Goal: Information Seeking & Learning: Learn about a topic

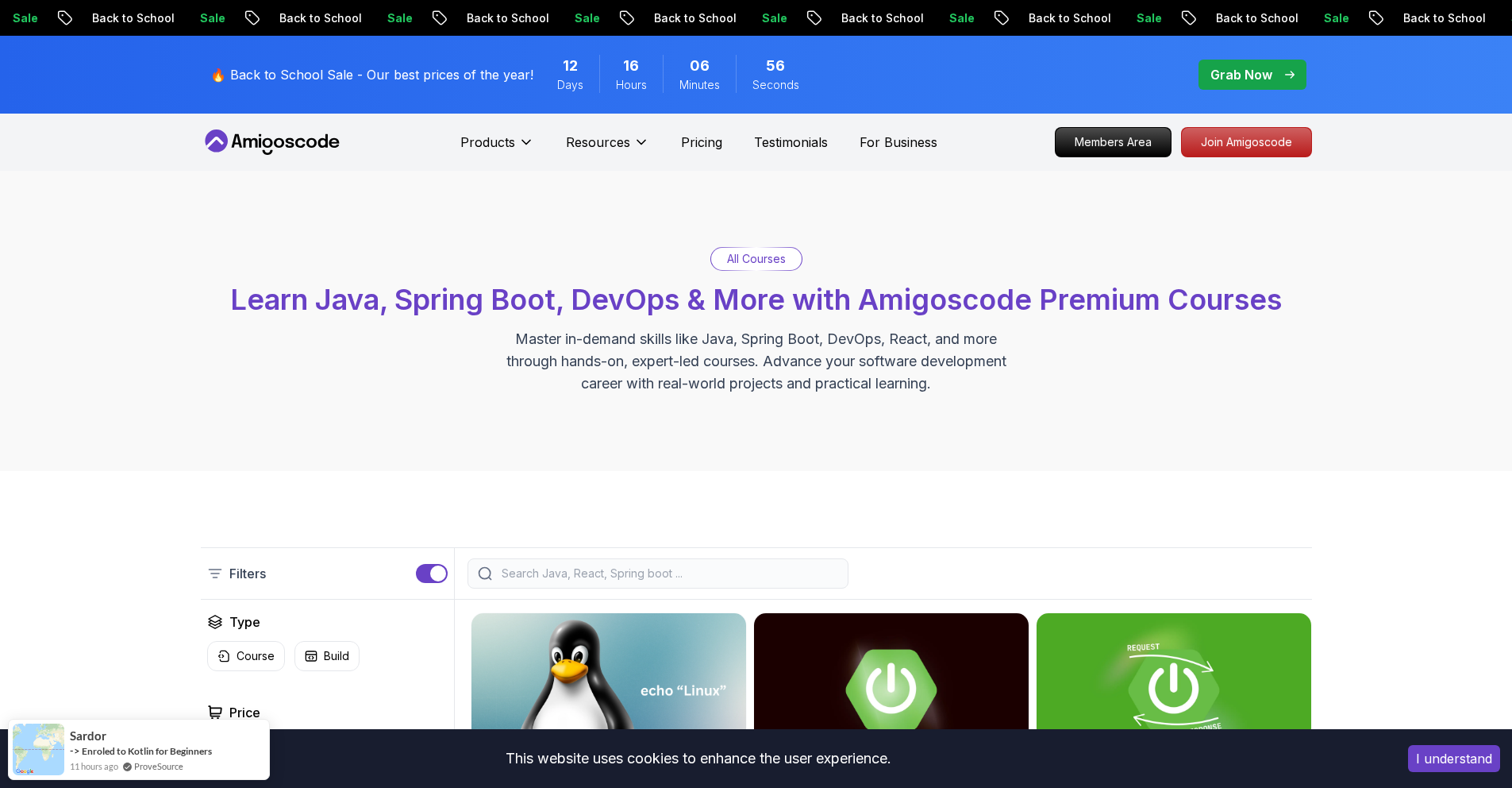
click at [1246, 73] on p "Grab Now" at bounding box center [1241, 74] width 62 height 19
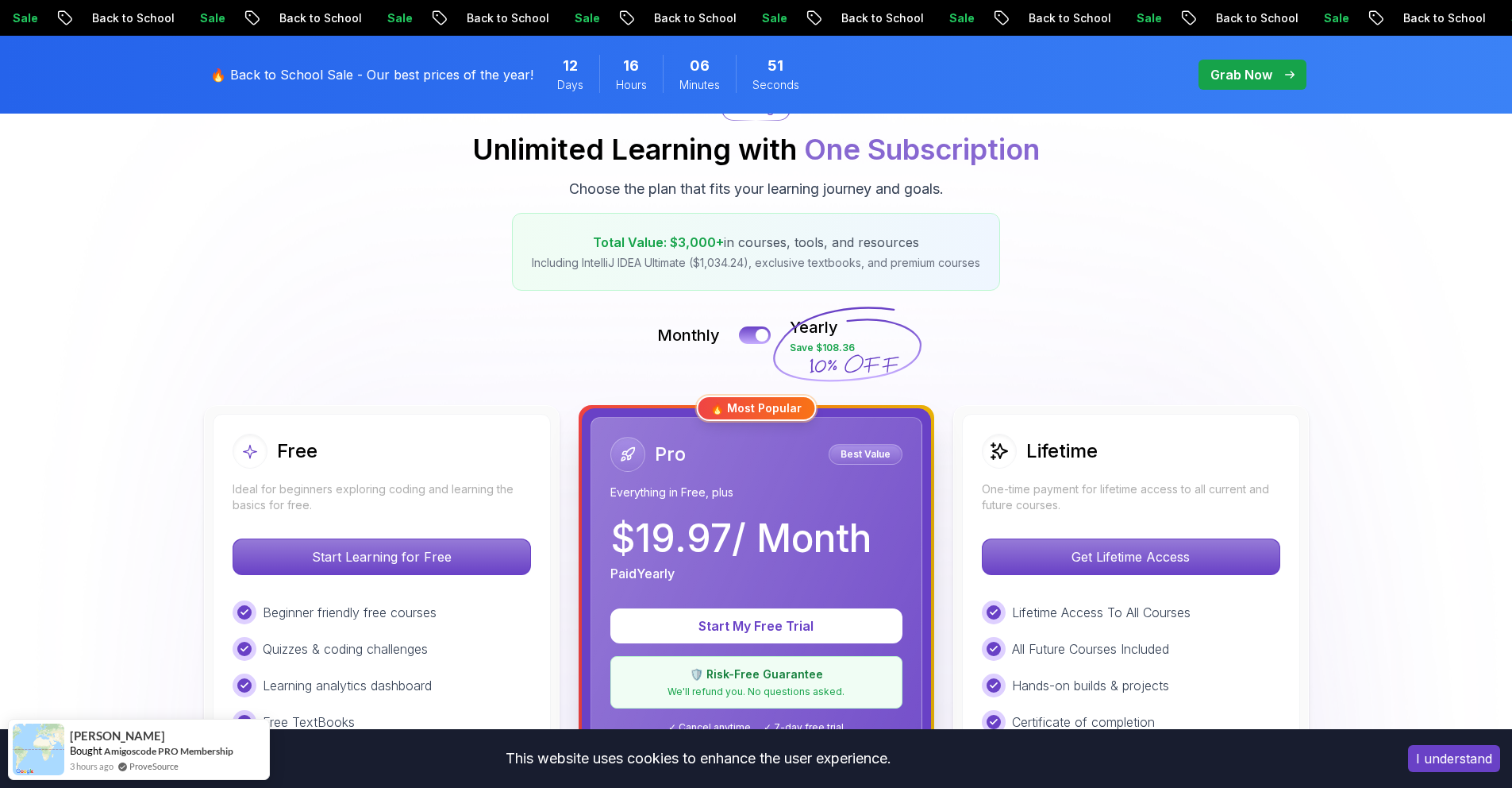
scroll to position [182, 0]
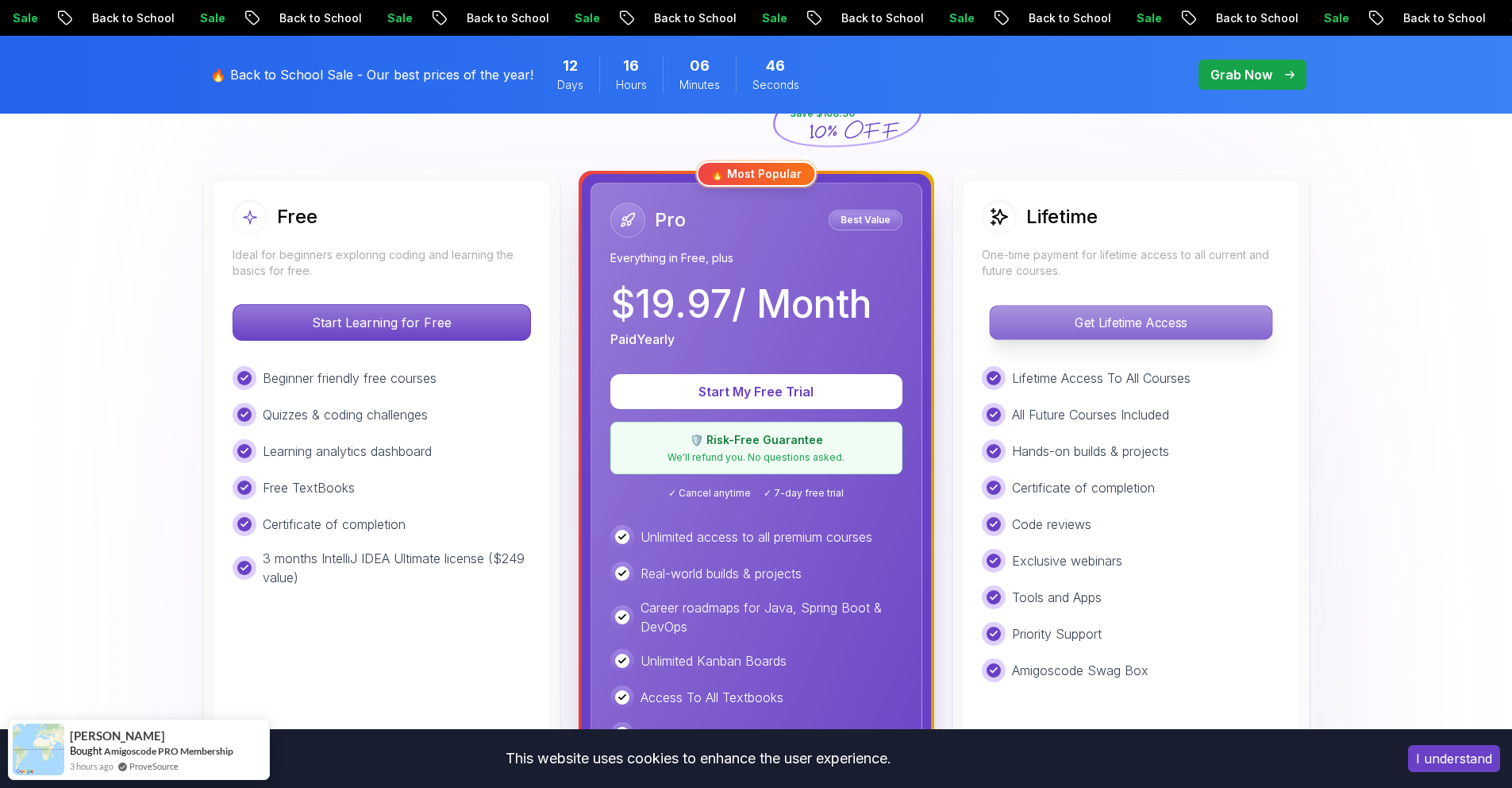
scroll to position [405, 0]
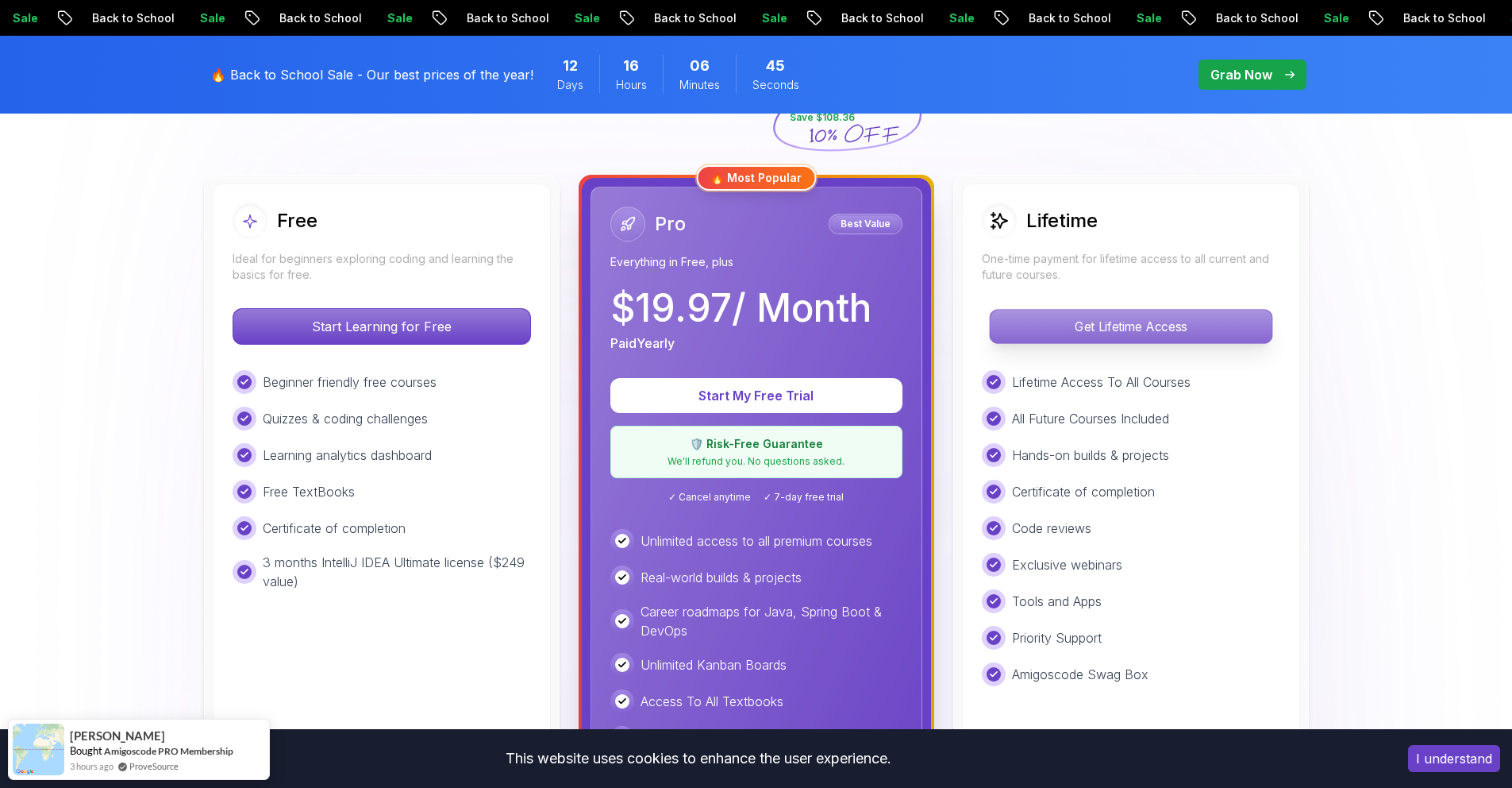
click at [1072, 319] on p "Get Lifetime Access" at bounding box center [1131, 326] width 282 height 34
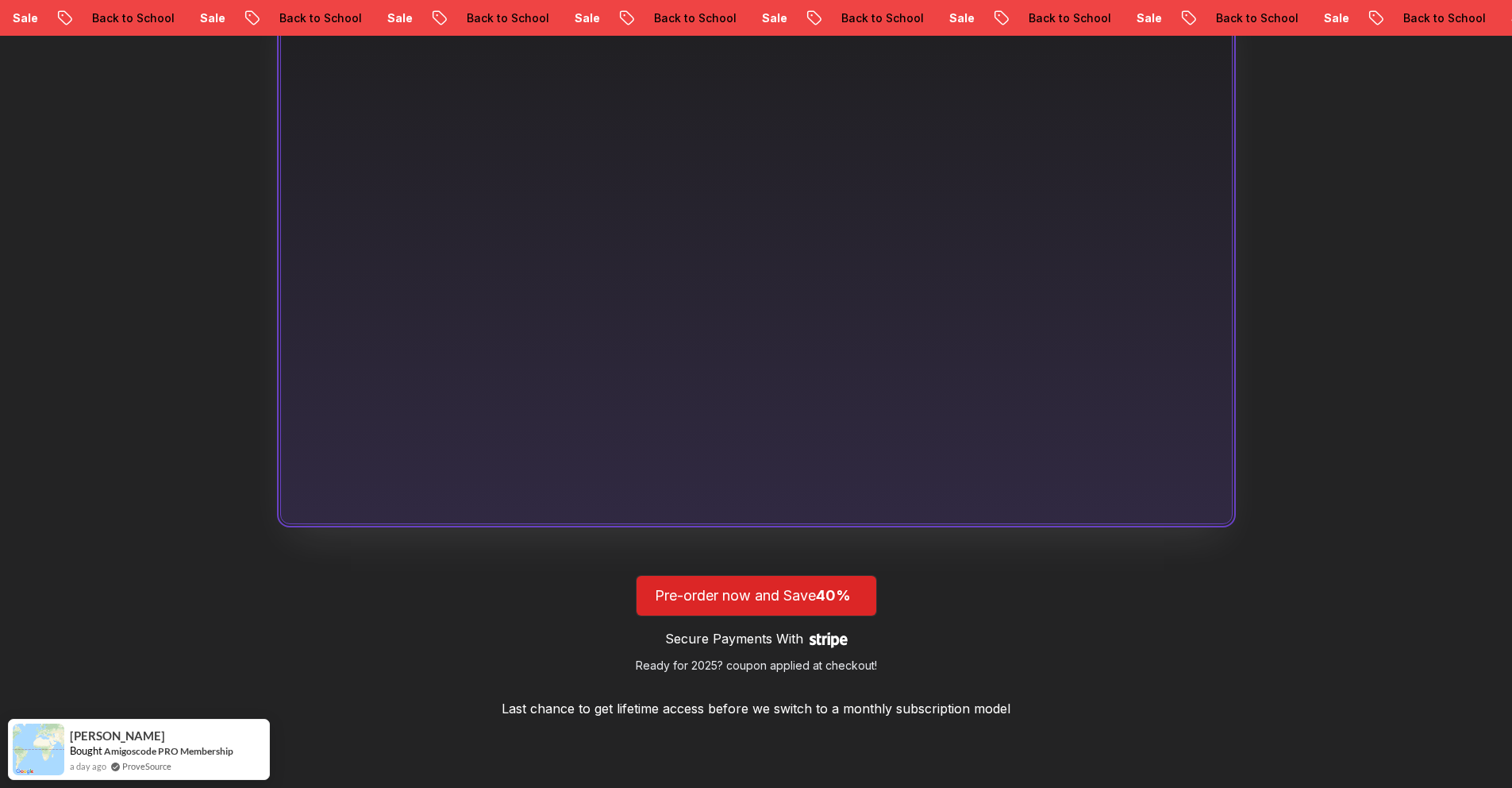
scroll to position [1136, 0]
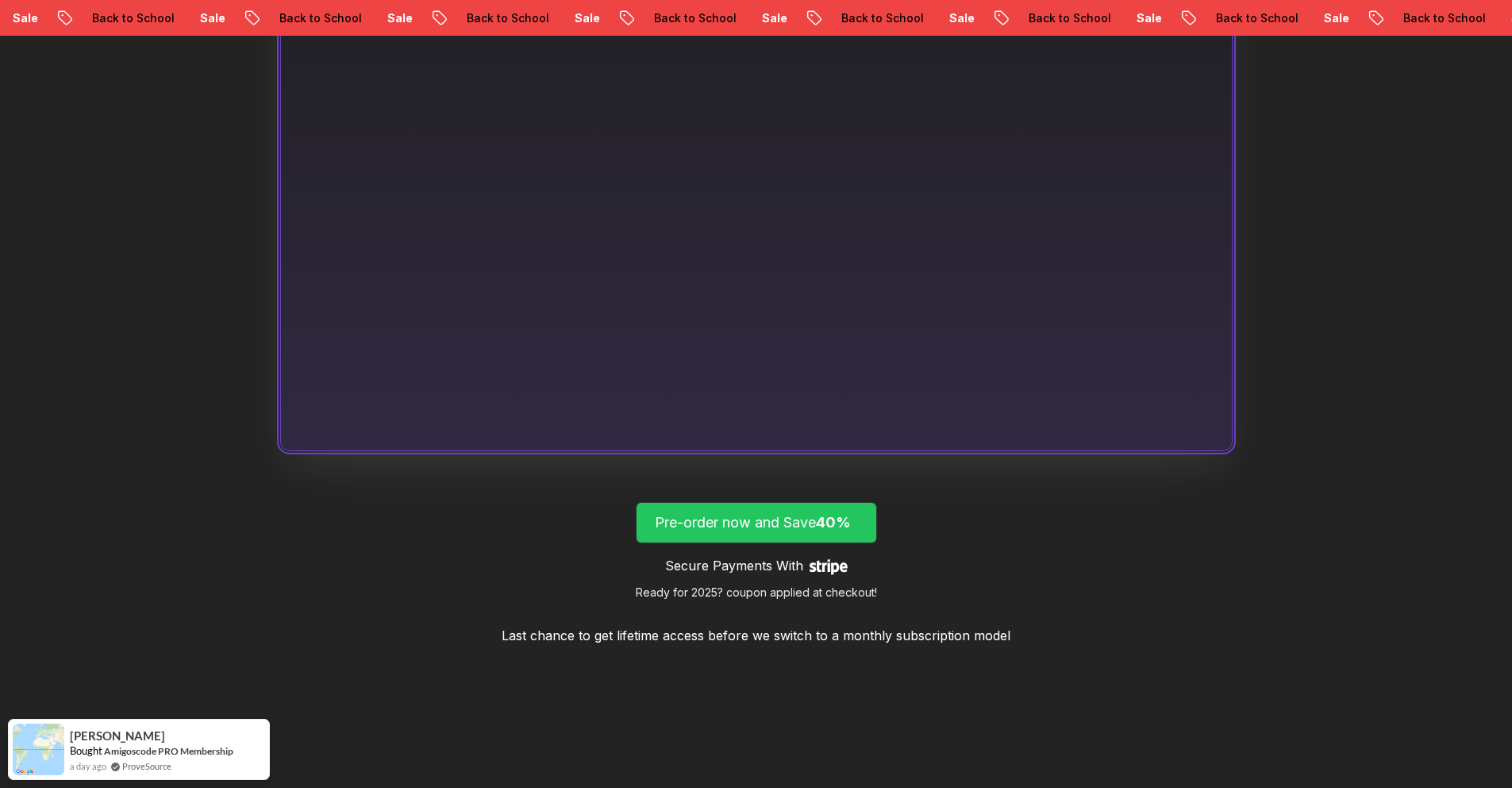
click at [840, 529] on span "40%" at bounding box center [833, 522] width 35 height 16
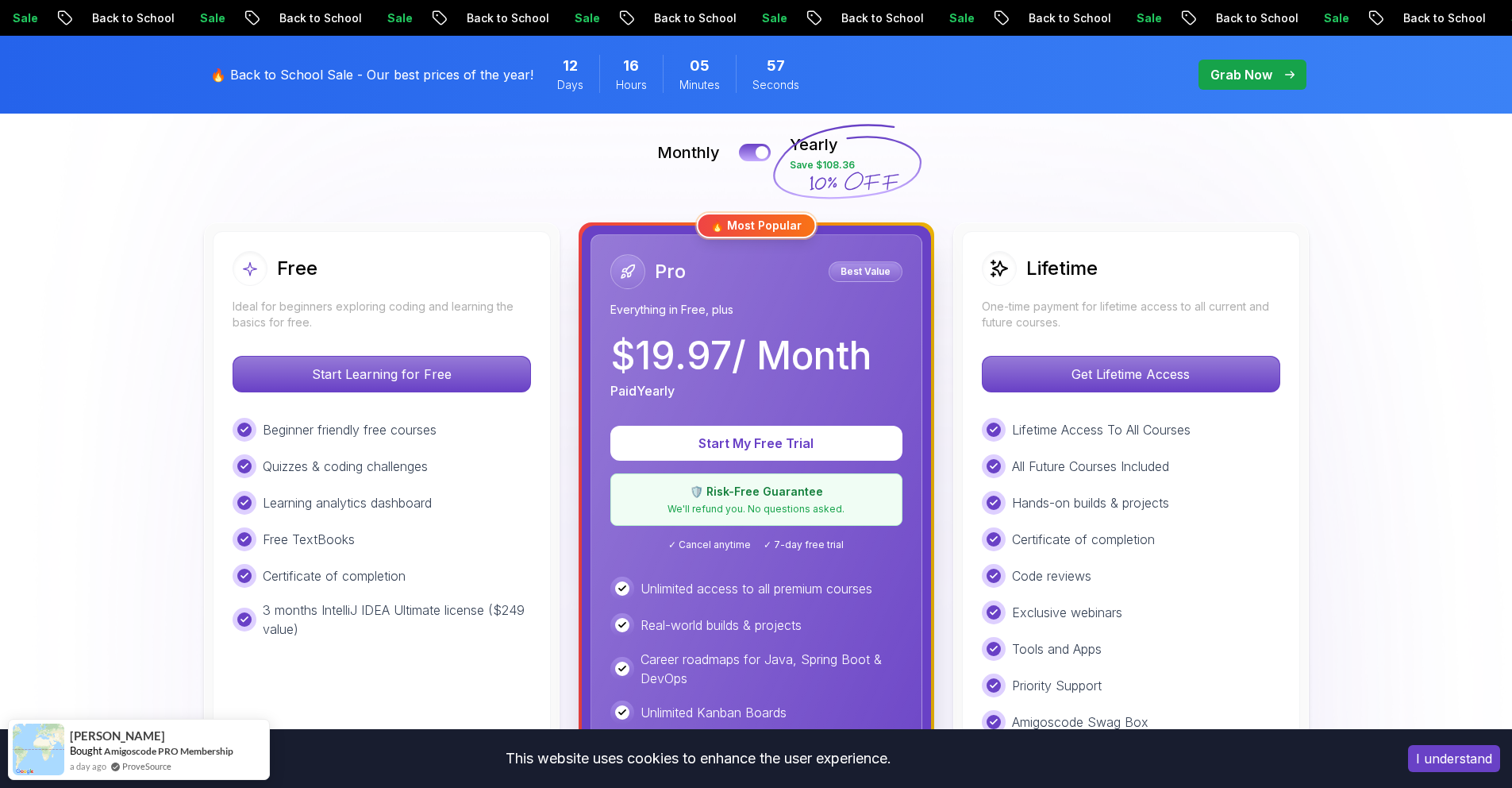
scroll to position [348, 0]
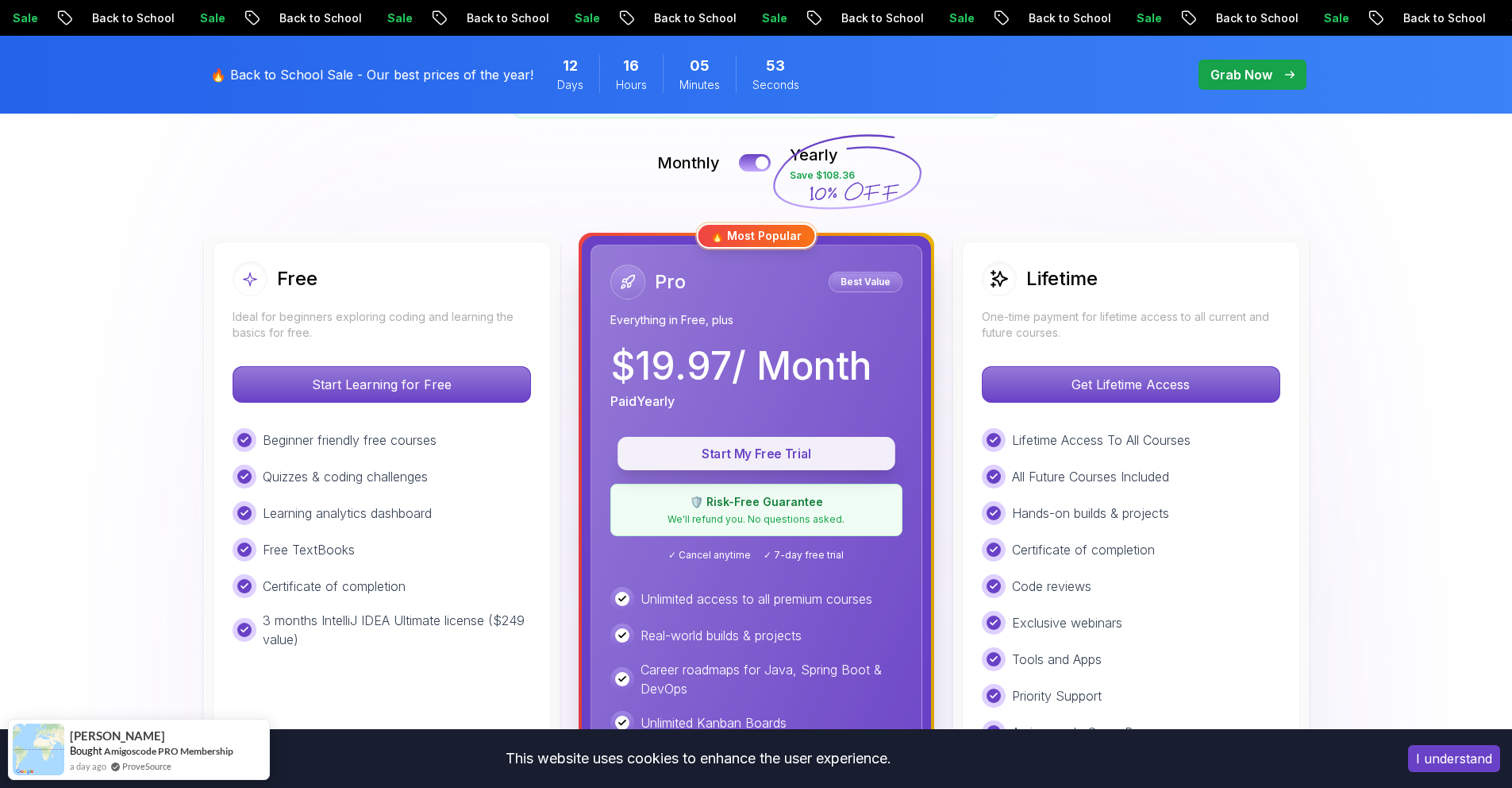
click at [784, 460] on p "Start My Free Trial" at bounding box center [756, 454] width 241 height 18
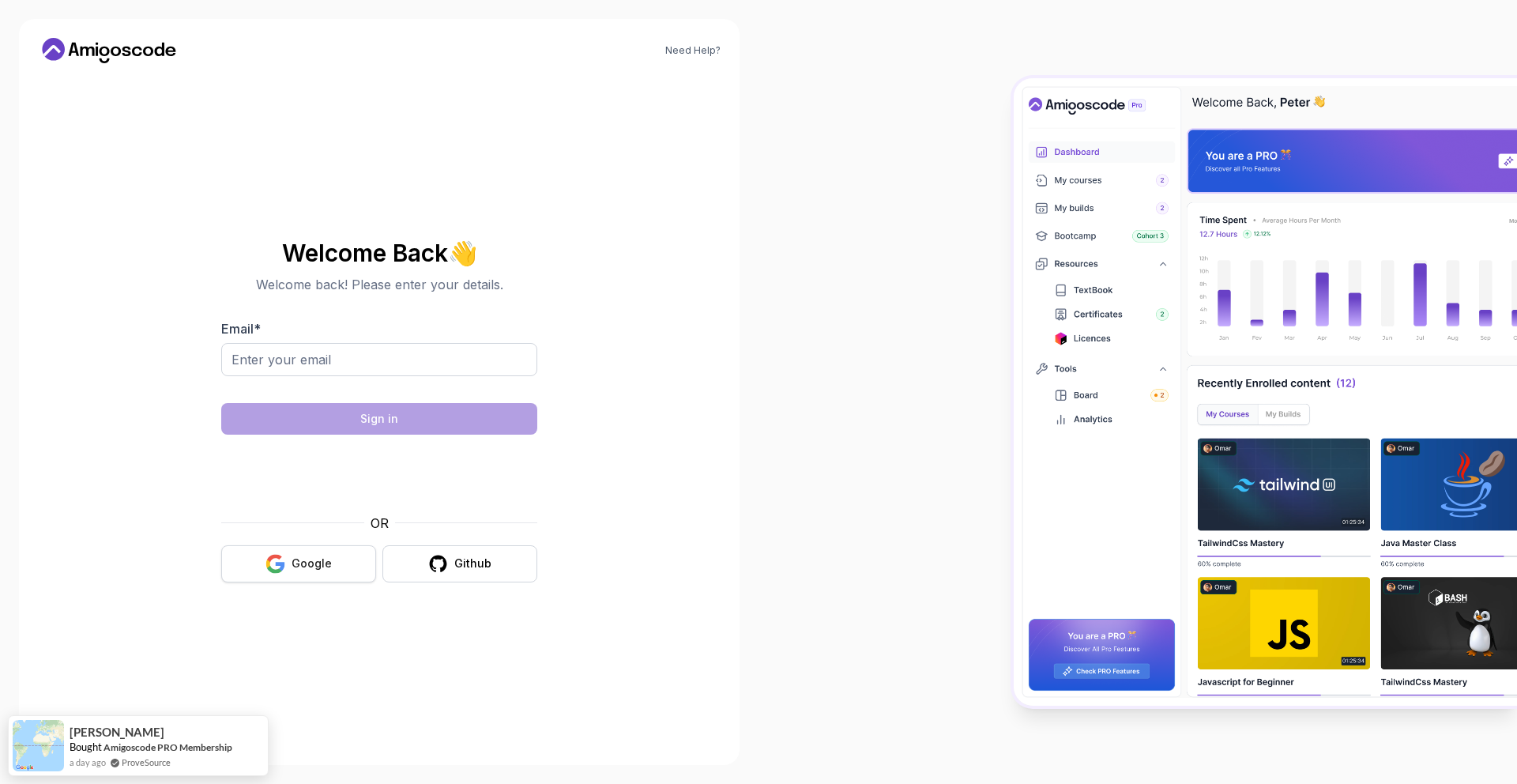
click at [315, 555] on div "Google" at bounding box center [311, 562] width 40 height 15
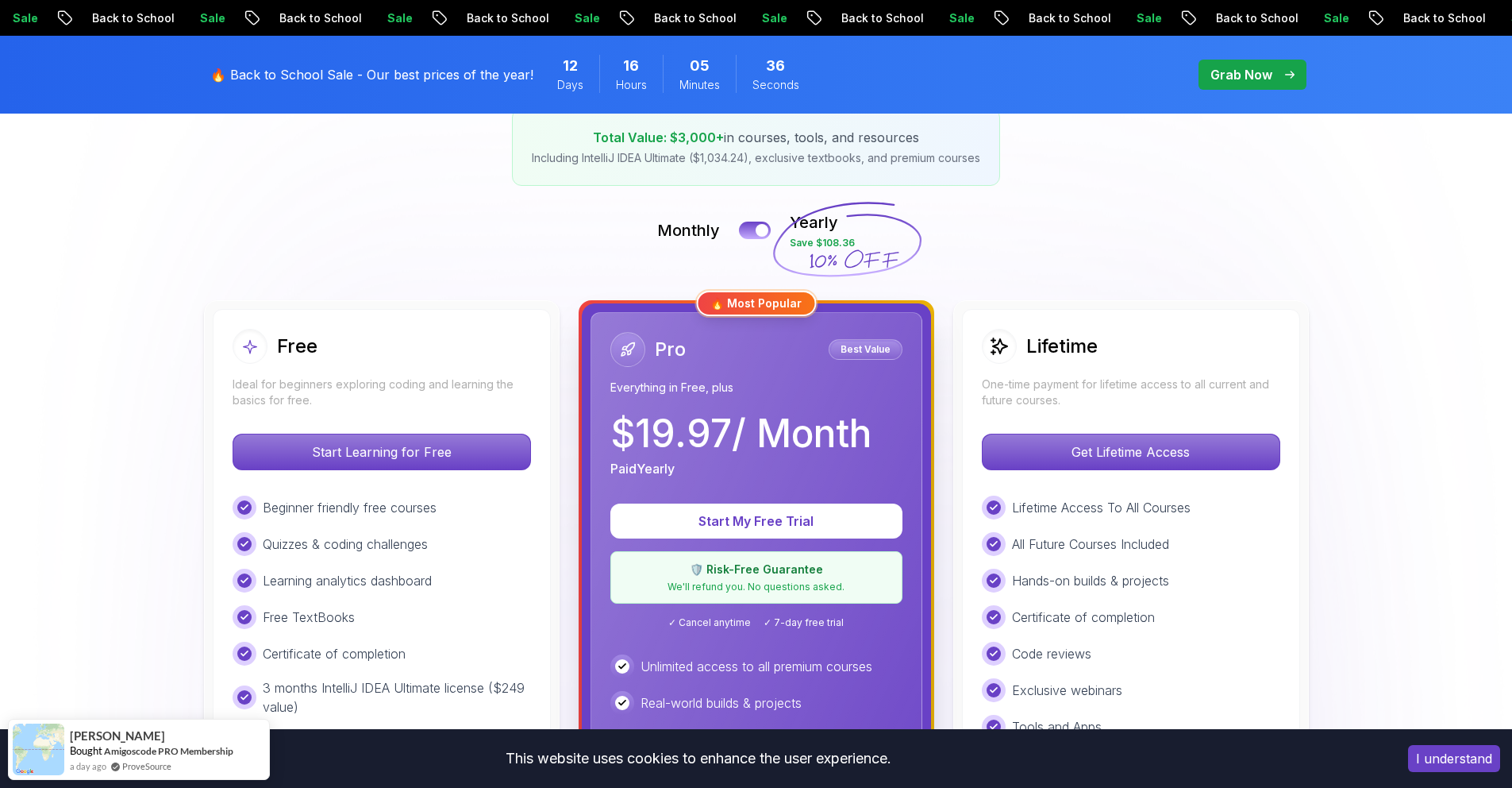
scroll to position [514, 0]
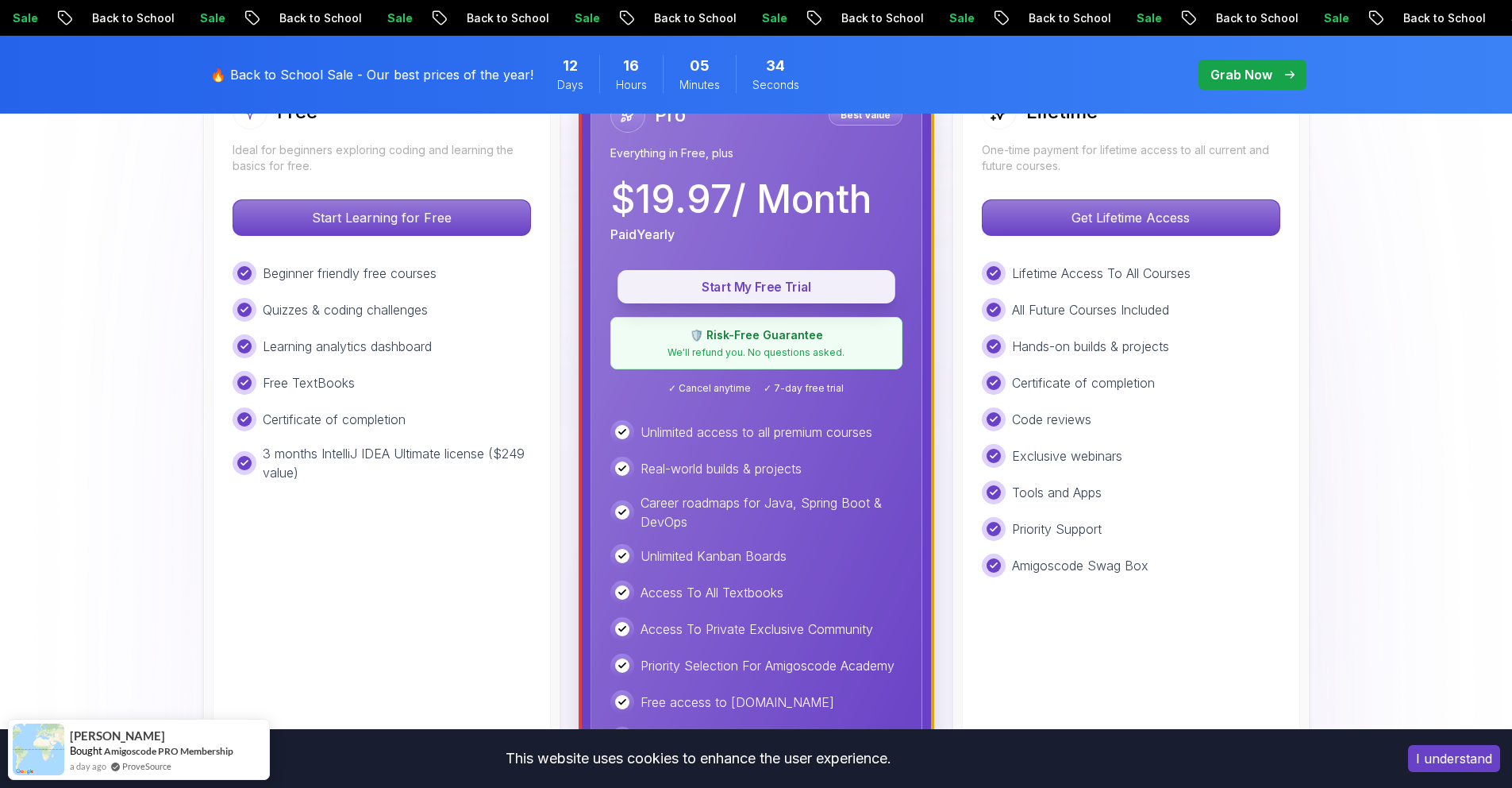
click at [749, 297] on button "Start My Free Trial" at bounding box center [756, 287] width 278 height 34
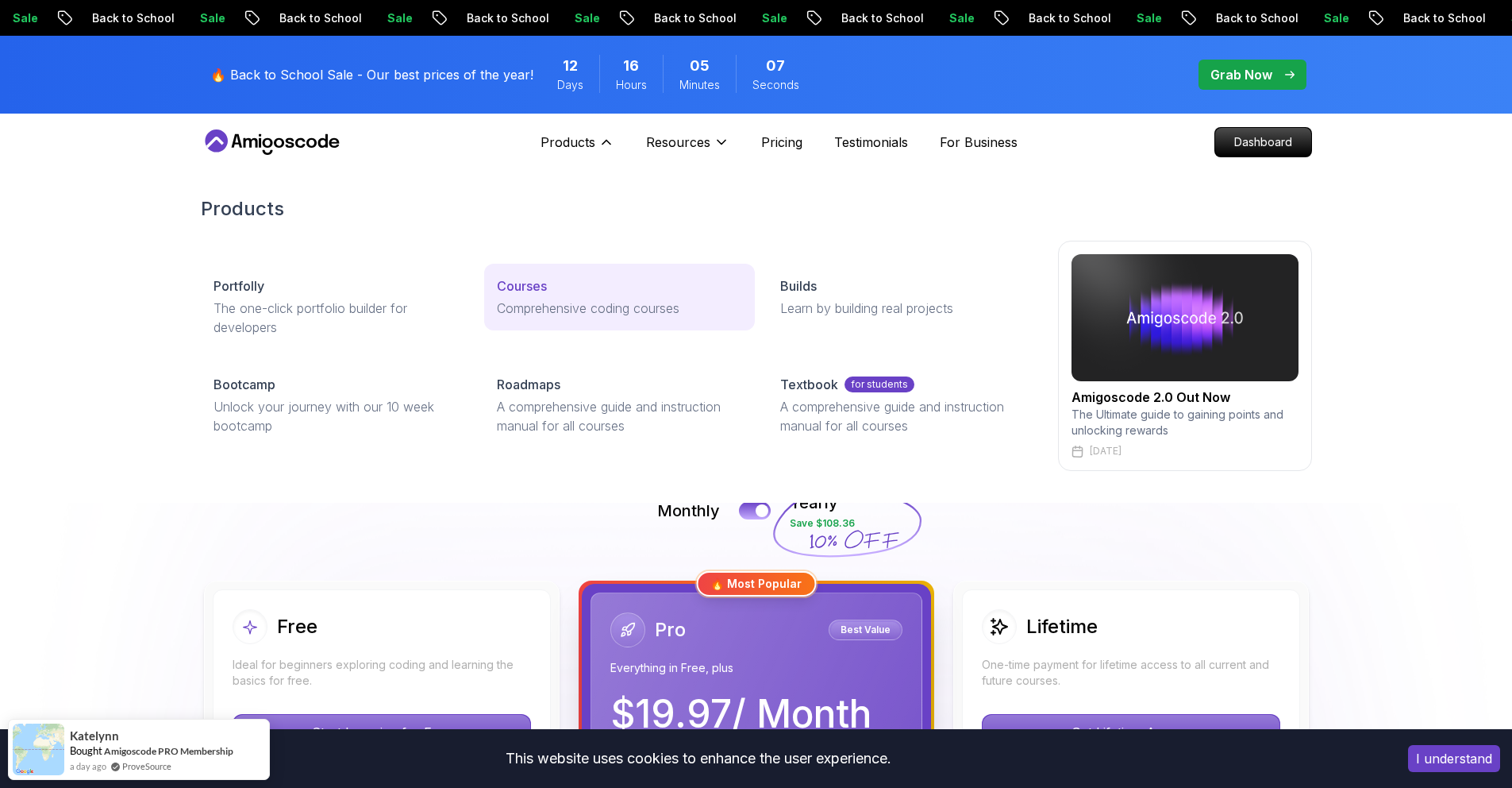
click at [557, 289] on div "Courses" at bounding box center [620, 285] width 246 height 19
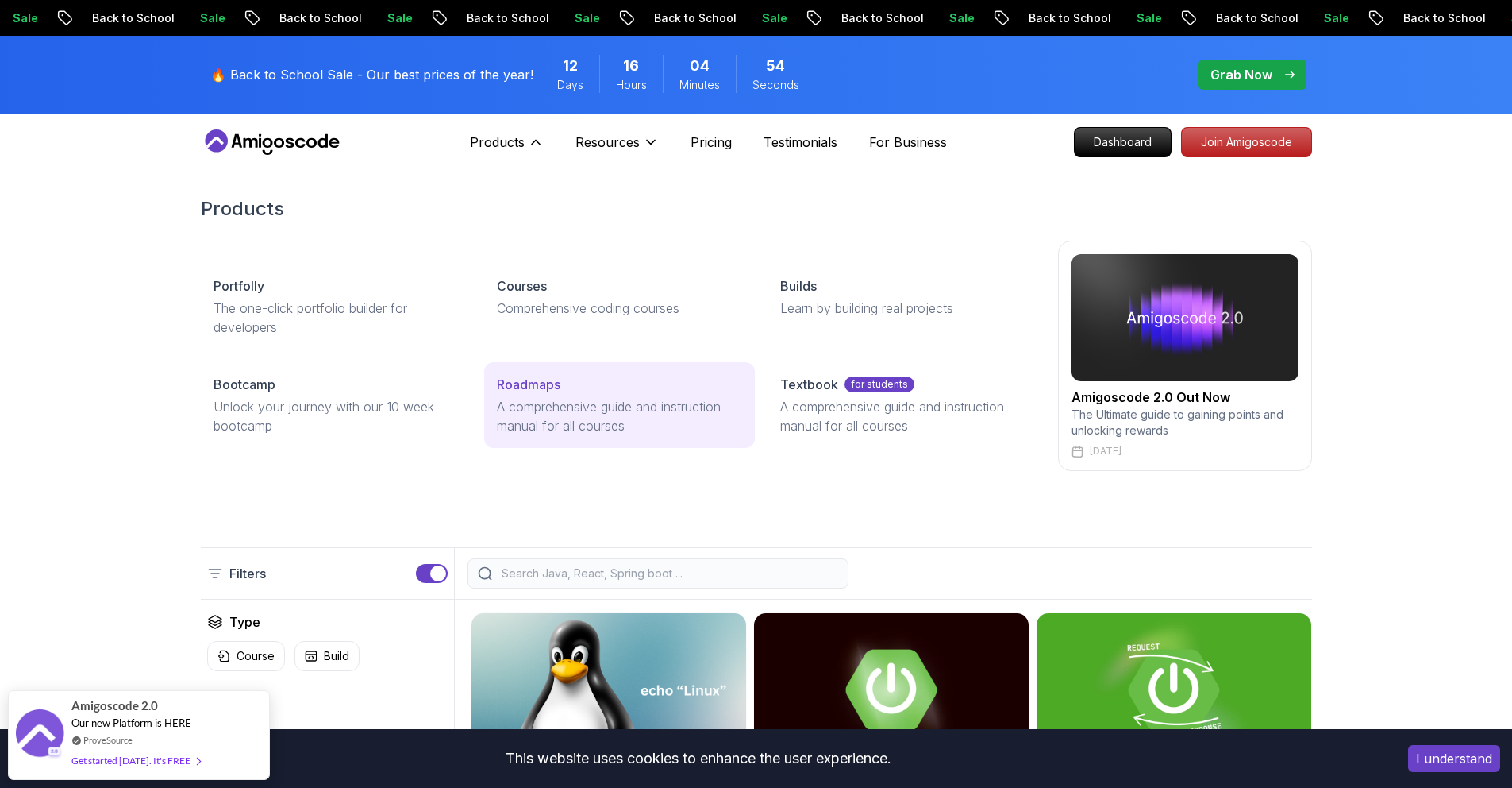
click at [519, 412] on p "A comprehensive guide and instruction manual for all courses" at bounding box center [620, 416] width 246 height 38
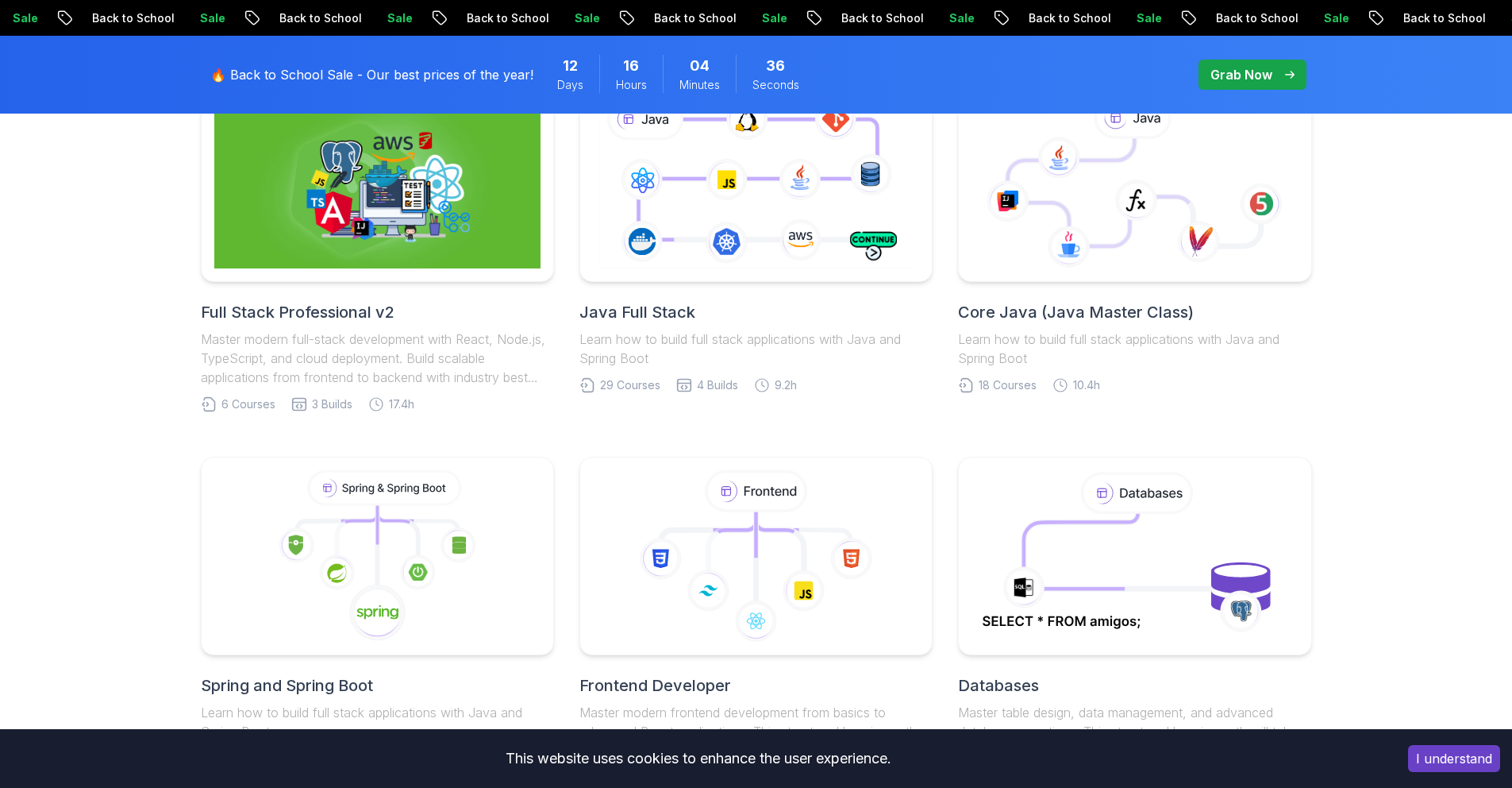
scroll to position [434, 0]
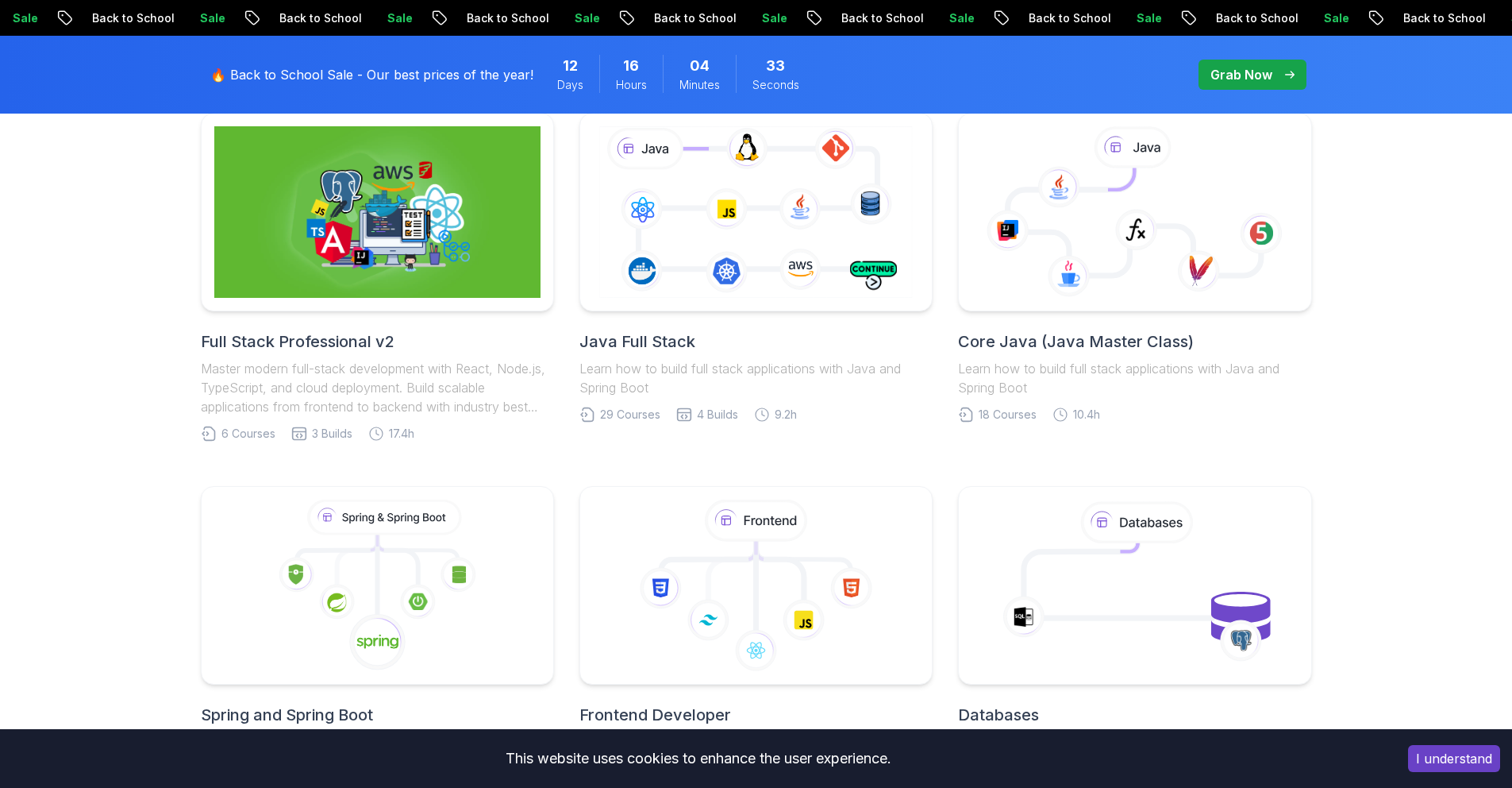
click at [662, 345] on h2 "Java Full Stack" at bounding box center [756, 341] width 353 height 22
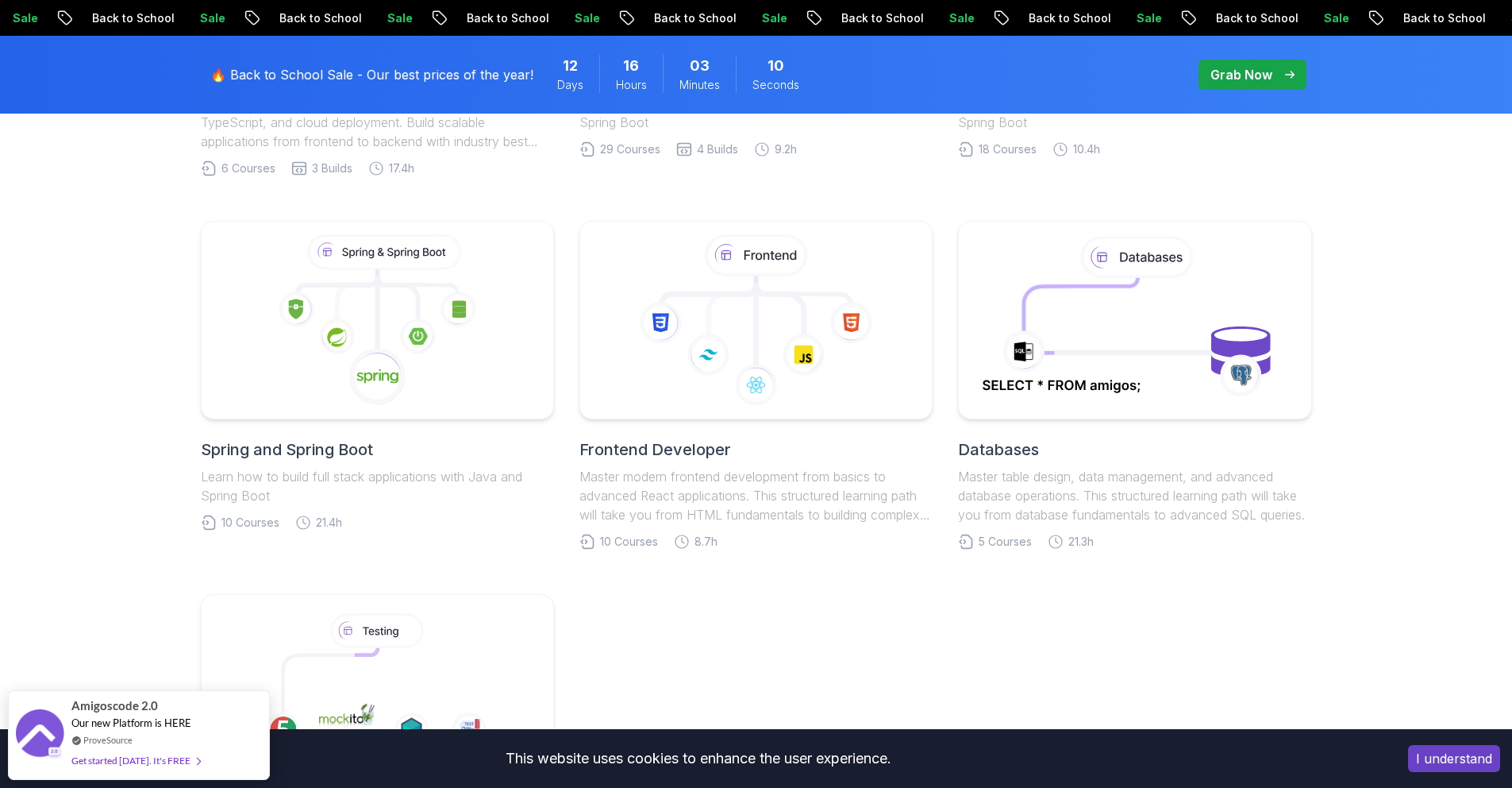
scroll to position [703, 0]
click at [329, 347] on icon at bounding box center [335, 334] width 38 height 38
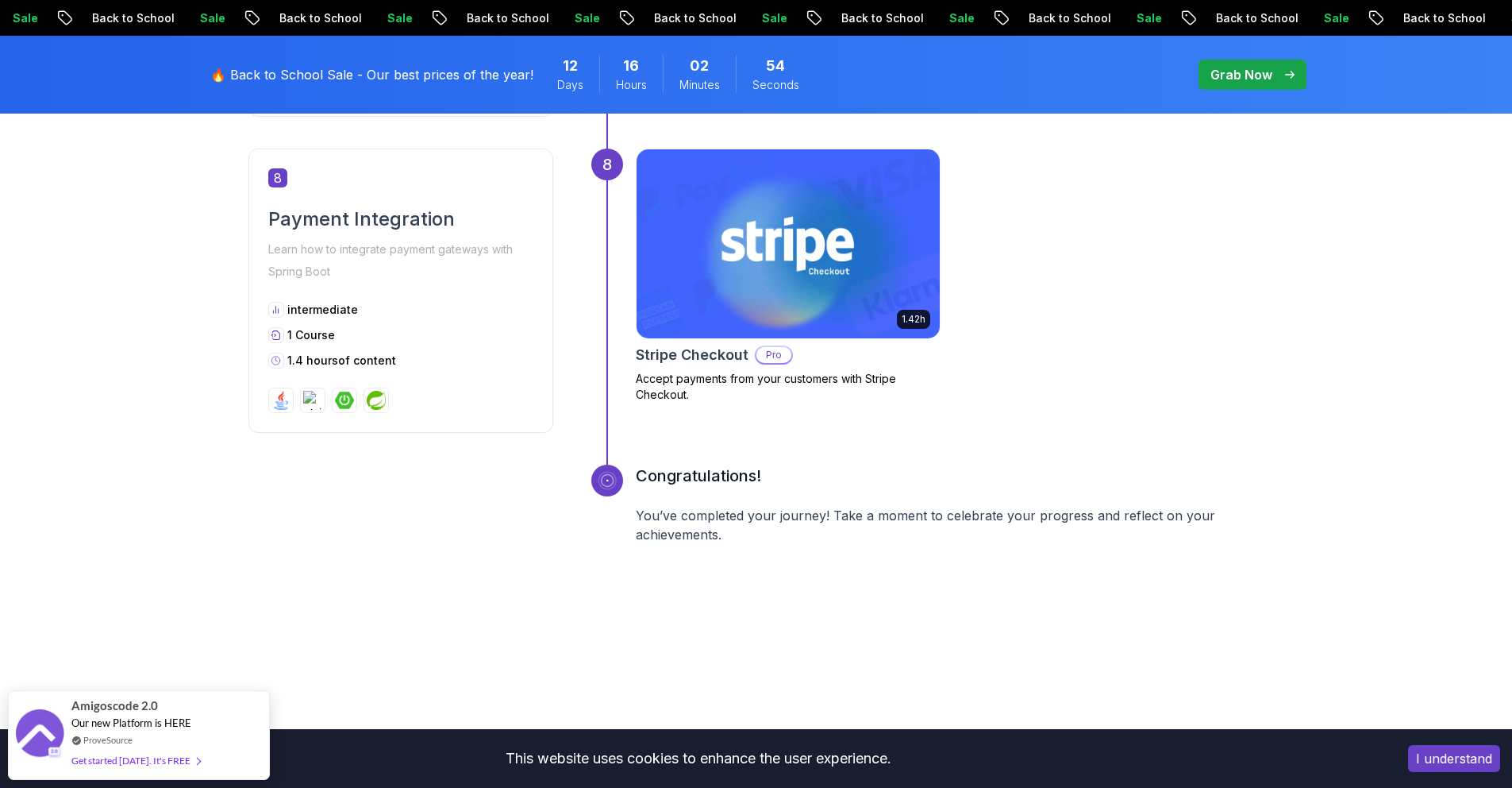
scroll to position [2894, 0]
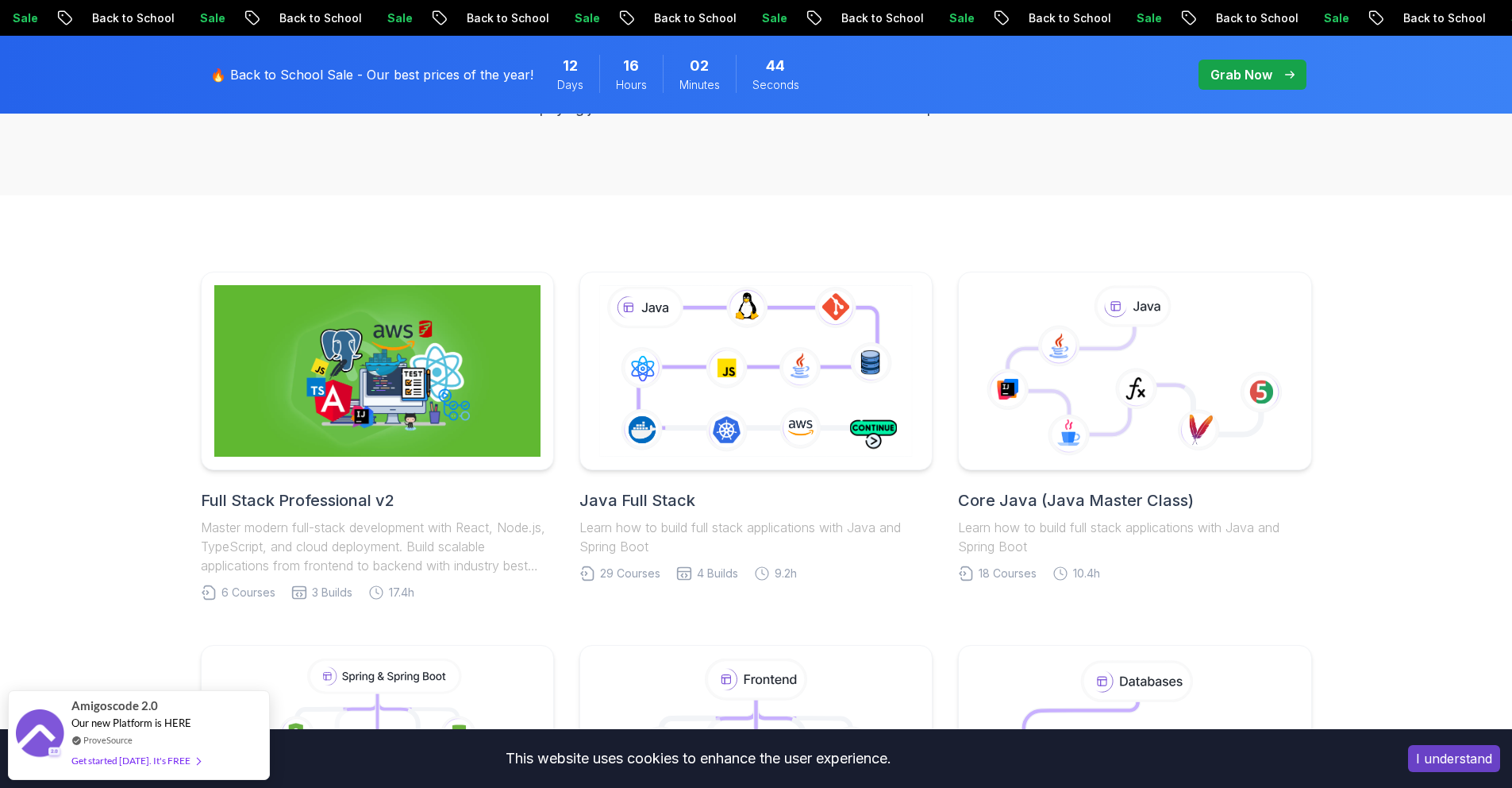
scroll to position [272, 0]
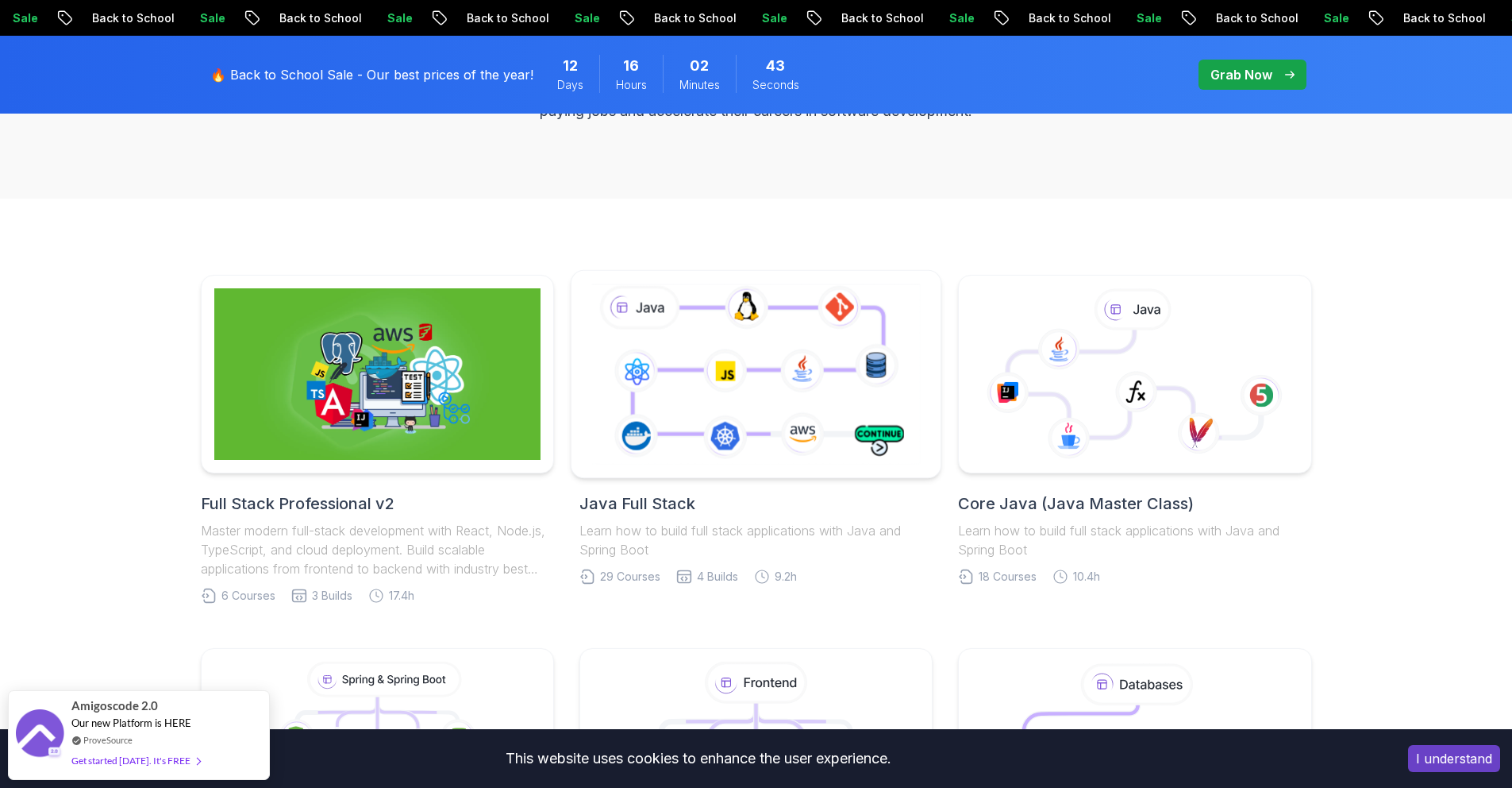
click at [726, 347] on icon at bounding box center [756, 374] width 336 height 187
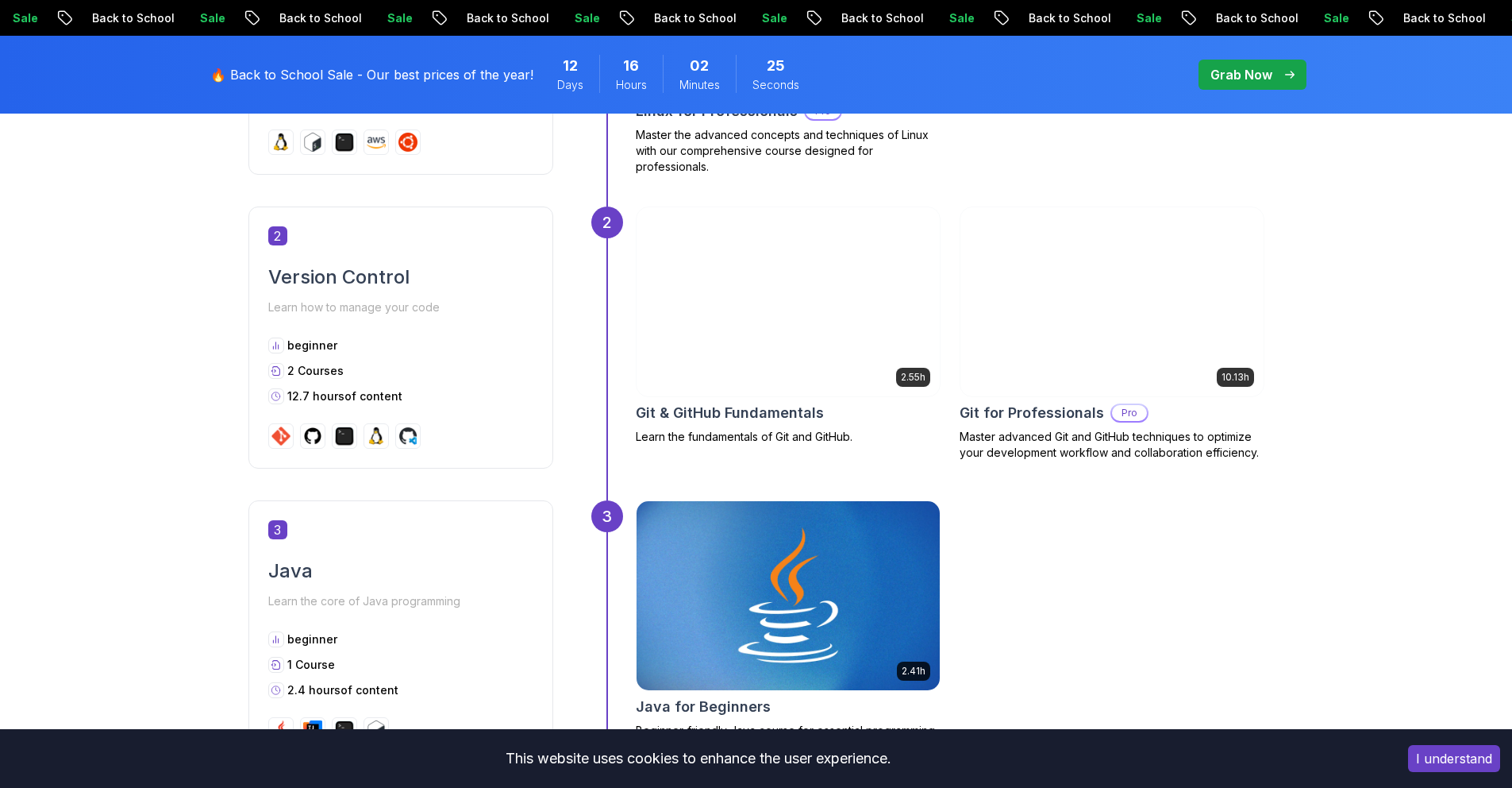
scroll to position [1290, 0]
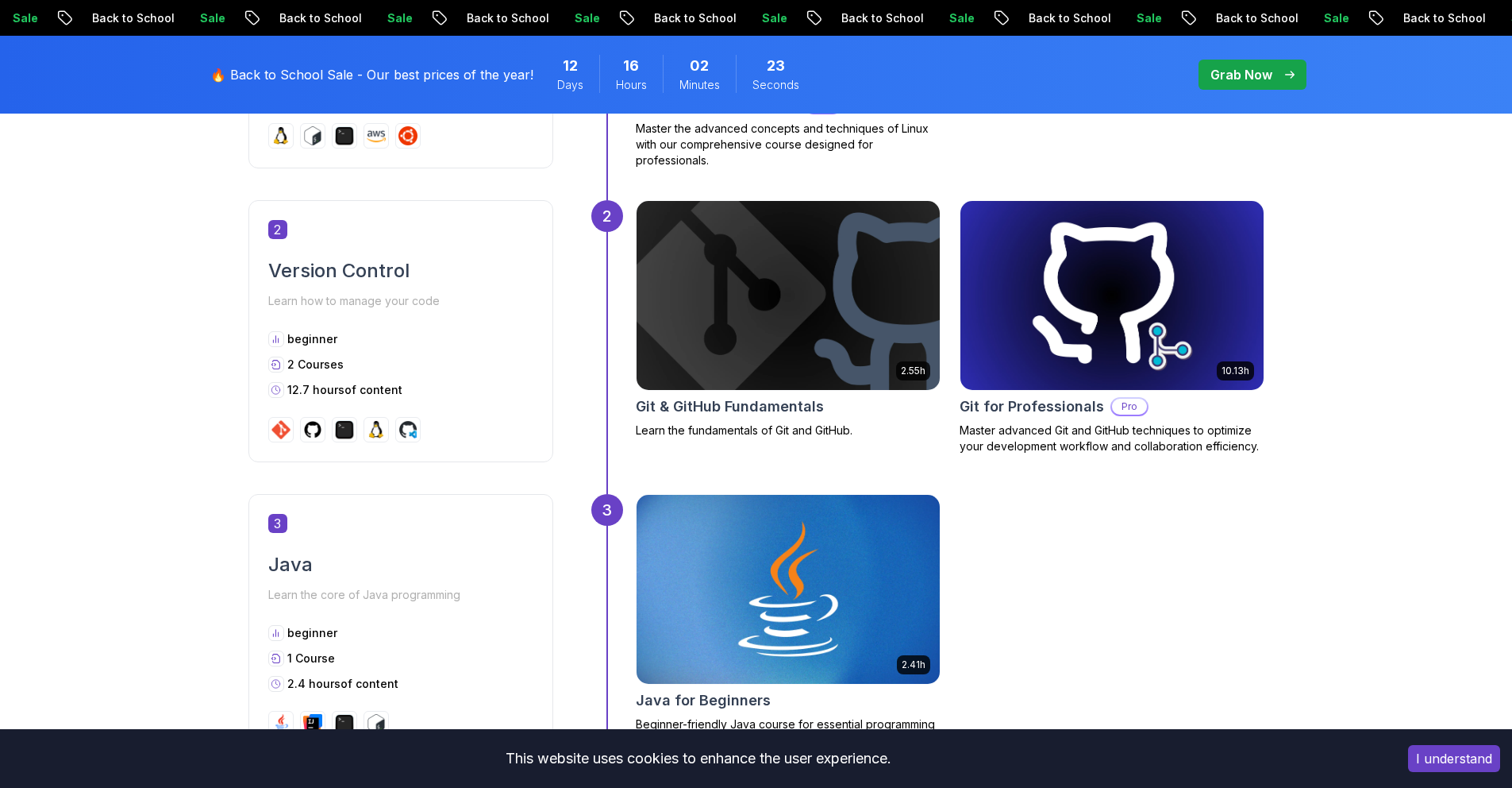
click at [1069, 335] on img at bounding box center [1111, 295] width 318 height 198
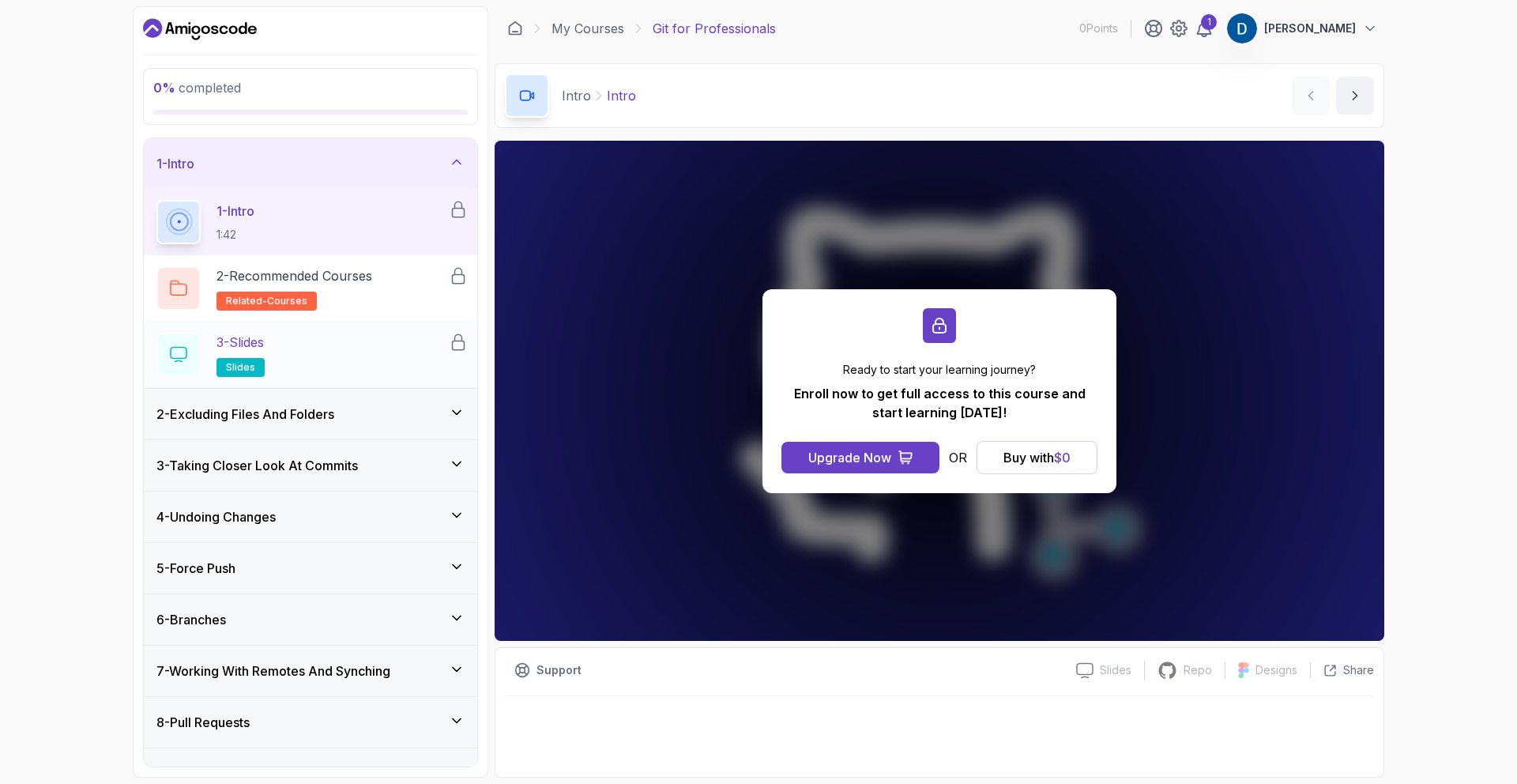
click at [286, 346] on div "3 - Slides slides" at bounding box center [302, 355] width 293 height 44
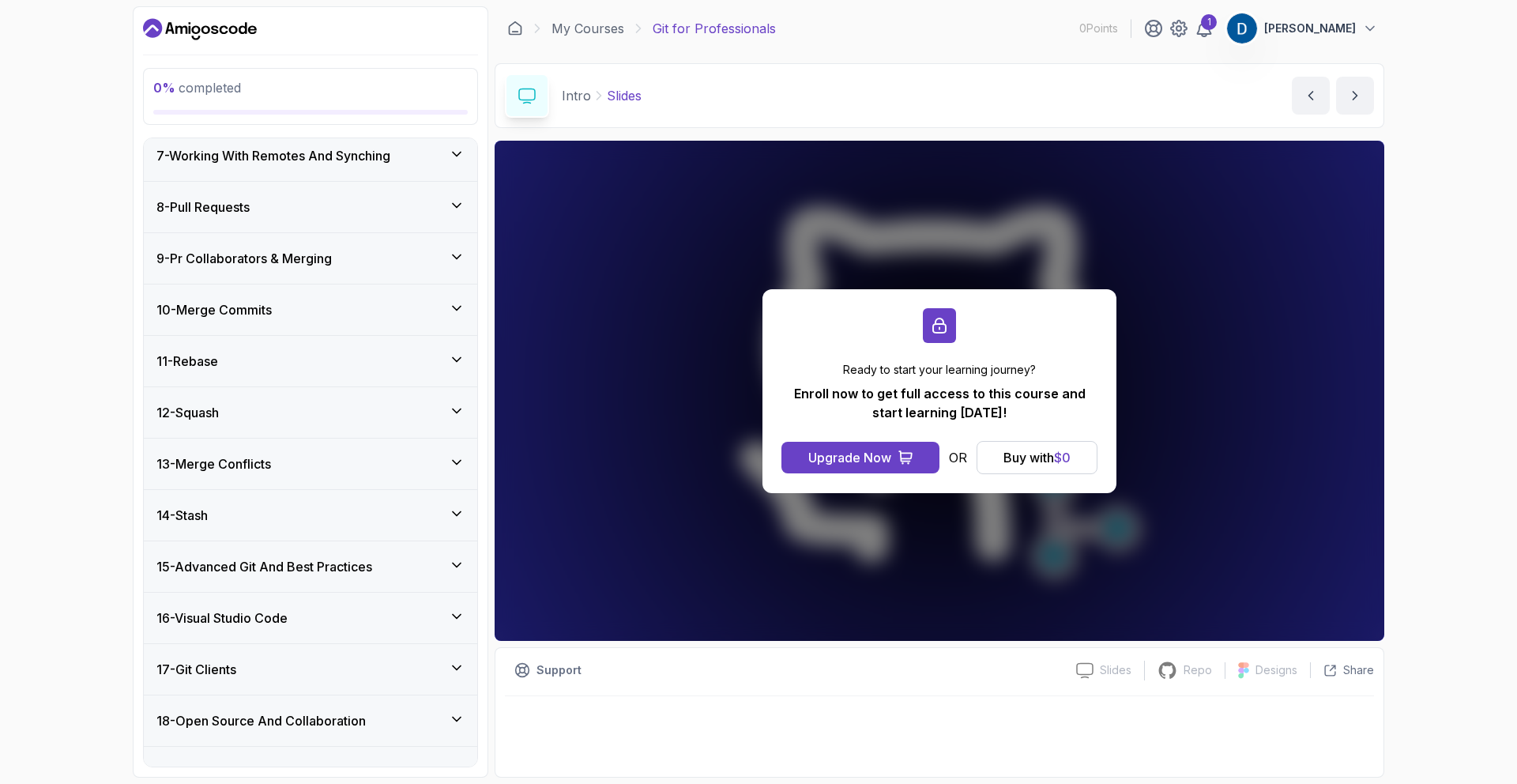
click at [310, 216] on div "8 - Pull Requests" at bounding box center [310, 207] width 333 height 51
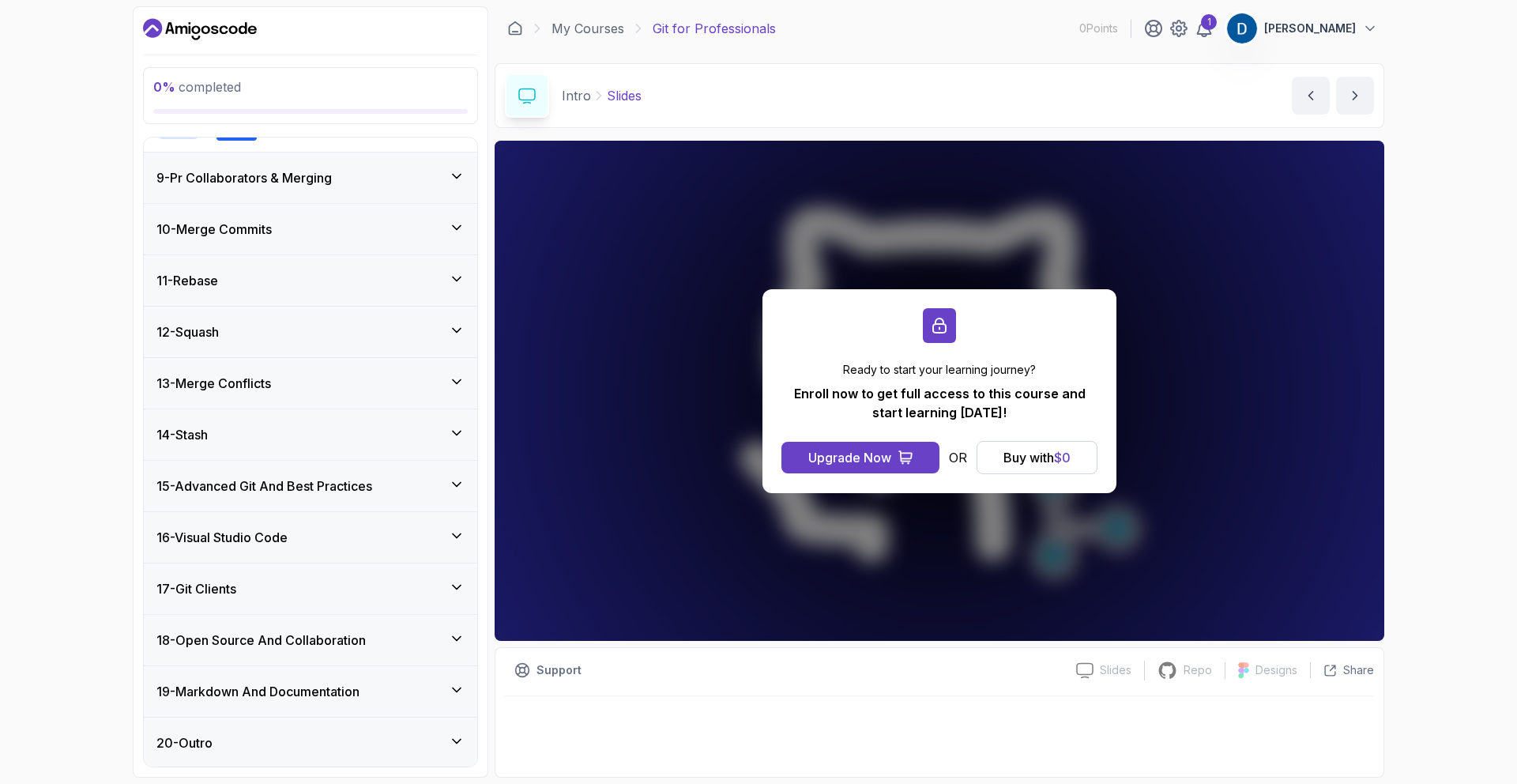
scroll to position [795, 0]
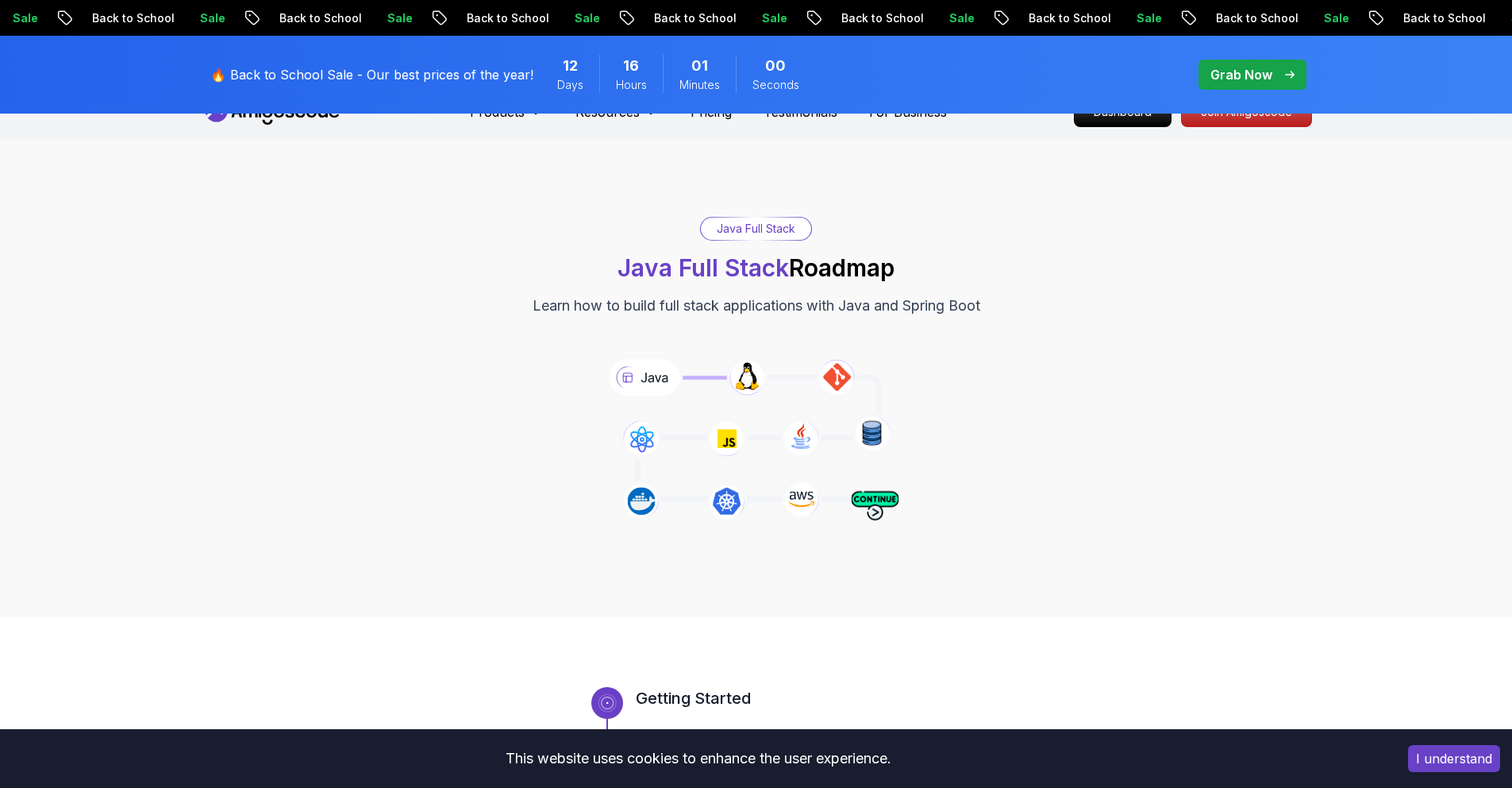
scroll to position [16, 0]
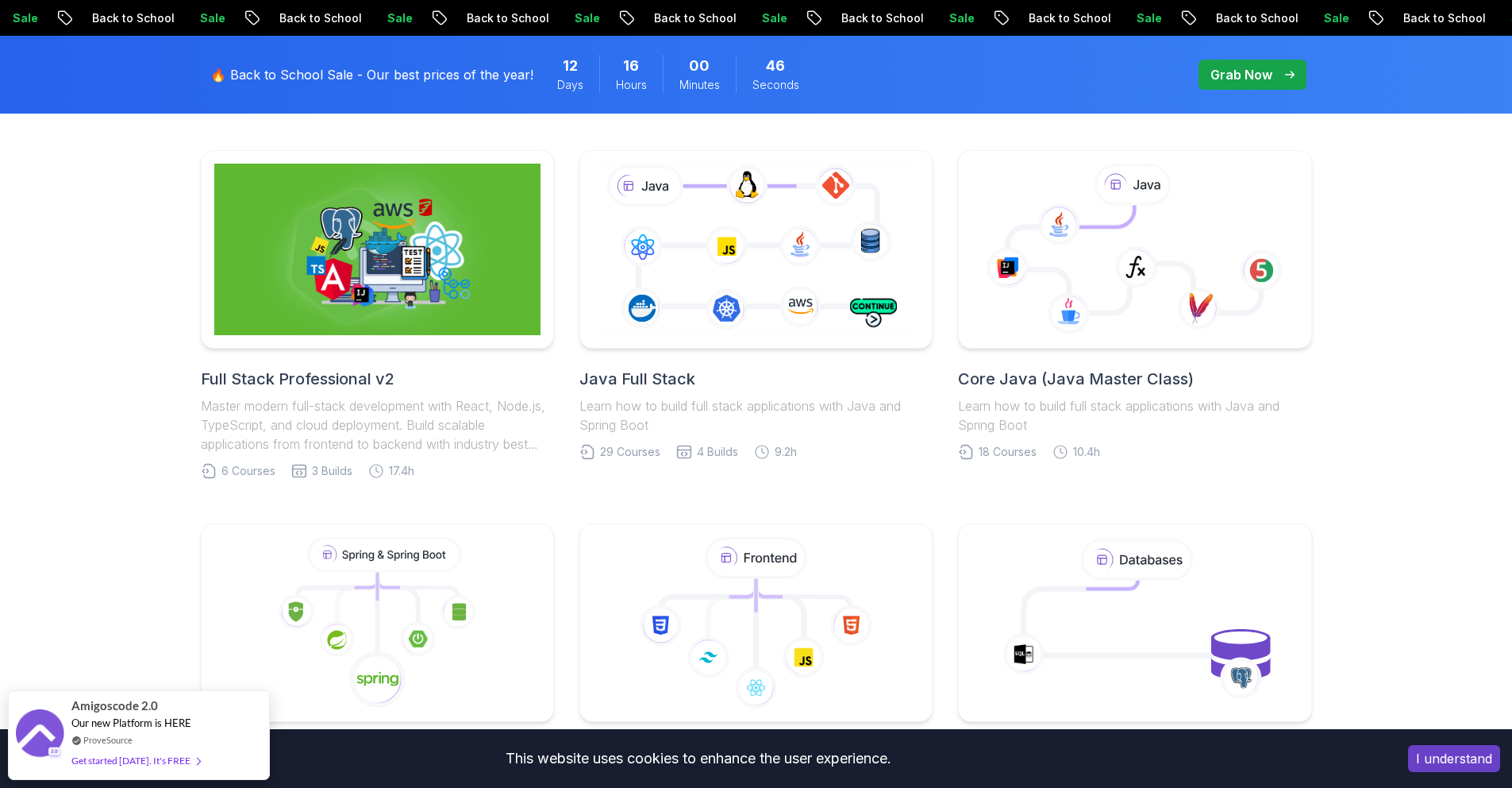
scroll to position [374, 0]
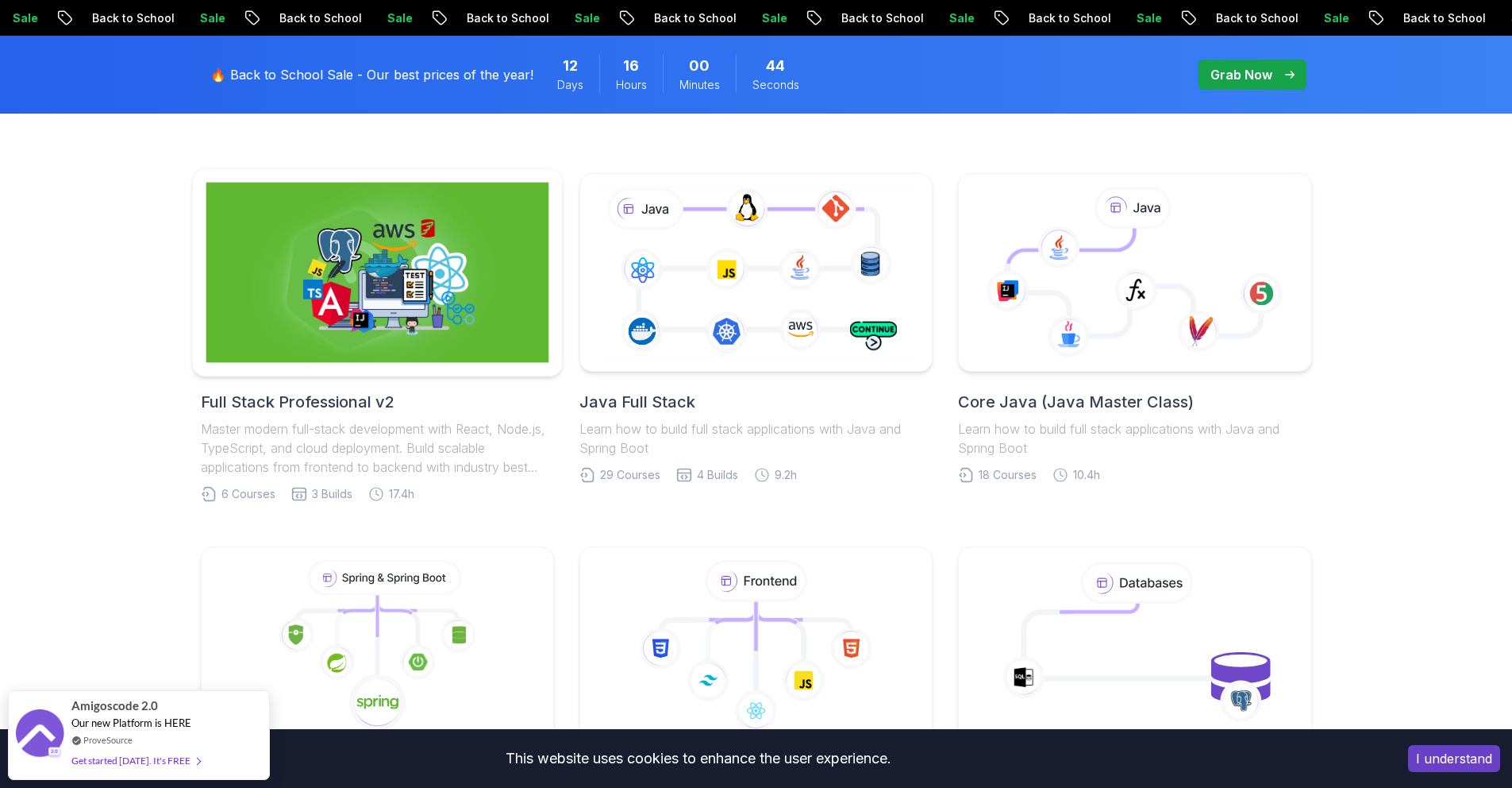
click at [314, 239] on img at bounding box center [377, 273] width 343 height 180
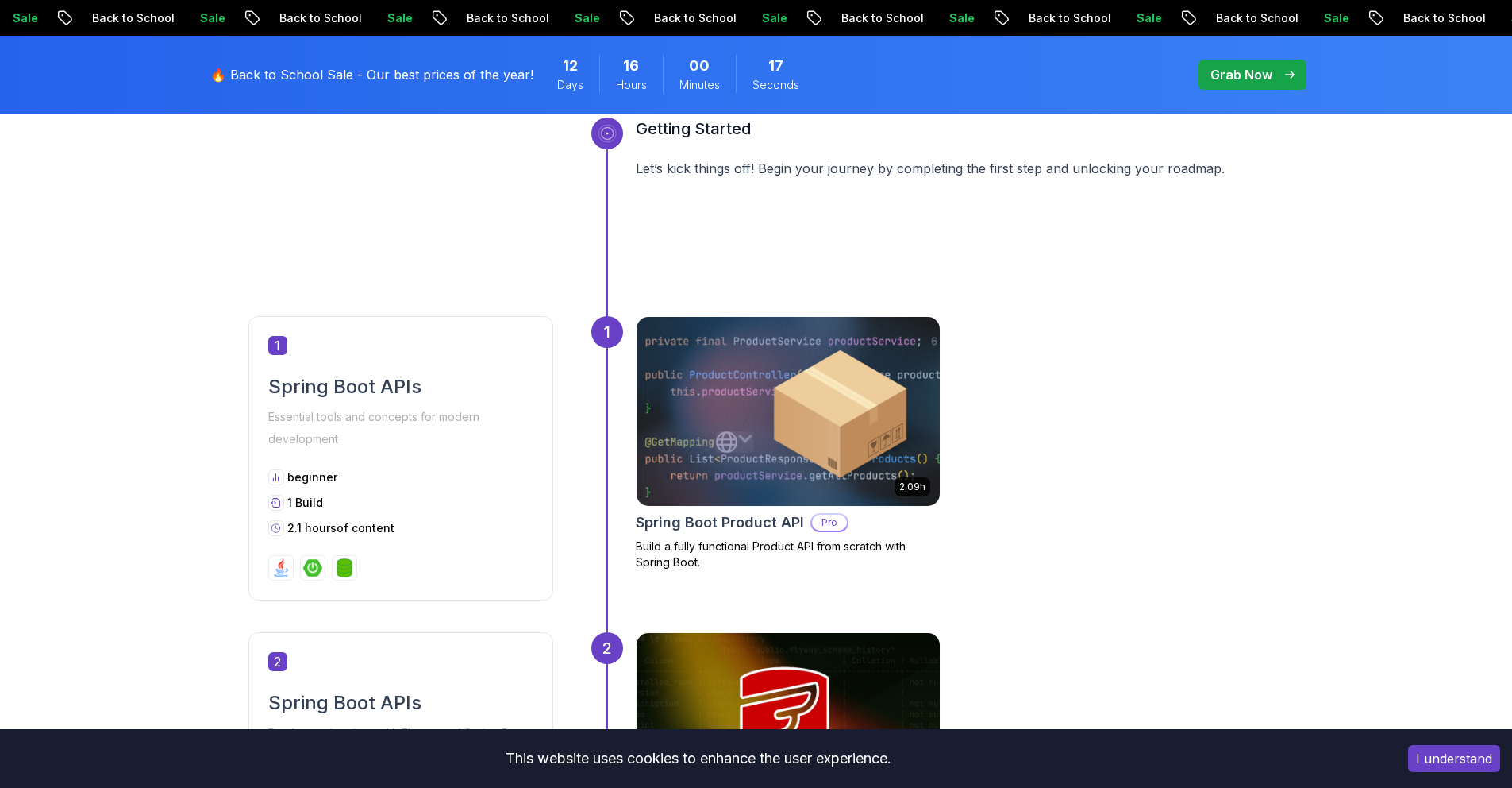
scroll to position [654, 0]
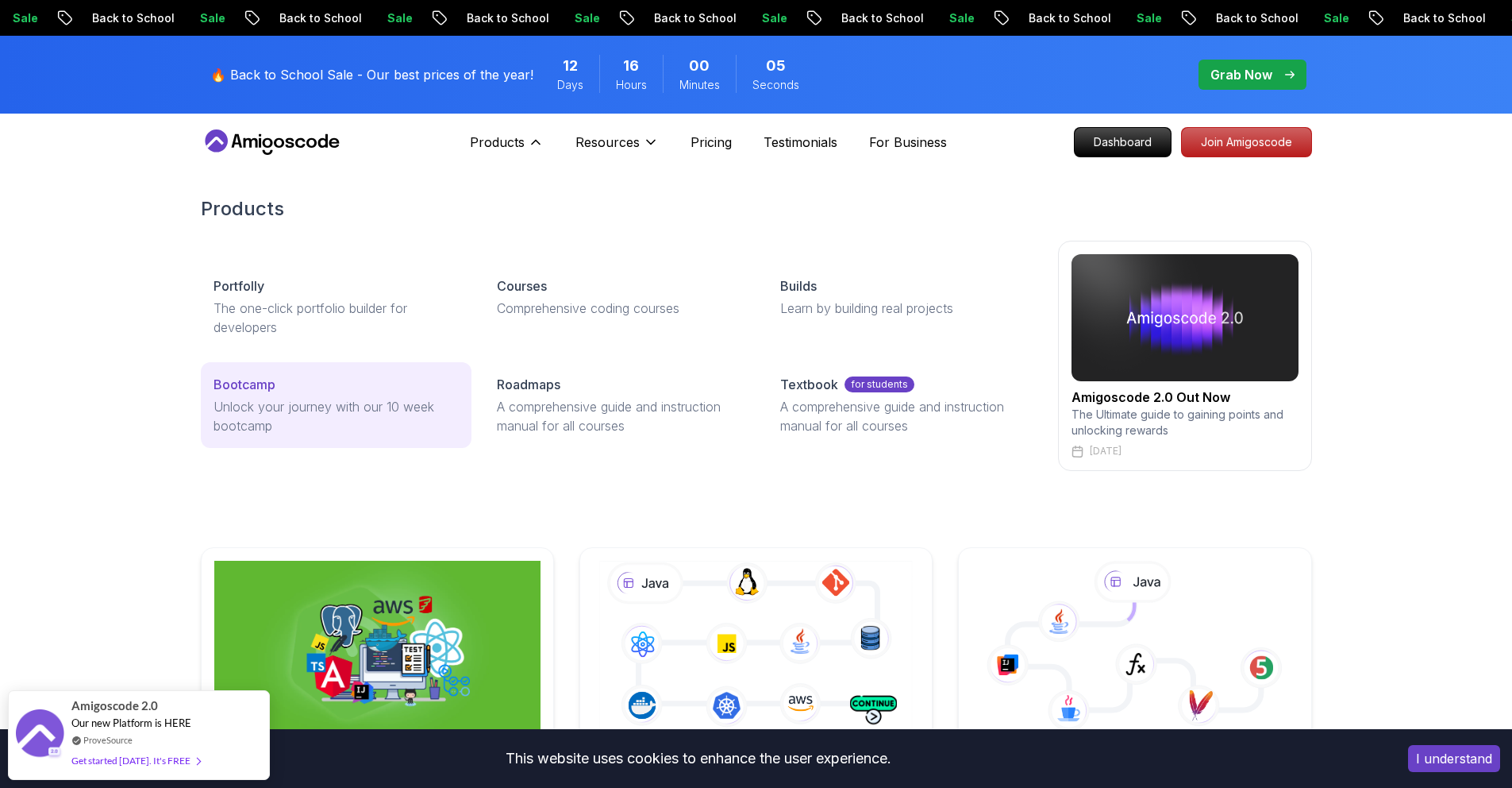
click at [327, 392] on div "Bootcamp" at bounding box center [336, 384] width 246 height 19
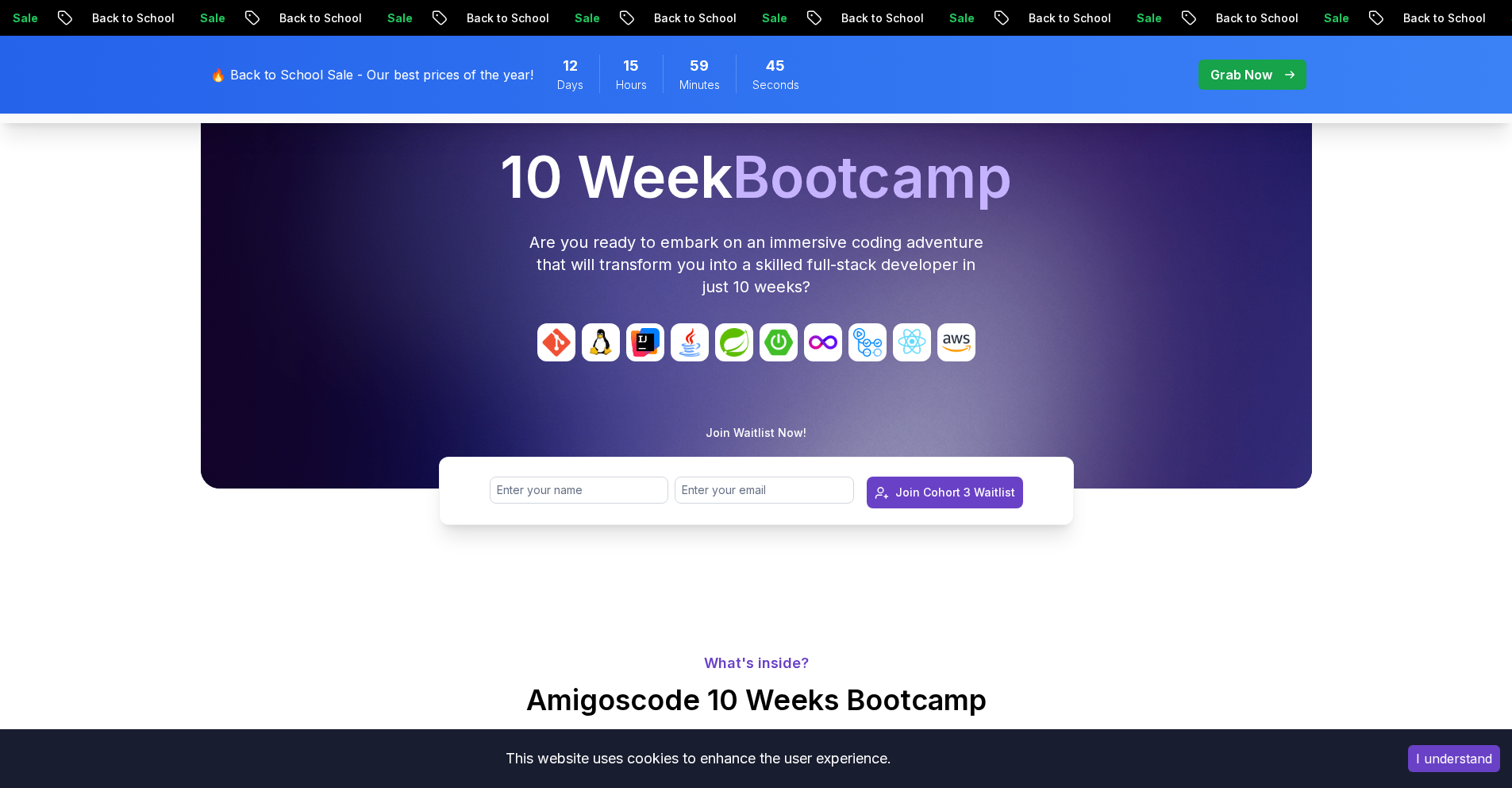
scroll to position [143, 0]
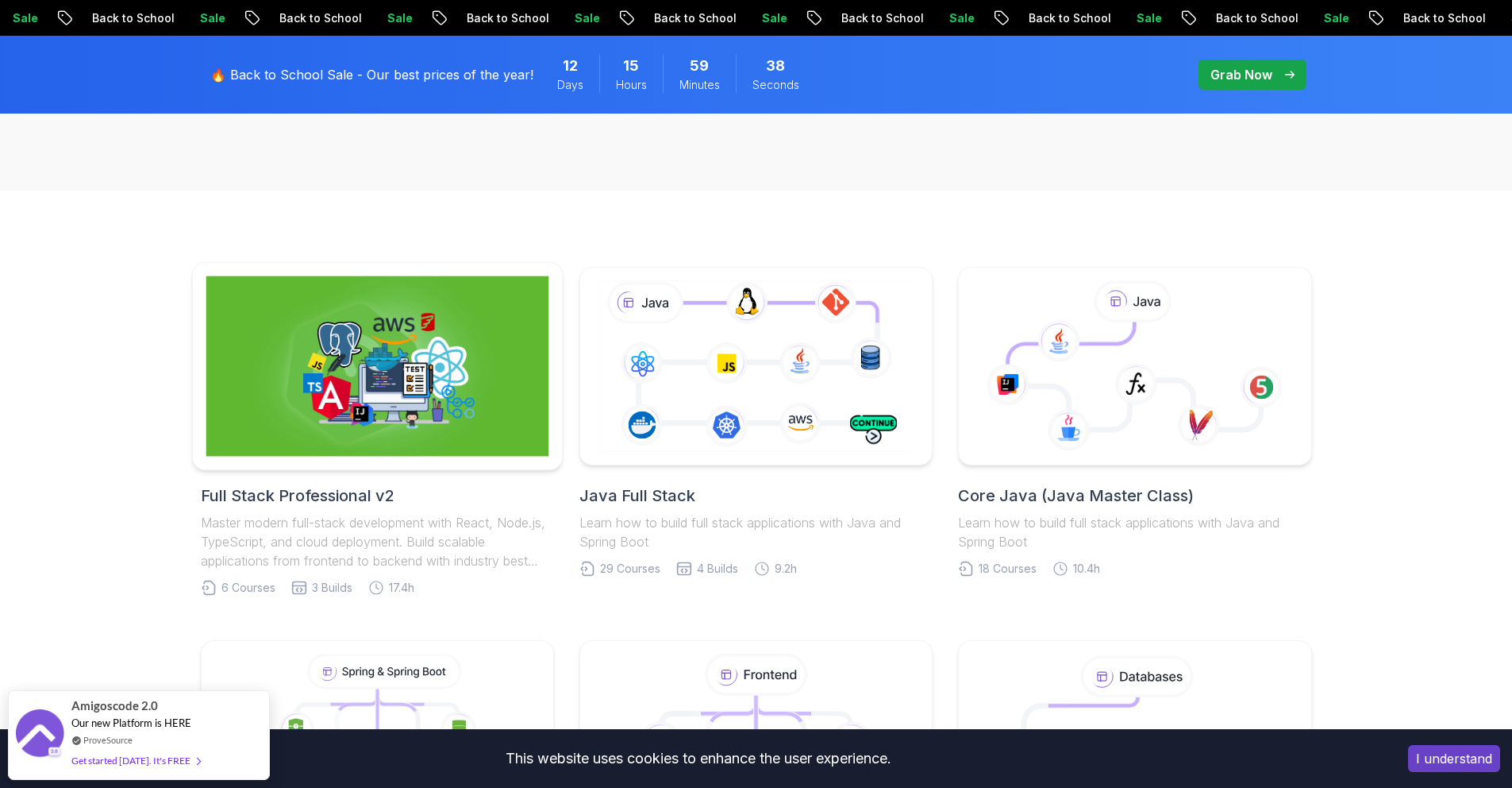
scroll to position [292, 0]
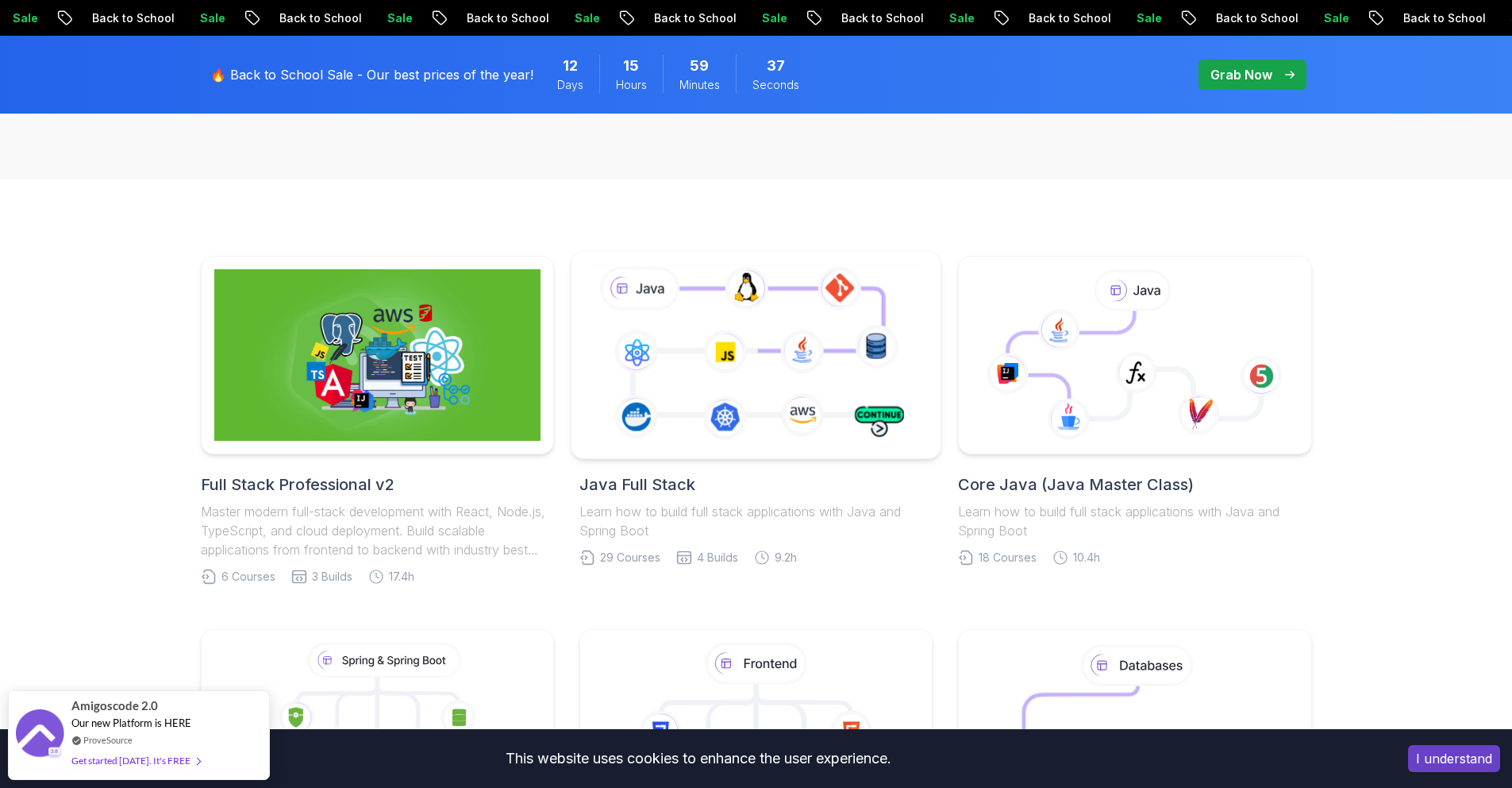
click at [720, 307] on icon at bounding box center [756, 355] width 336 height 187
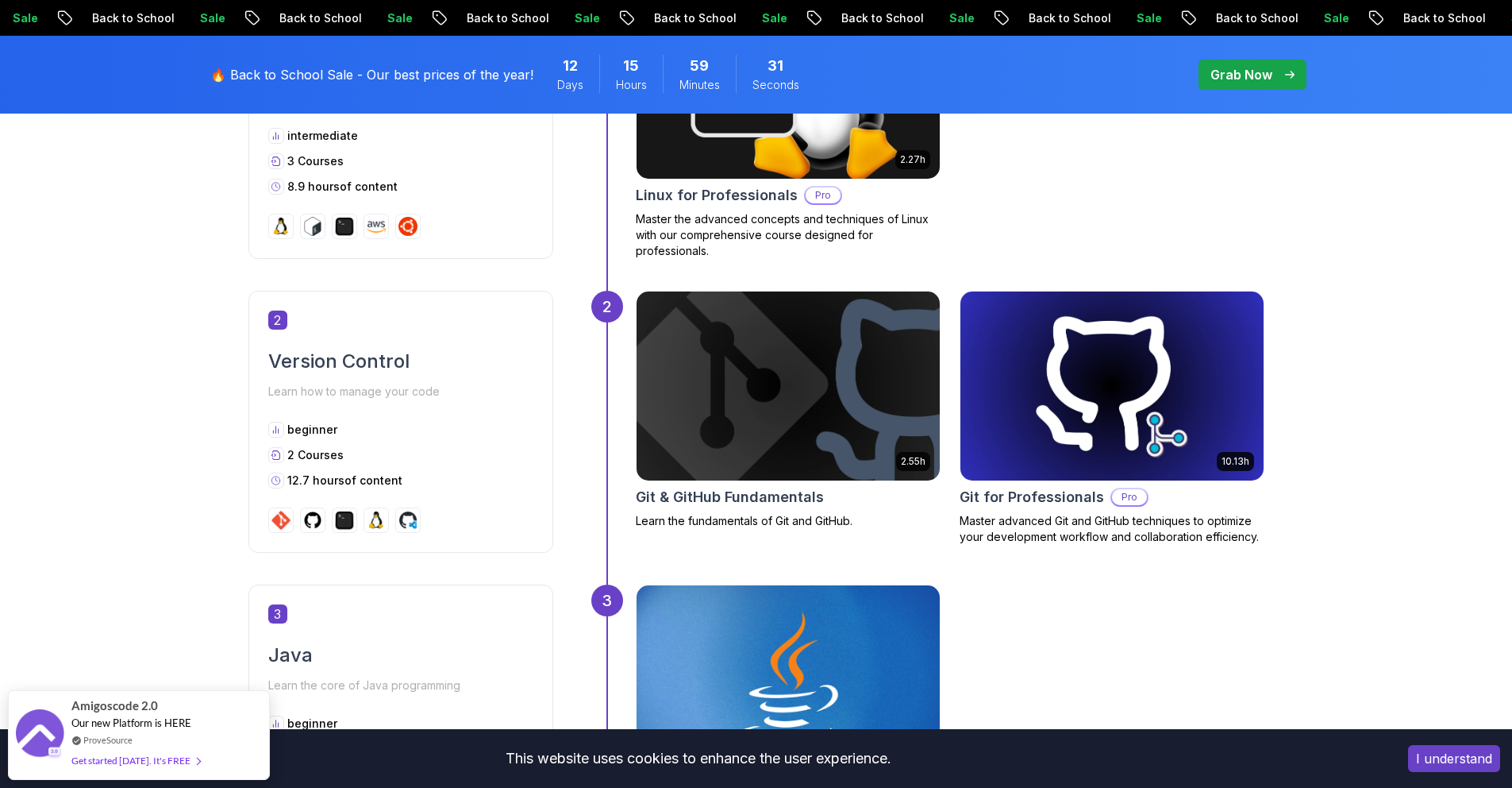
scroll to position [1207, 0]
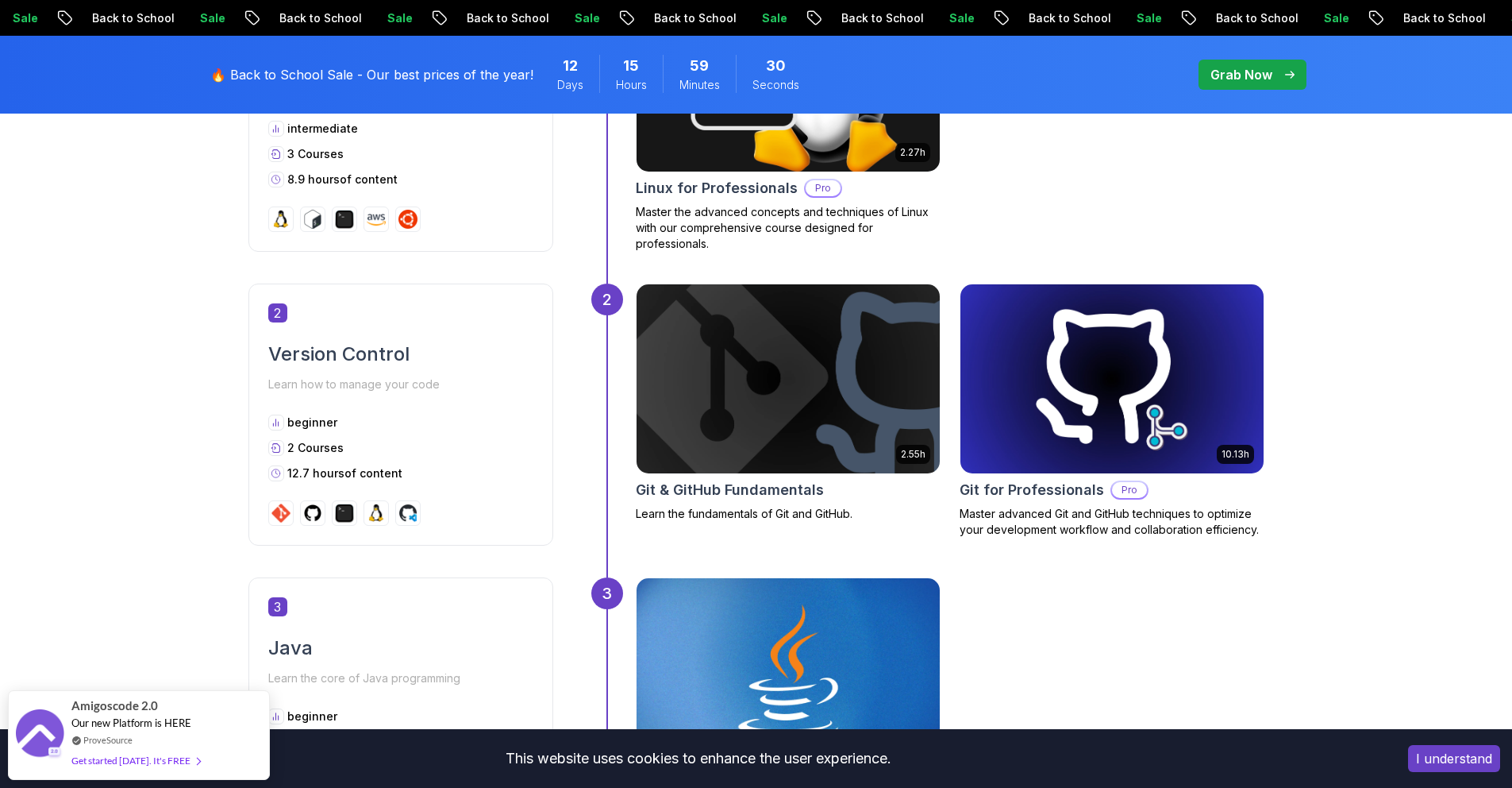
click at [754, 395] on img at bounding box center [788, 378] width 318 height 198
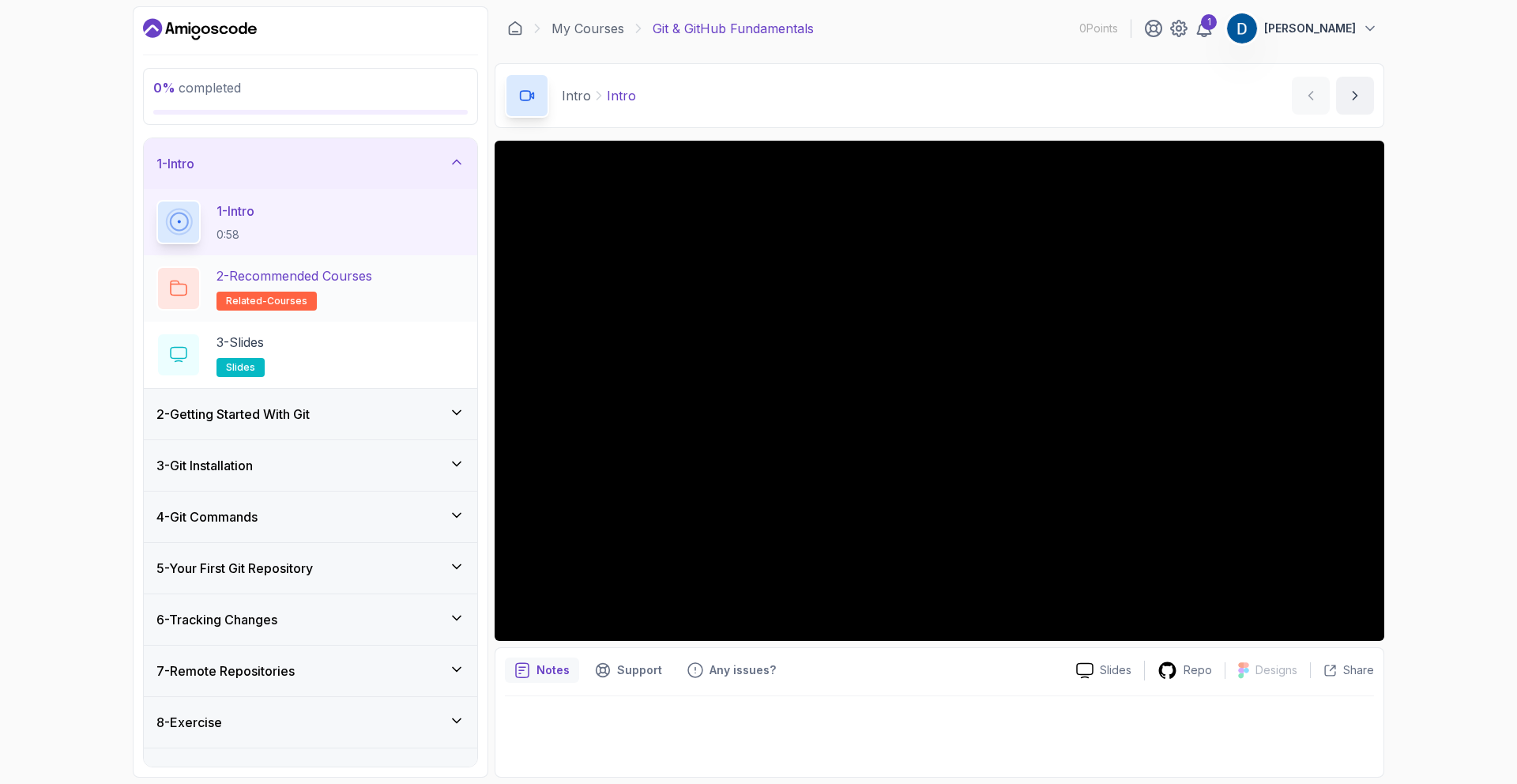
click at [373, 279] on p "2 - Recommended Courses" at bounding box center [294, 275] width 156 height 19
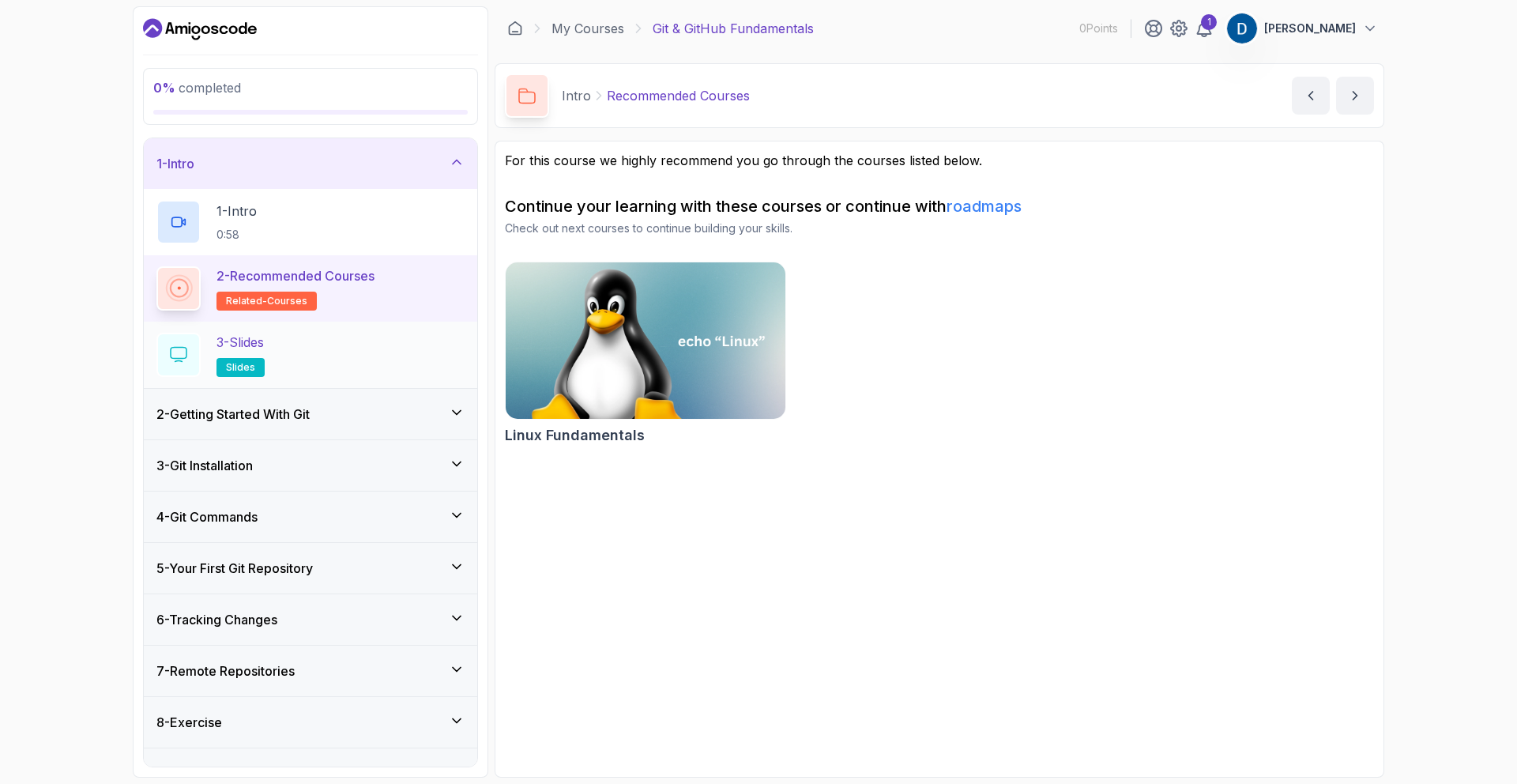
click at [389, 365] on div "3 - Slides slides" at bounding box center [311, 355] width 308 height 44
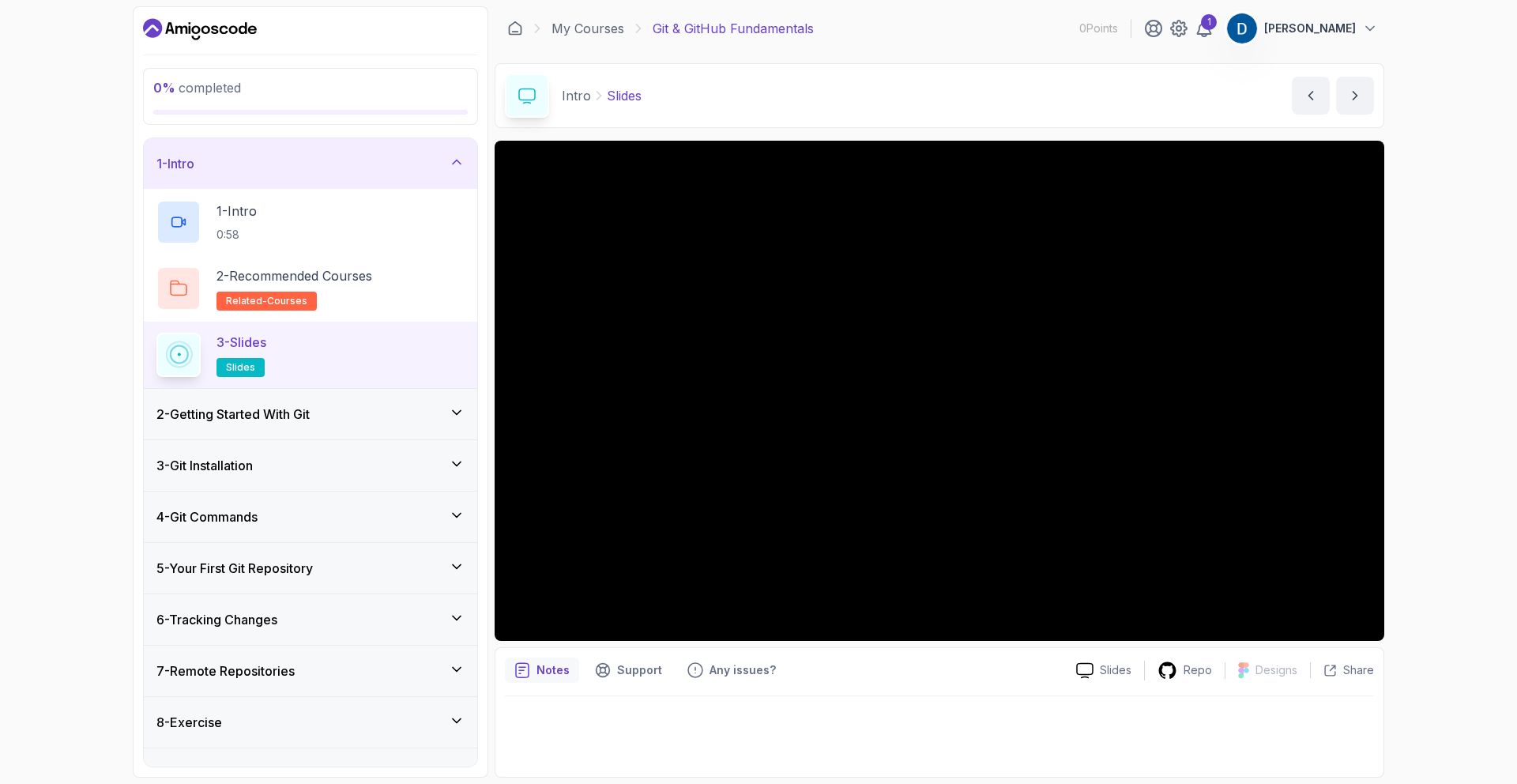
click at [390, 417] on div "2 - Getting Started With Git" at bounding box center [311, 413] width 308 height 19
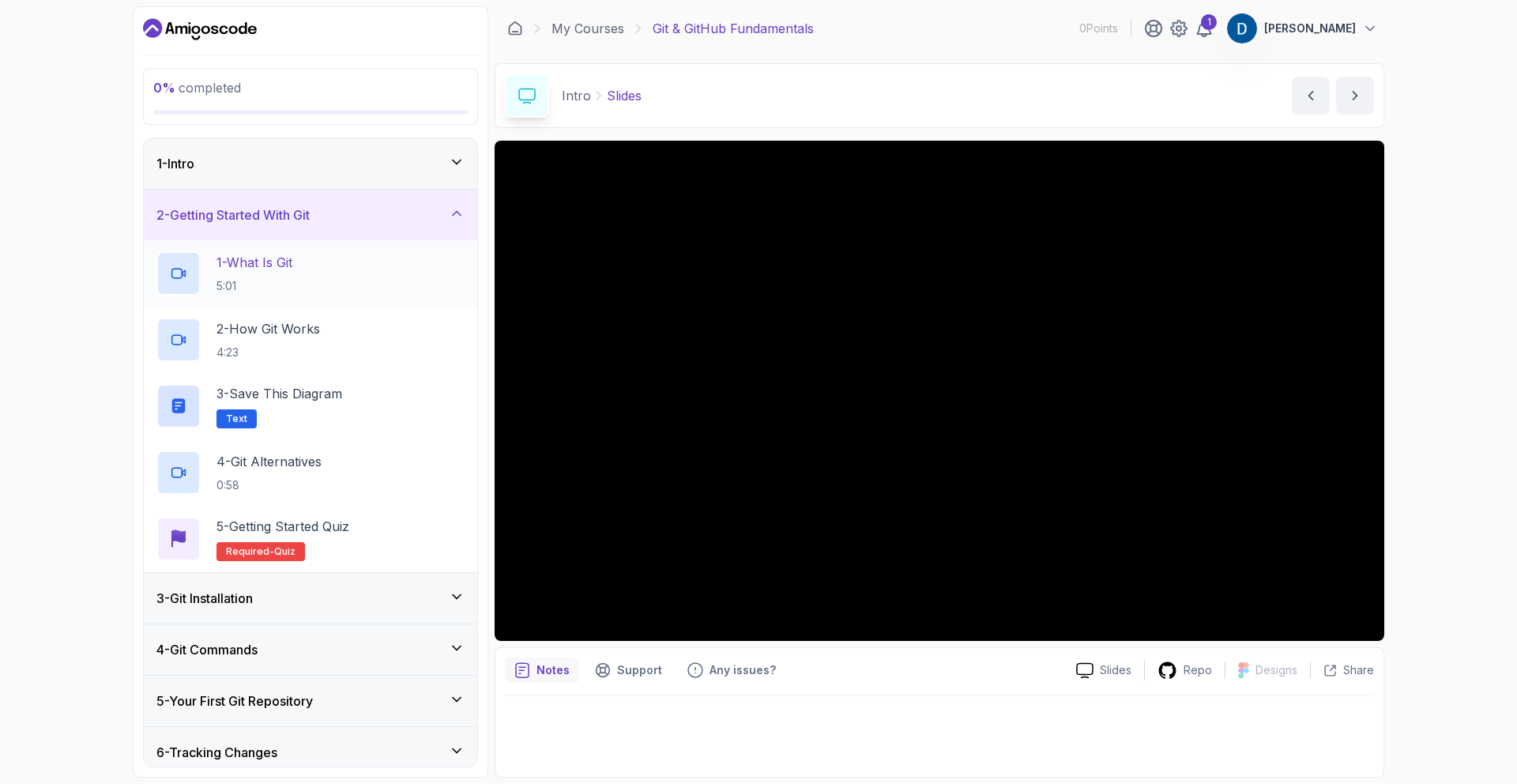
click at [337, 256] on div "1 - What Is Git 5:01" at bounding box center [311, 273] width 308 height 44
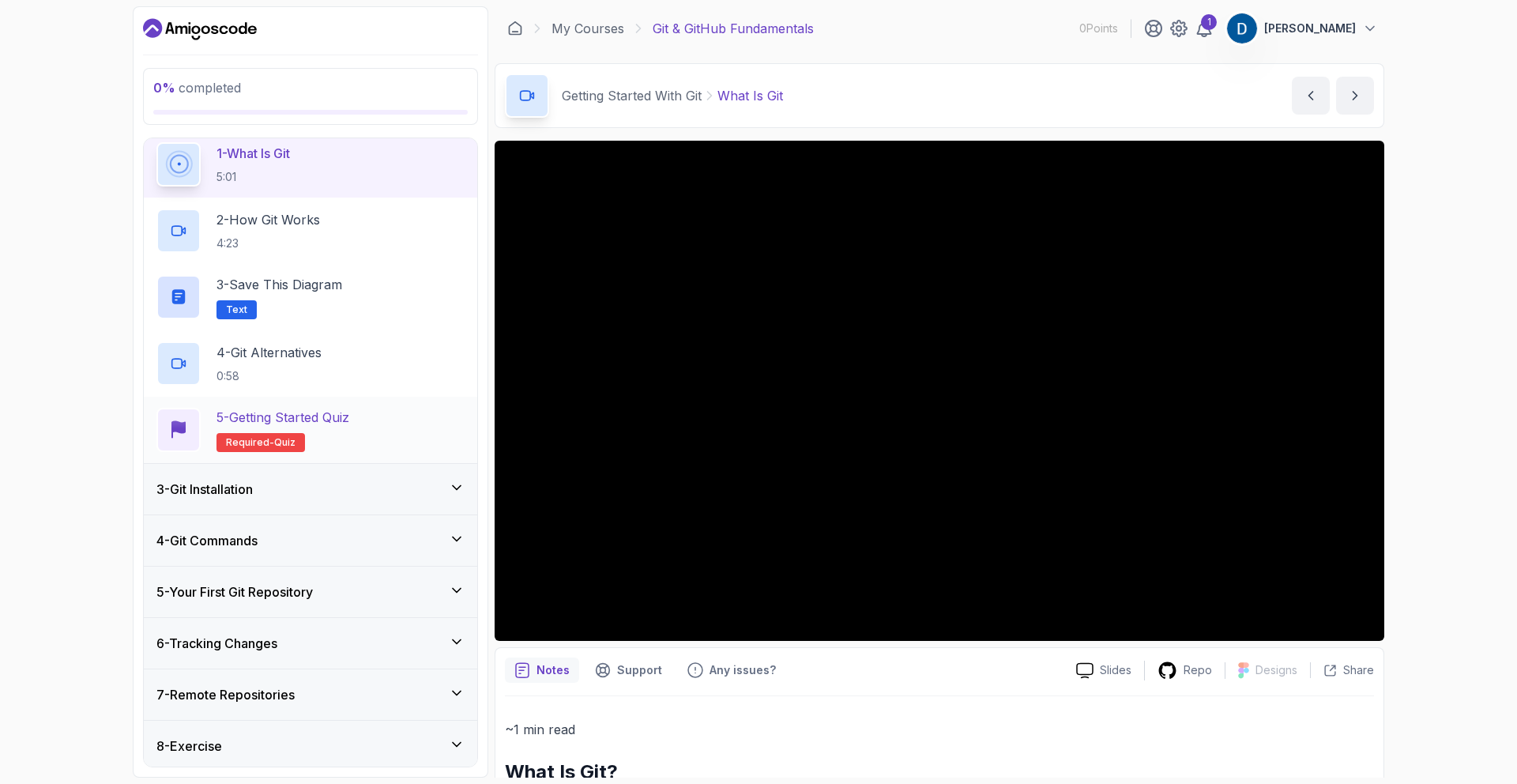
scroll to position [165, 0]
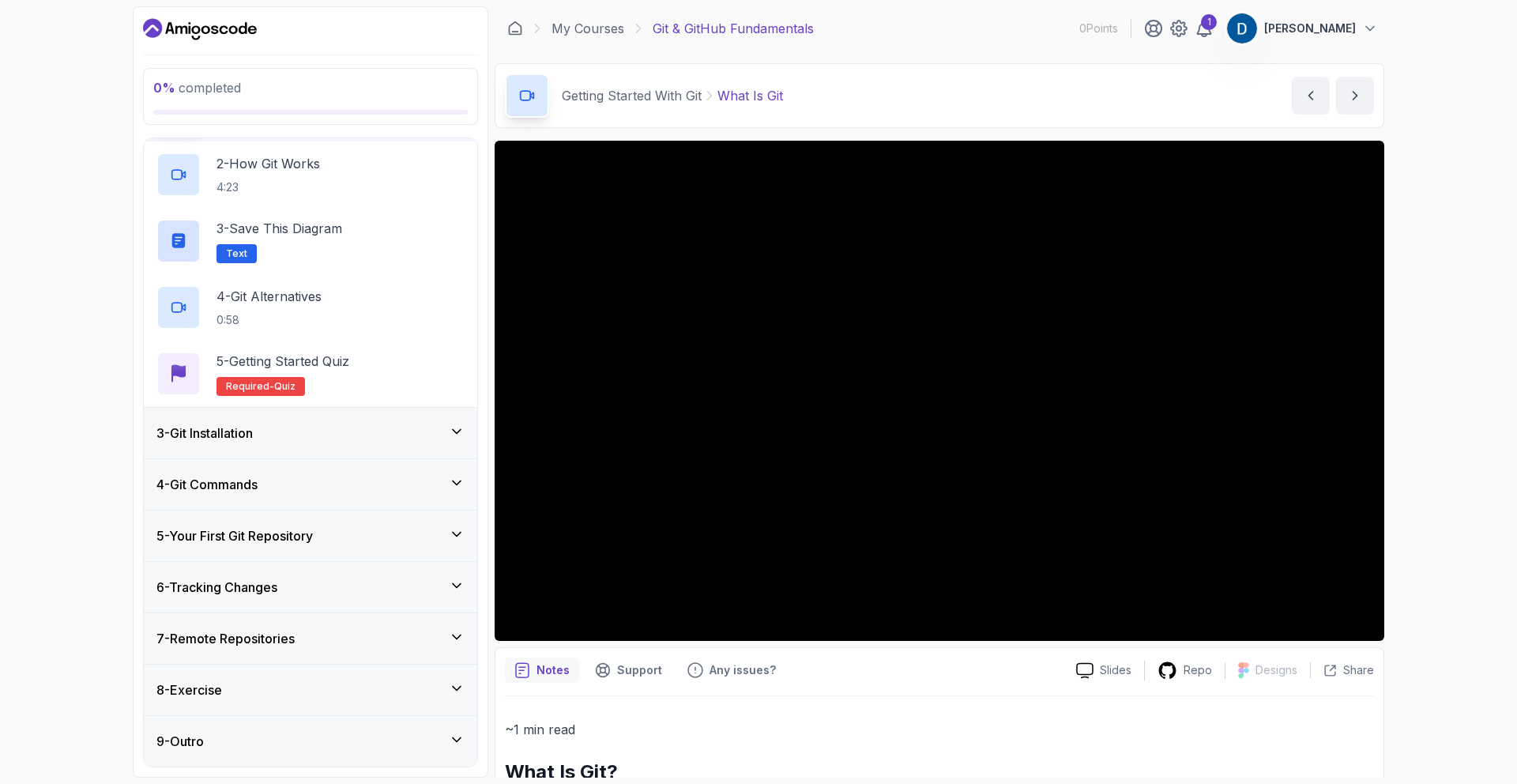
click at [357, 538] on div "5 - Your First Git Repository" at bounding box center [311, 535] width 308 height 19
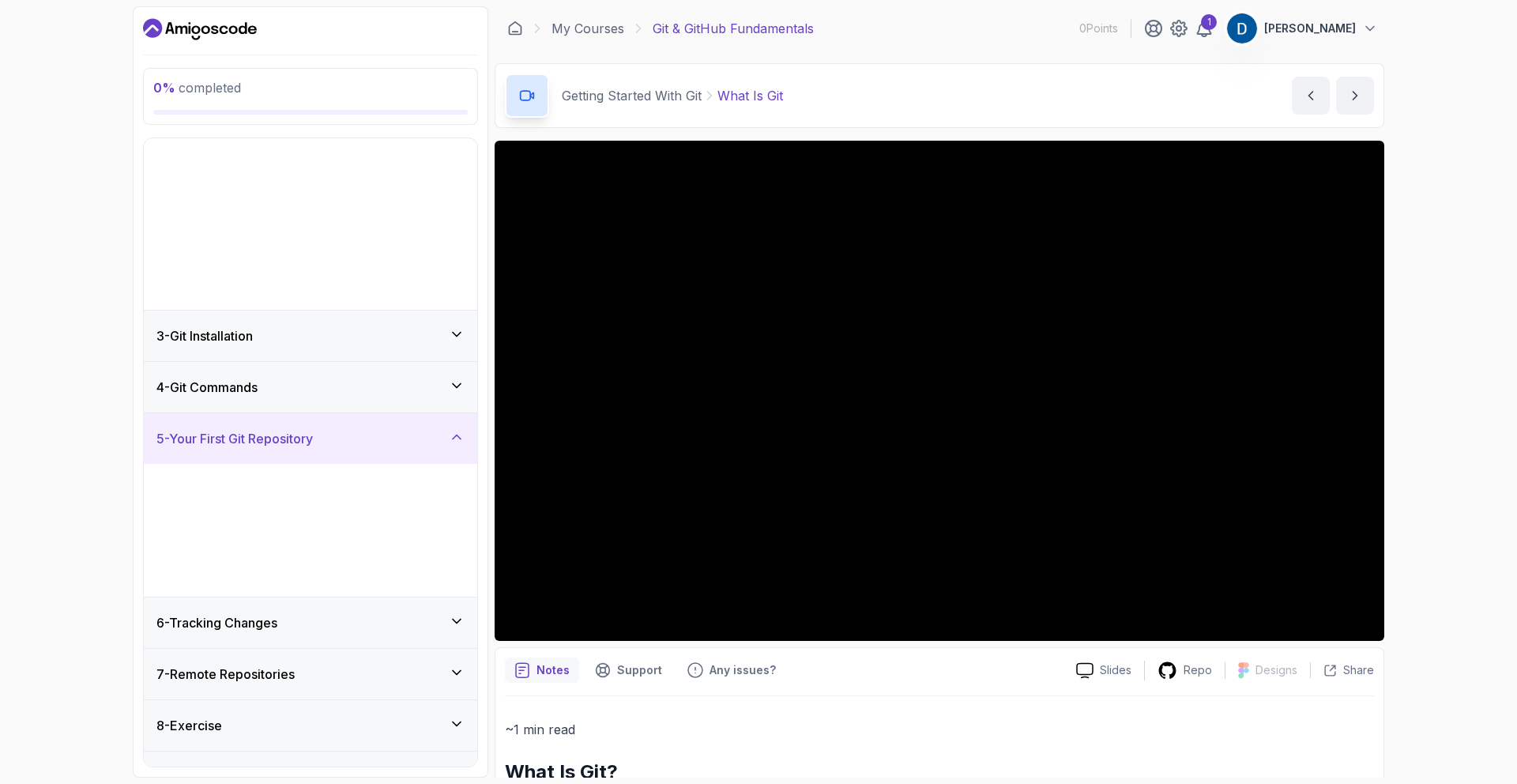
scroll to position [0, 0]
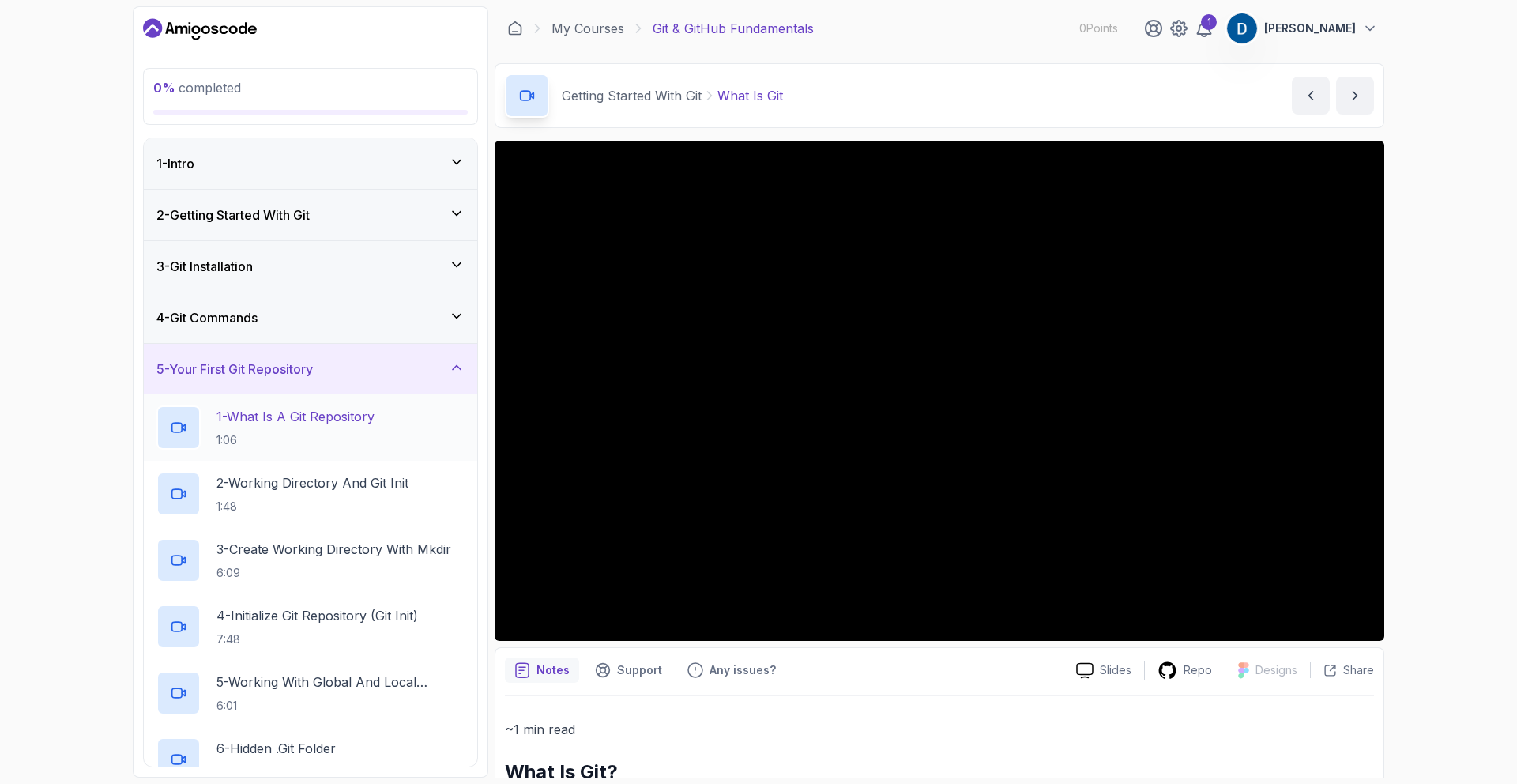
click at [330, 425] on h2 "1 - What Is A Git Repository 1:06" at bounding box center [296, 427] width 158 height 41
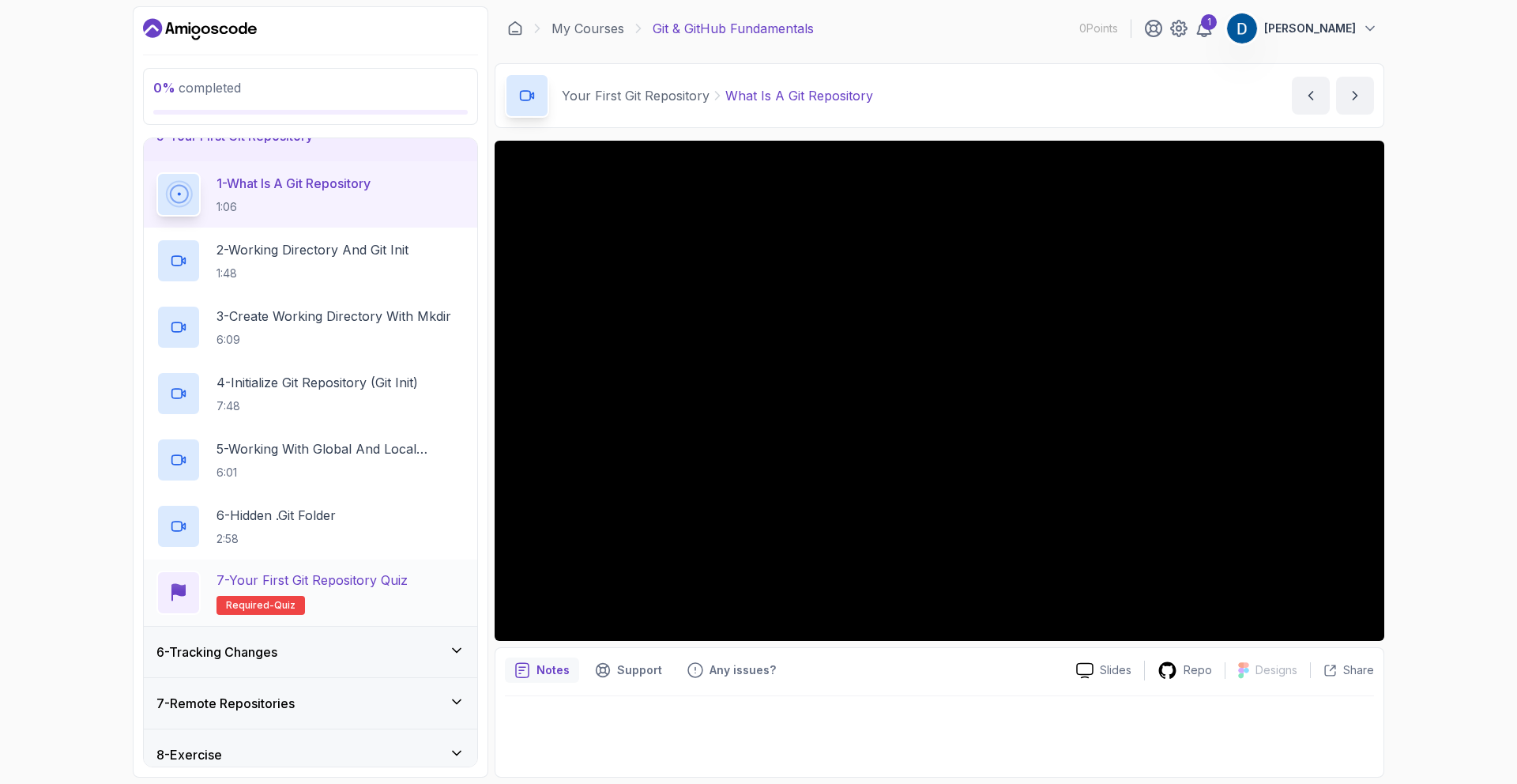
scroll to position [297, 0]
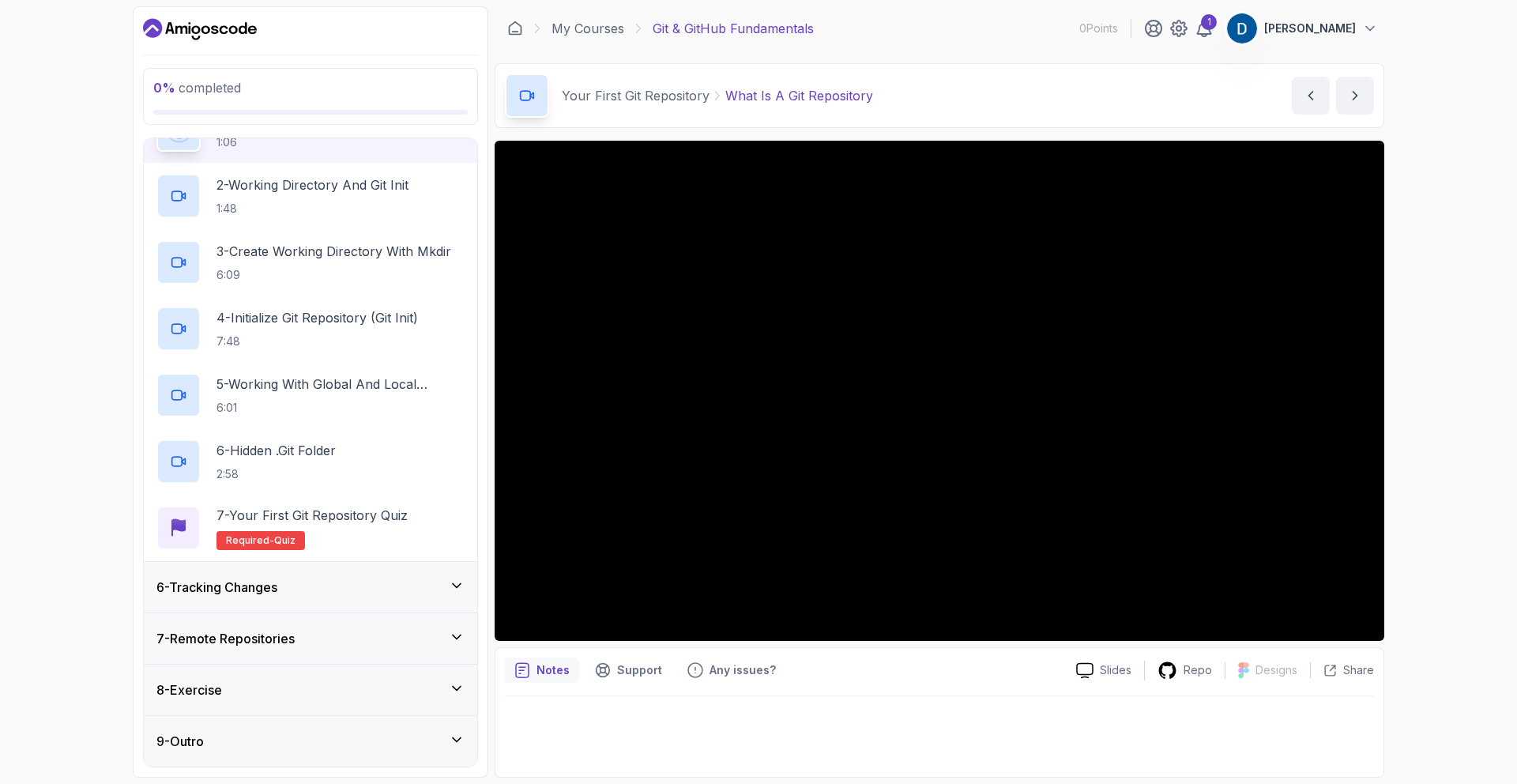
click at [332, 643] on div "7 - Remote Repositories" at bounding box center [311, 638] width 308 height 19
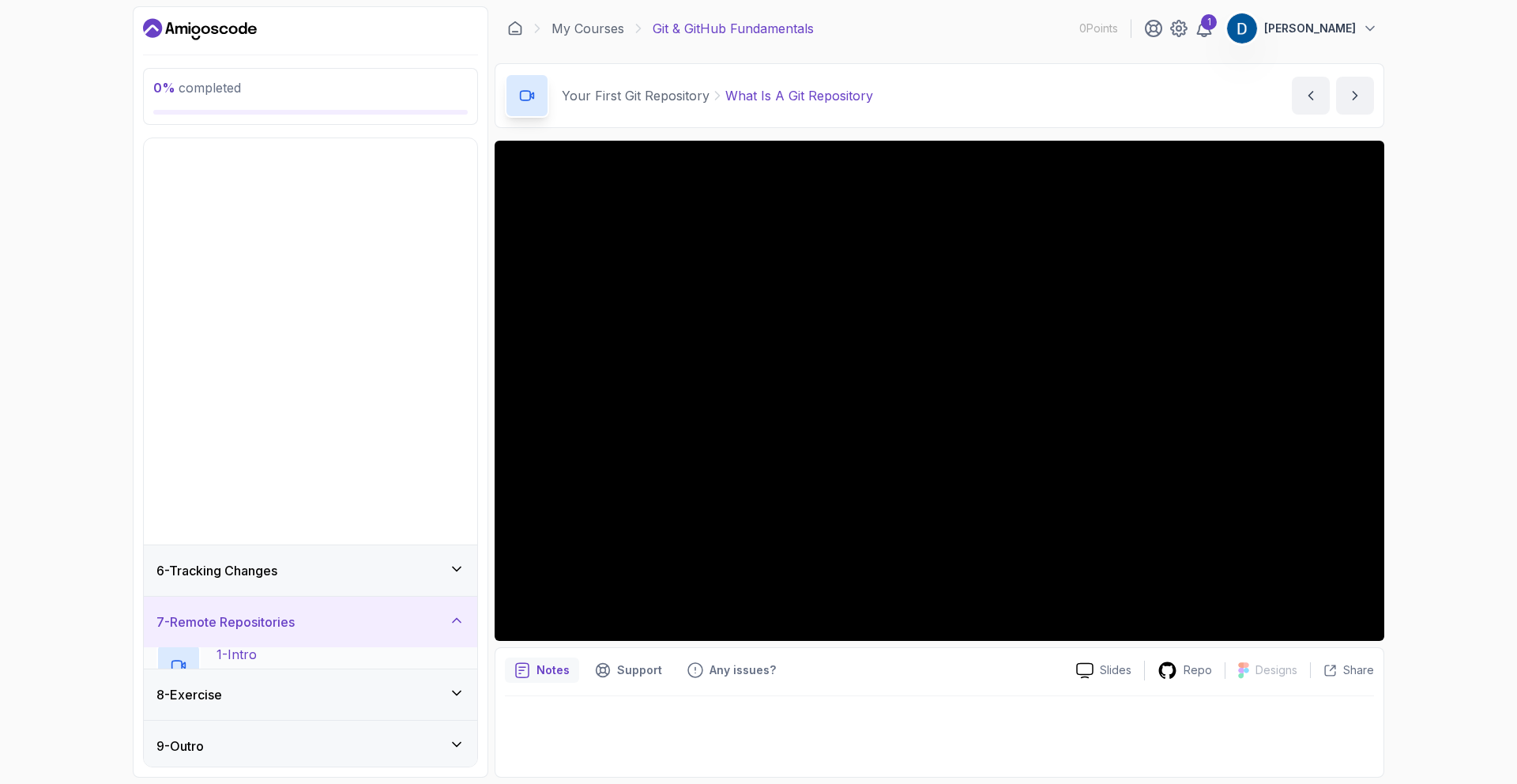
scroll to position [0, 0]
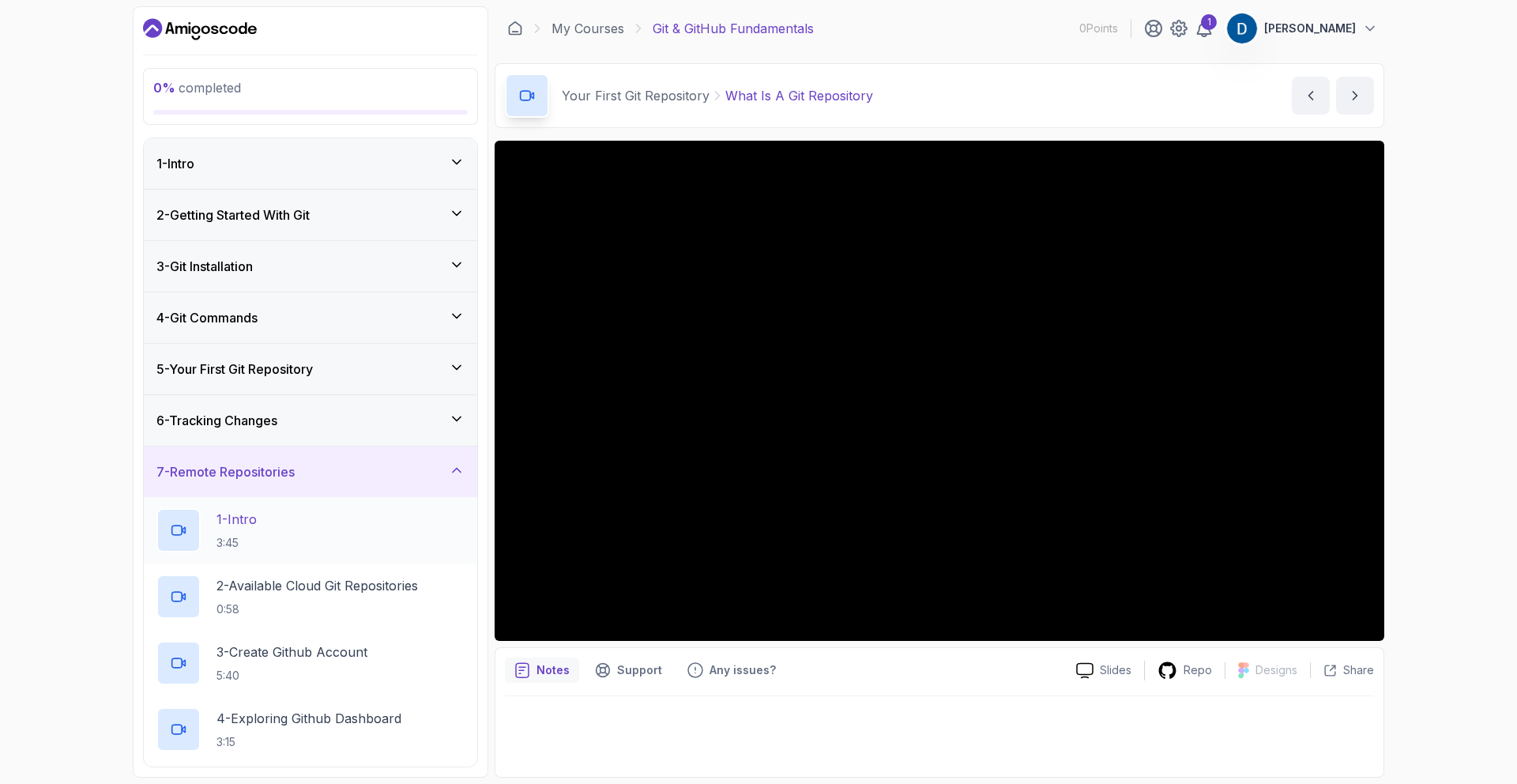
click at [331, 527] on div "1 - Intro 3:45" at bounding box center [311, 530] width 308 height 44
click at [301, 412] on div "6 - Tracking Changes" at bounding box center [311, 420] width 308 height 19
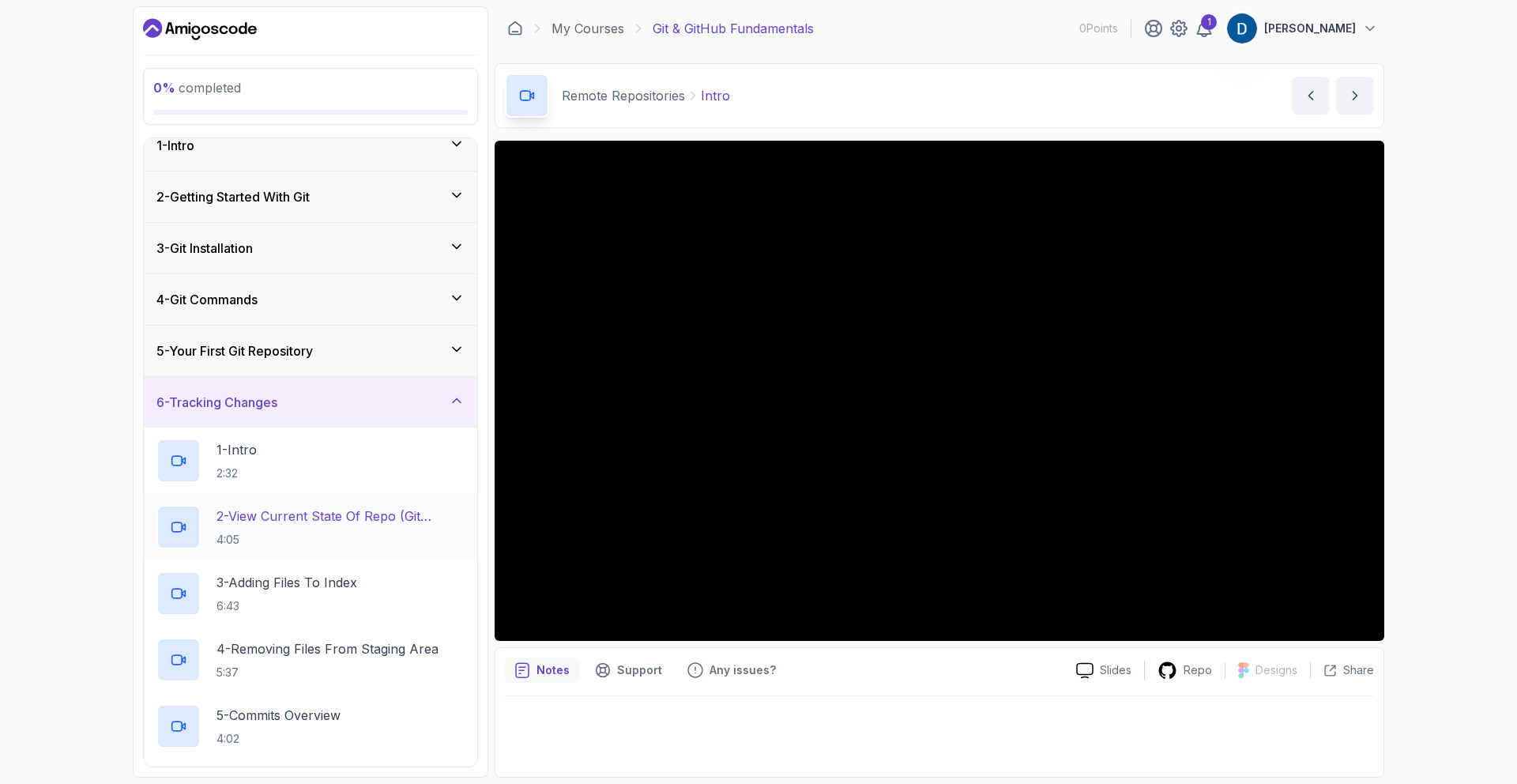
scroll to position [21, 0]
click at [333, 518] on p "2 - View Current State Of Repo (Git Status)" at bounding box center [341, 512] width 248 height 19
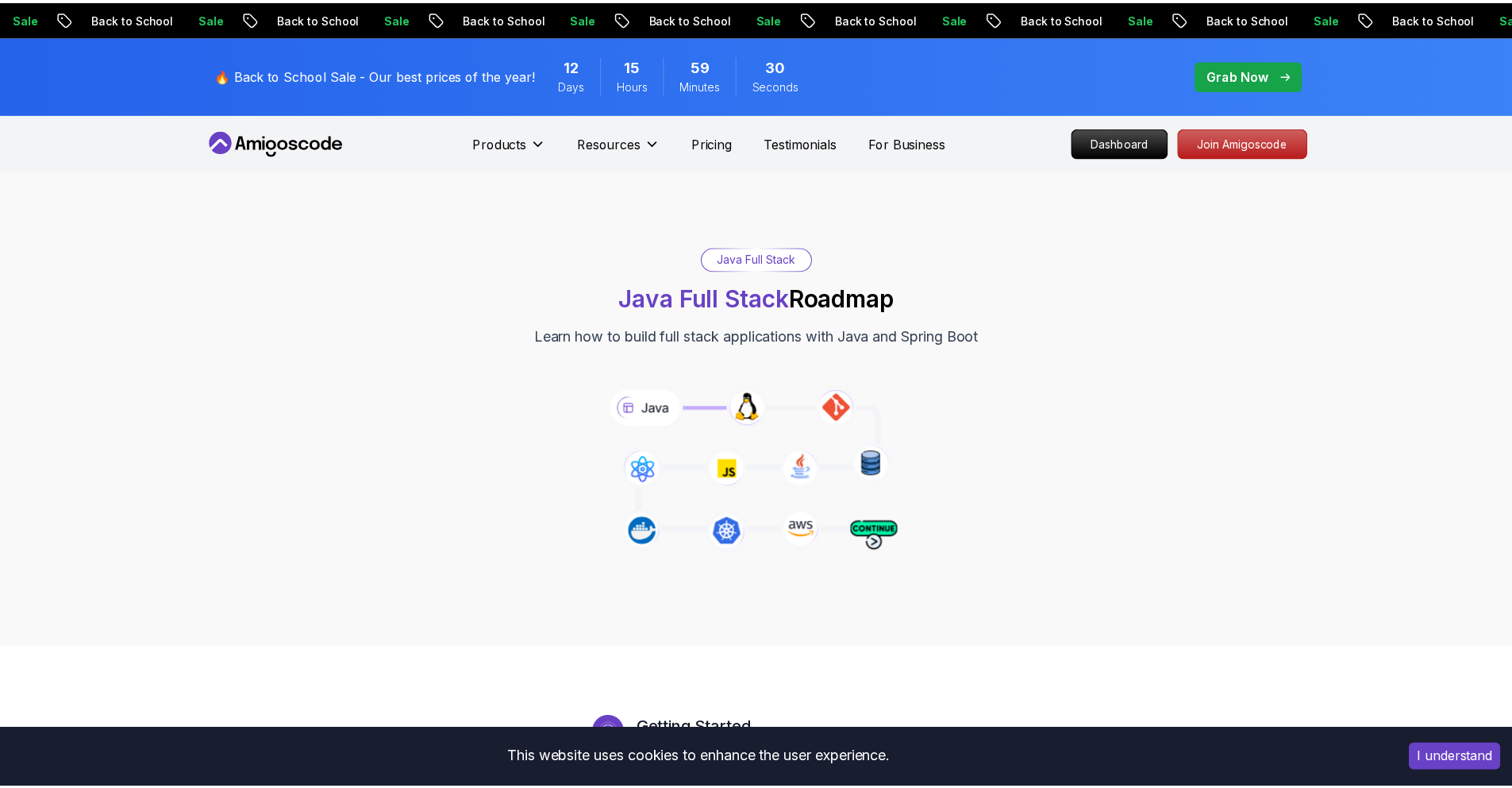
scroll to position [3, 0]
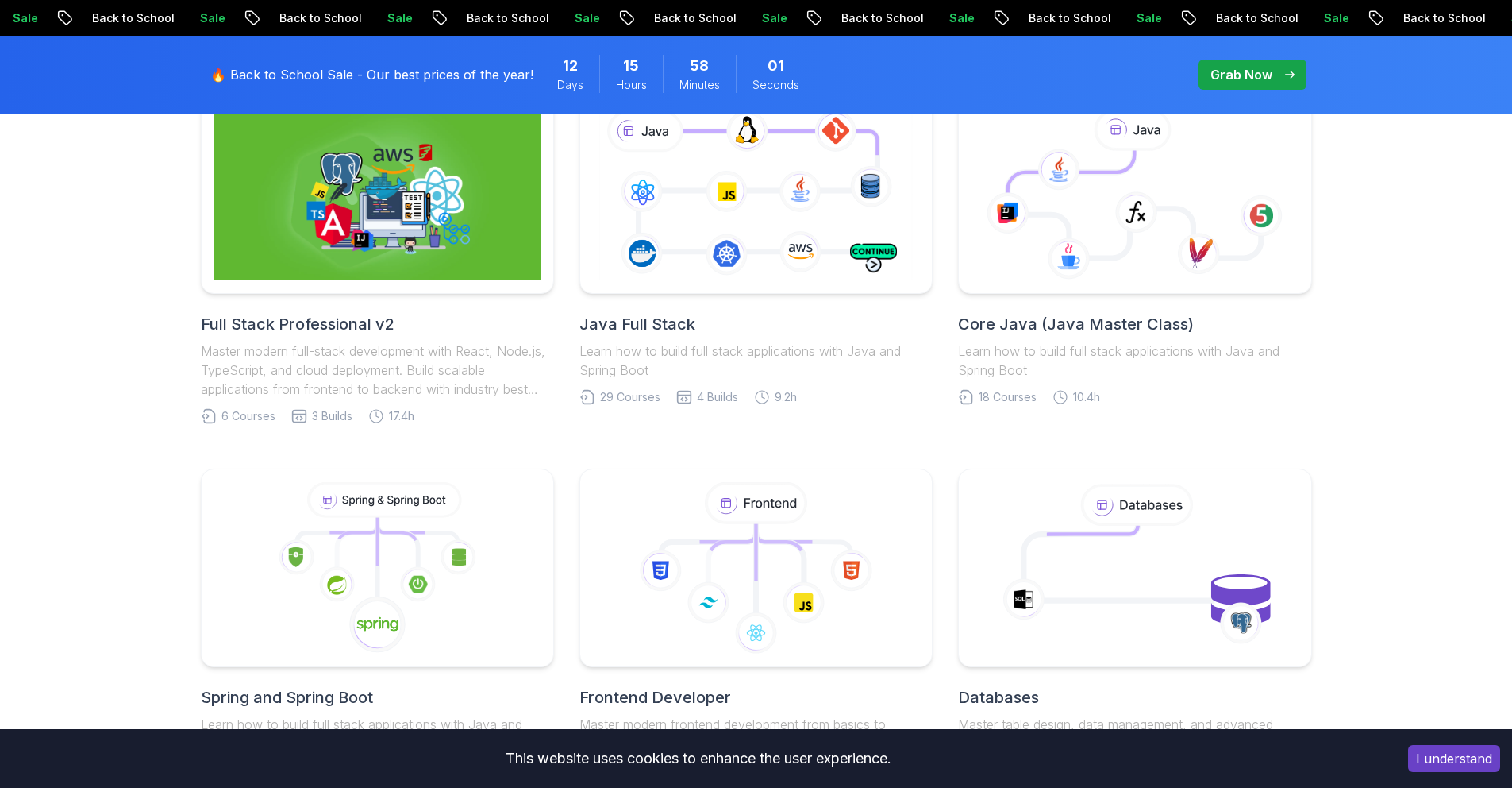
scroll to position [1207, 0]
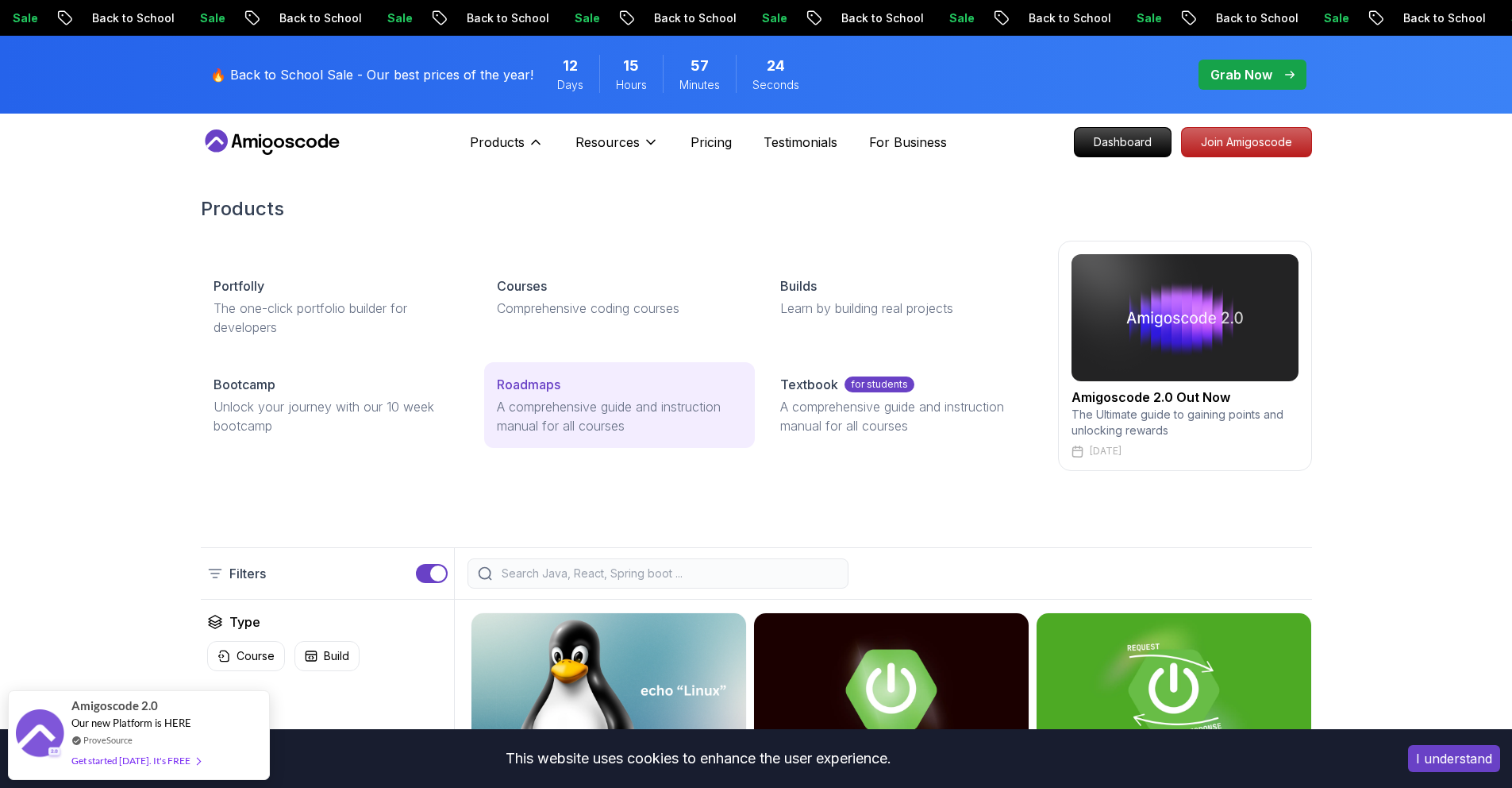
click at [522, 403] on p "A comprehensive guide and instruction manual for all courses" at bounding box center [620, 416] width 246 height 38
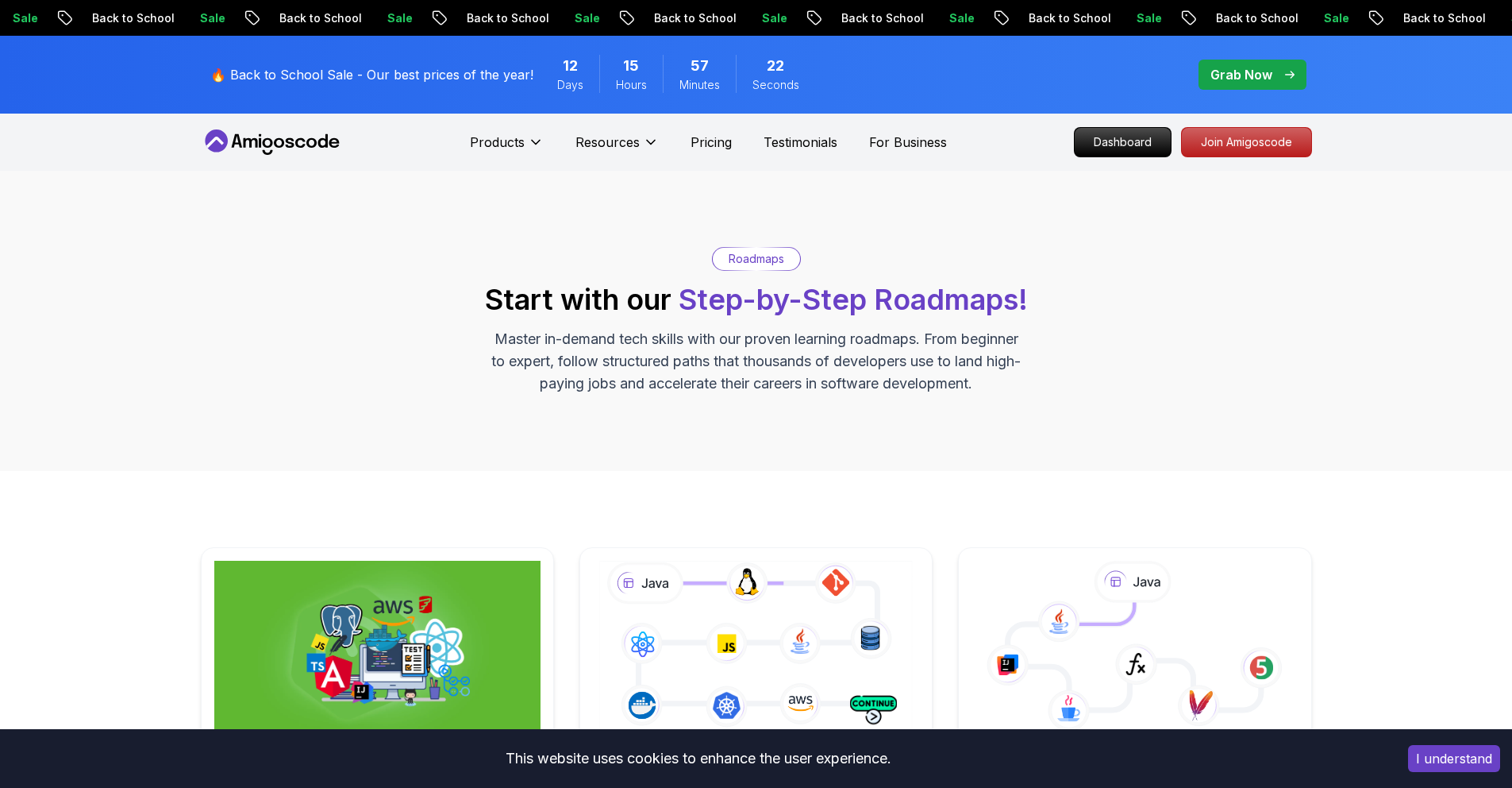
scroll to position [302, 0]
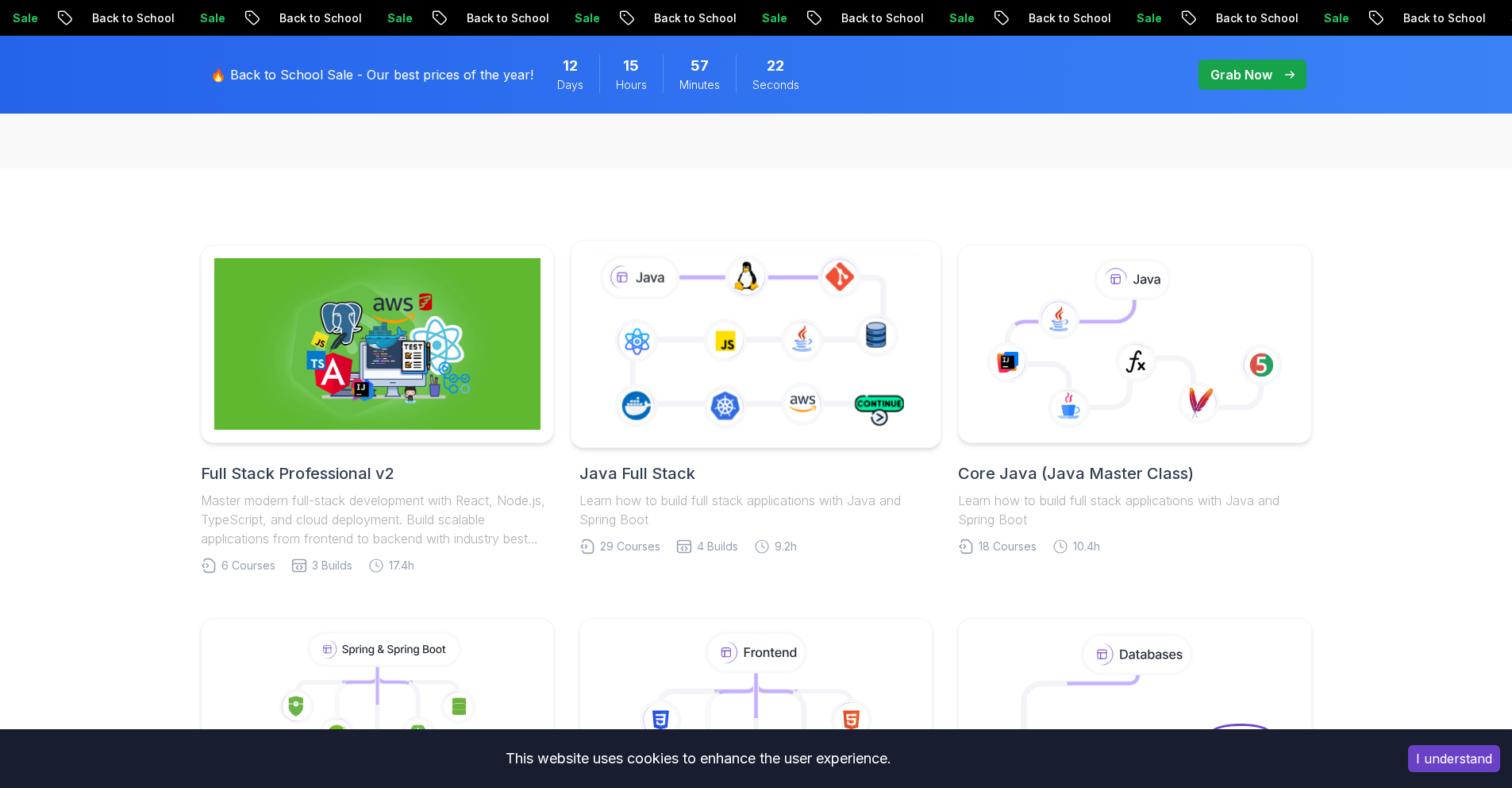
click at [689, 316] on icon at bounding box center [756, 343] width 336 height 187
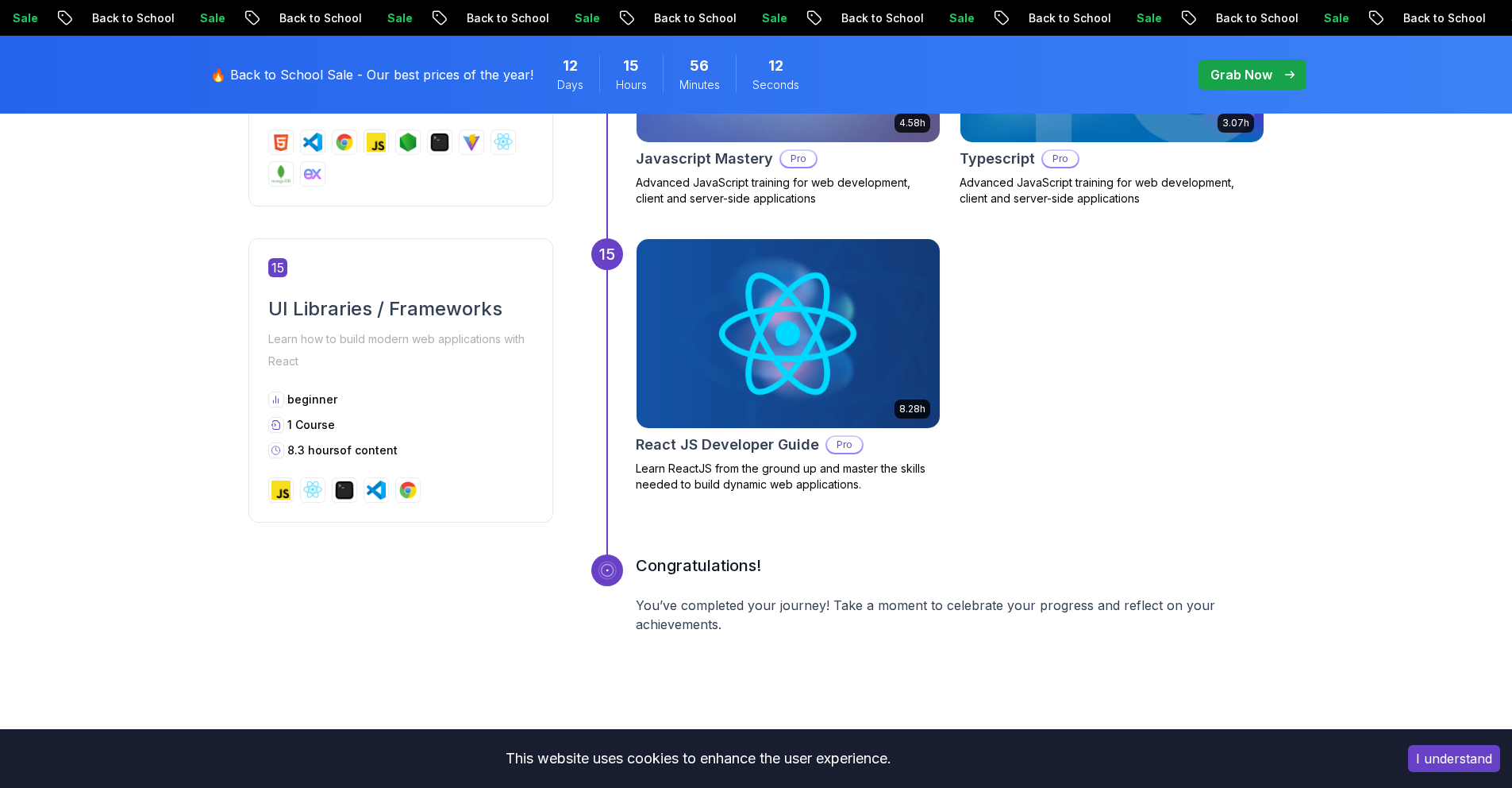
scroll to position [6560, 0]
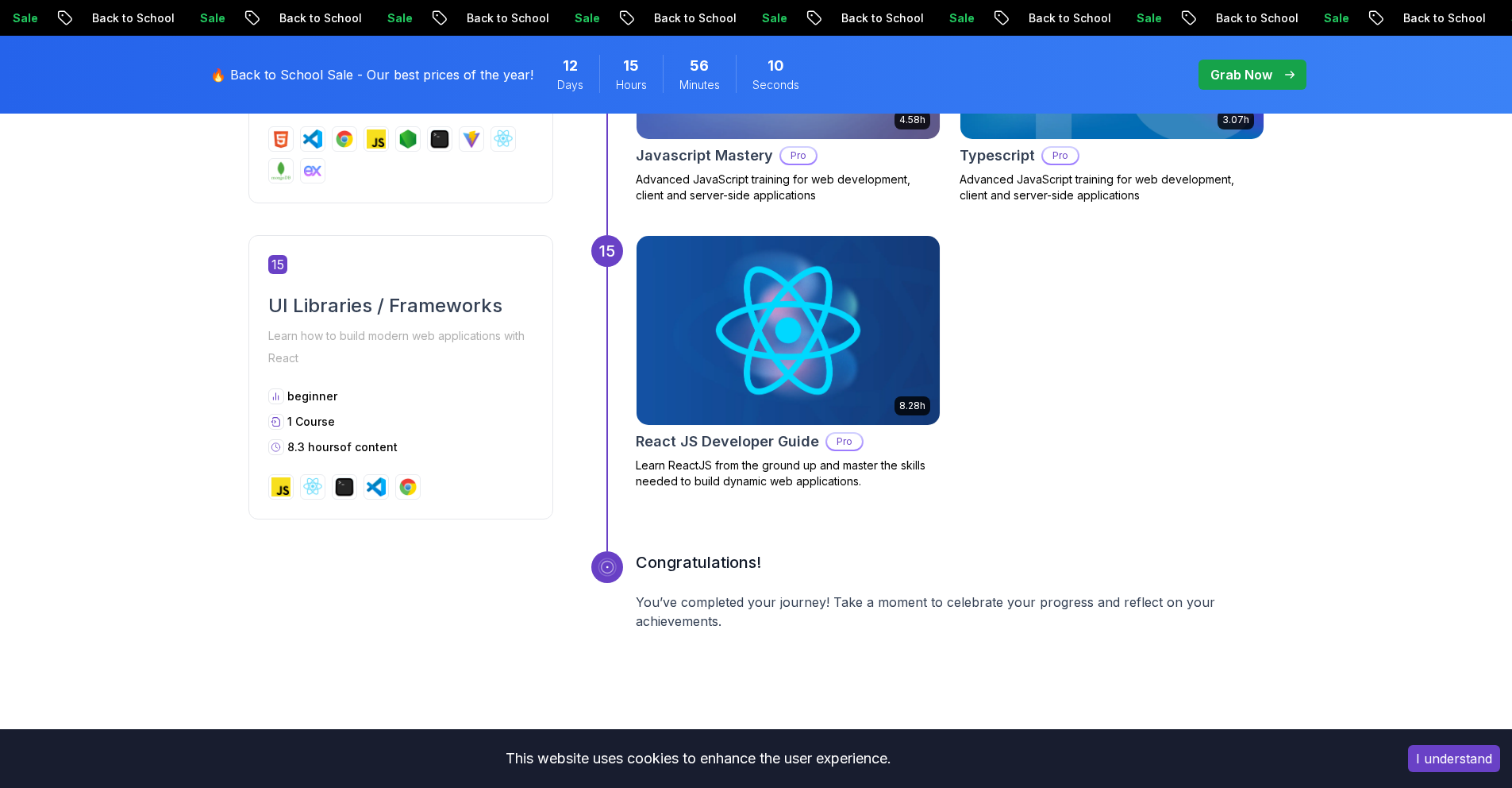
click at [750, 342] on img at bounding box center [788, 330] width 318 height 198
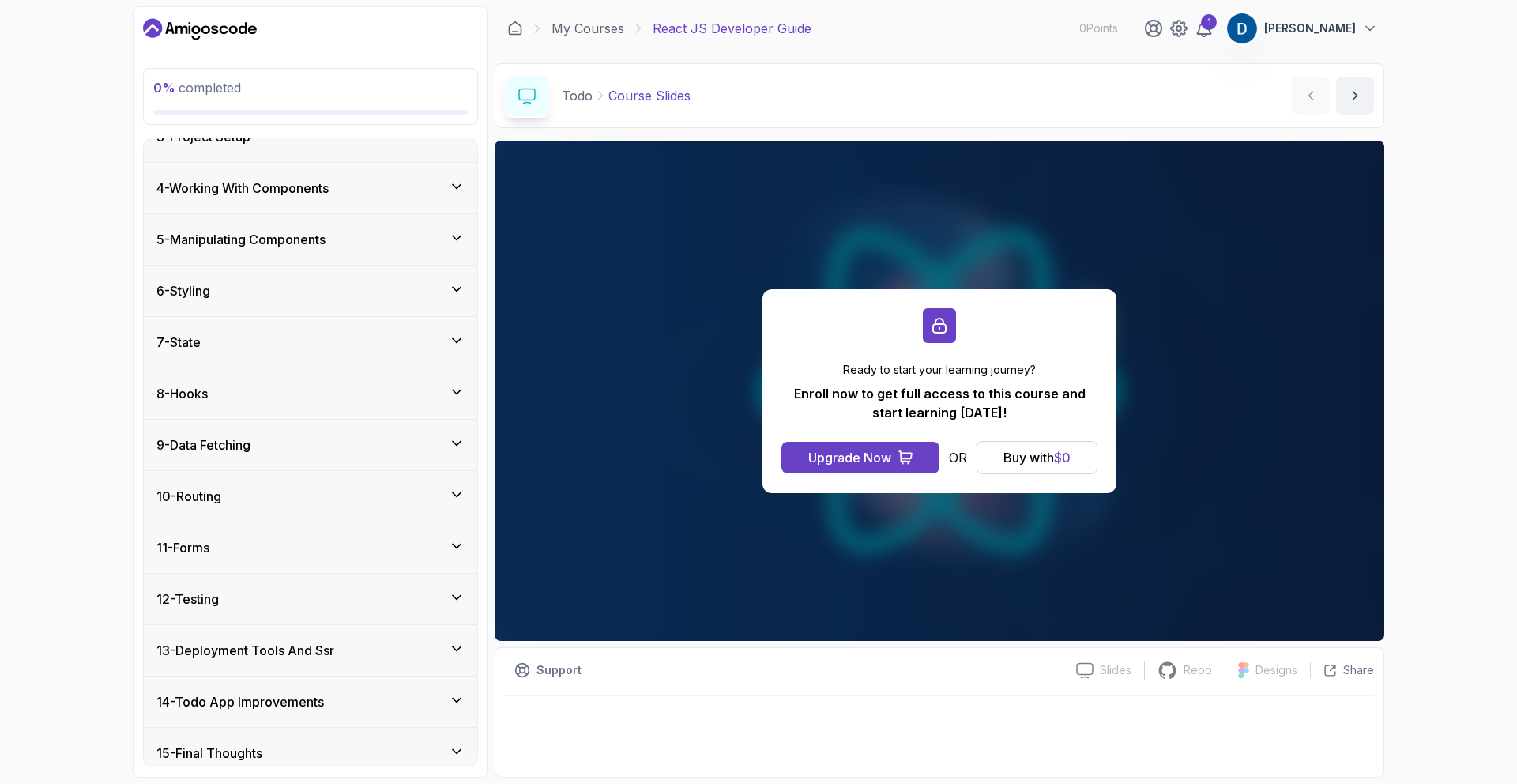
scroll to position [274, 0]
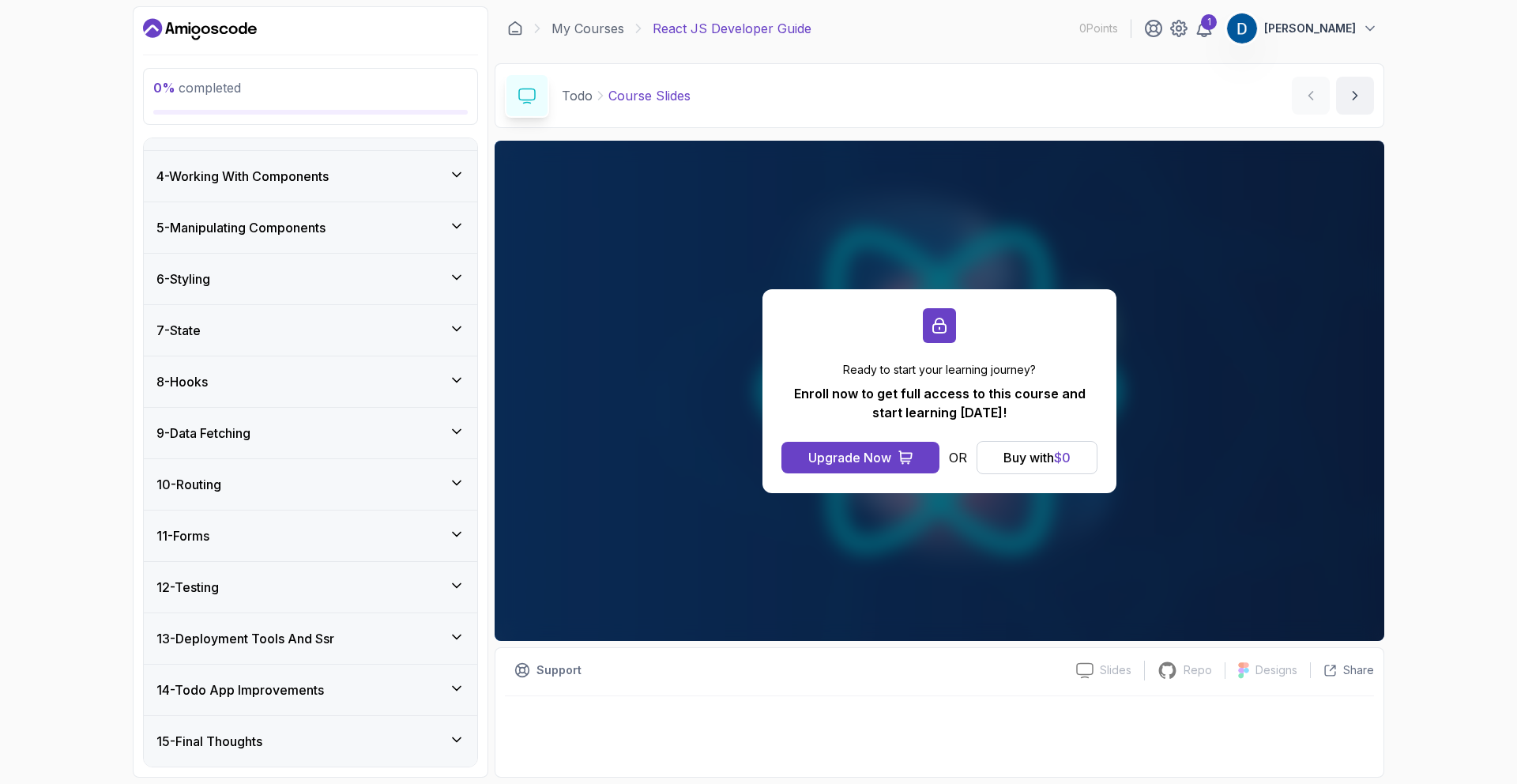
click at [357, 280] on div "6 - Styling" at bounding box center [311, 279] width 308 height 19
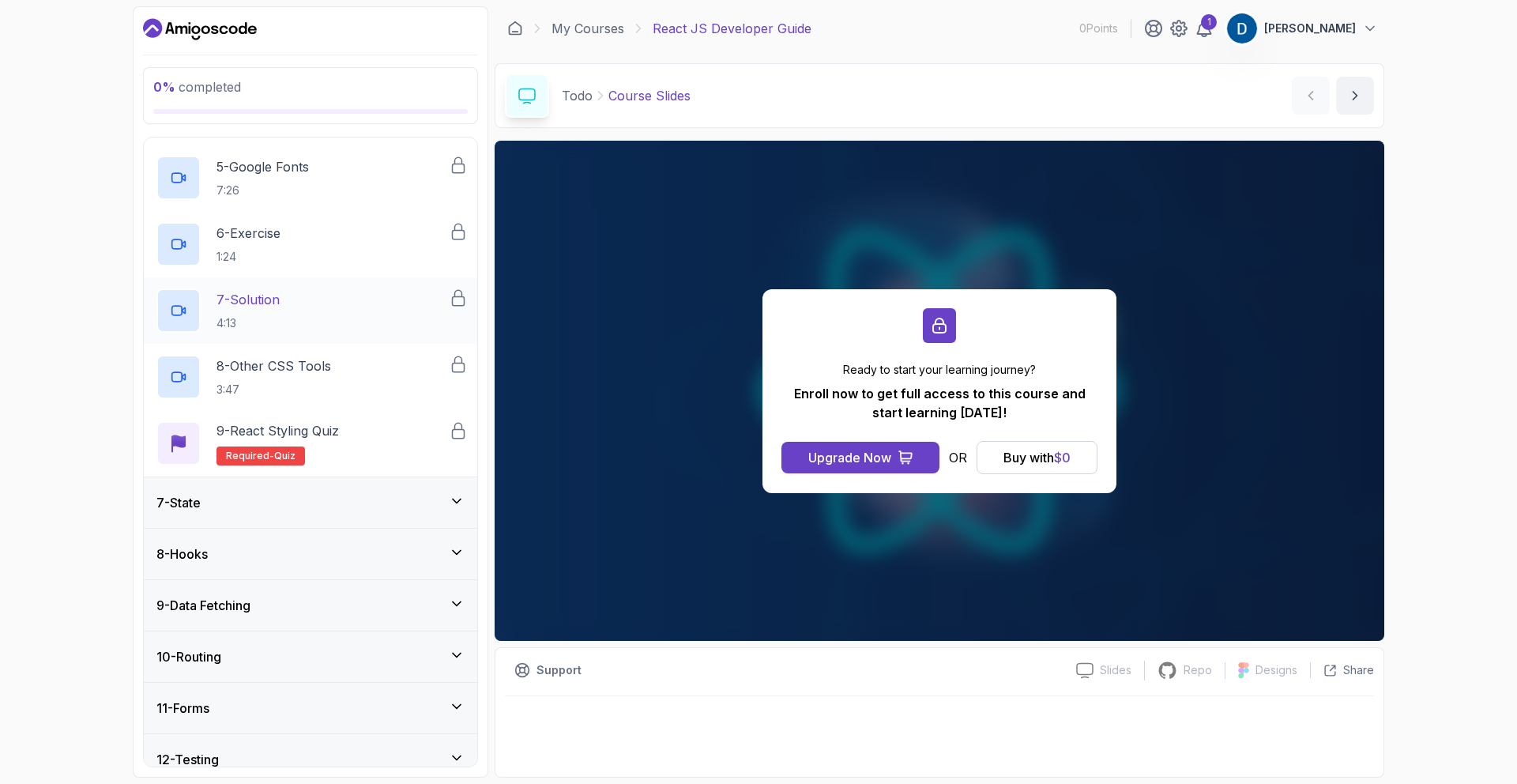
scroll to position [146, 0]
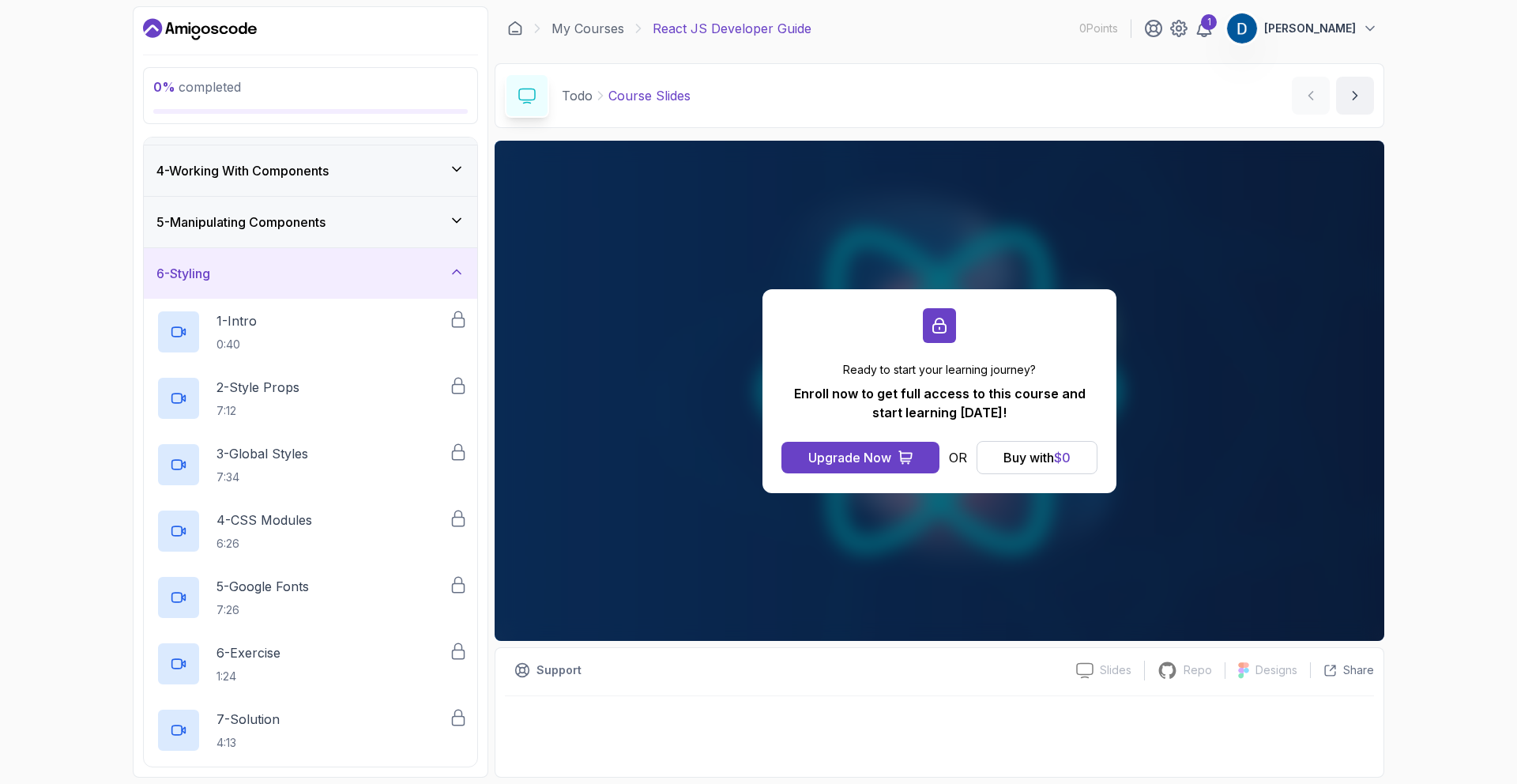
click at [351, 224] on div "5 - Manipulating Components" at bounding box center [311, 222] width 308 height 19
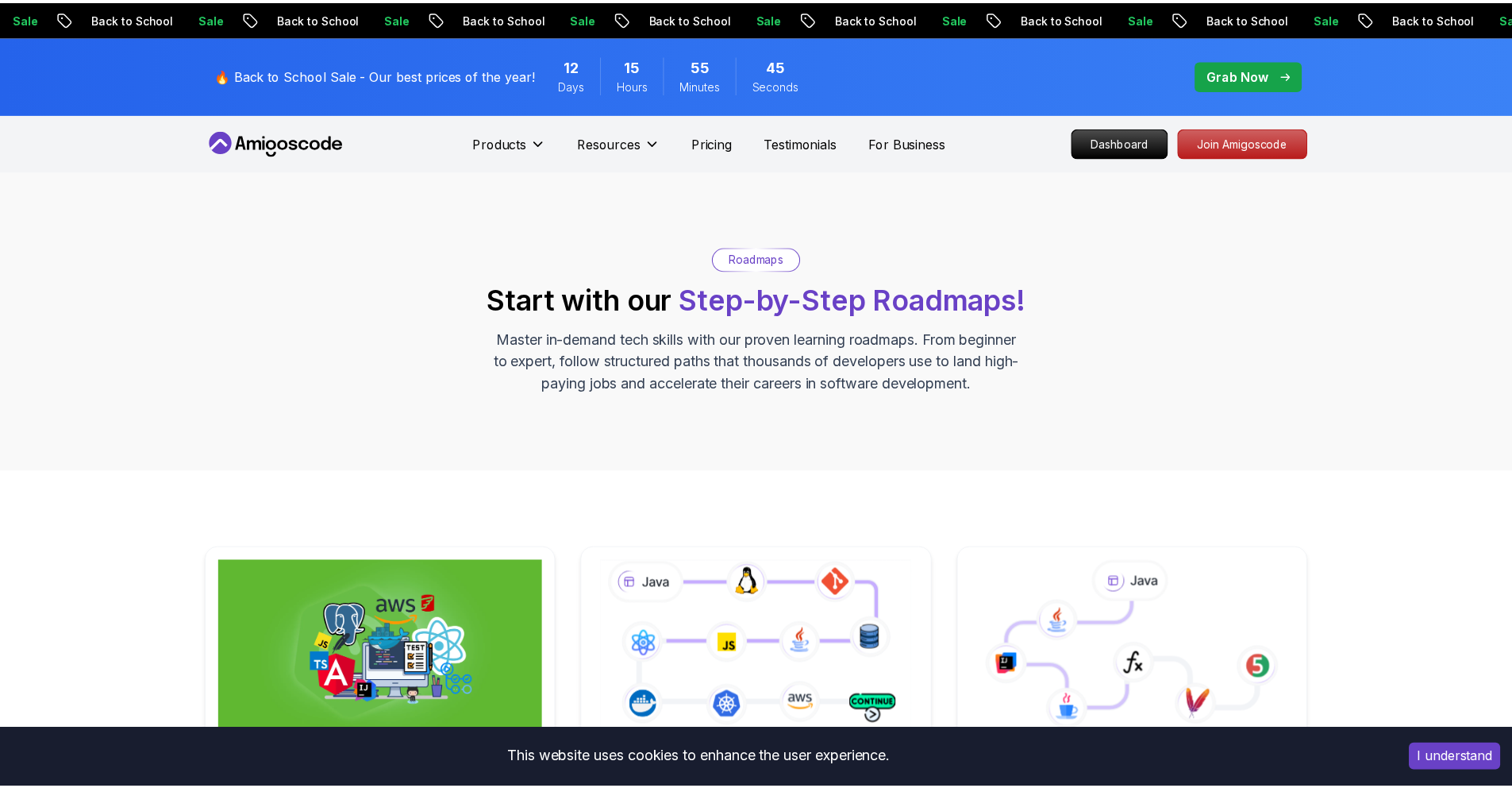
scroll to position [302, 0]
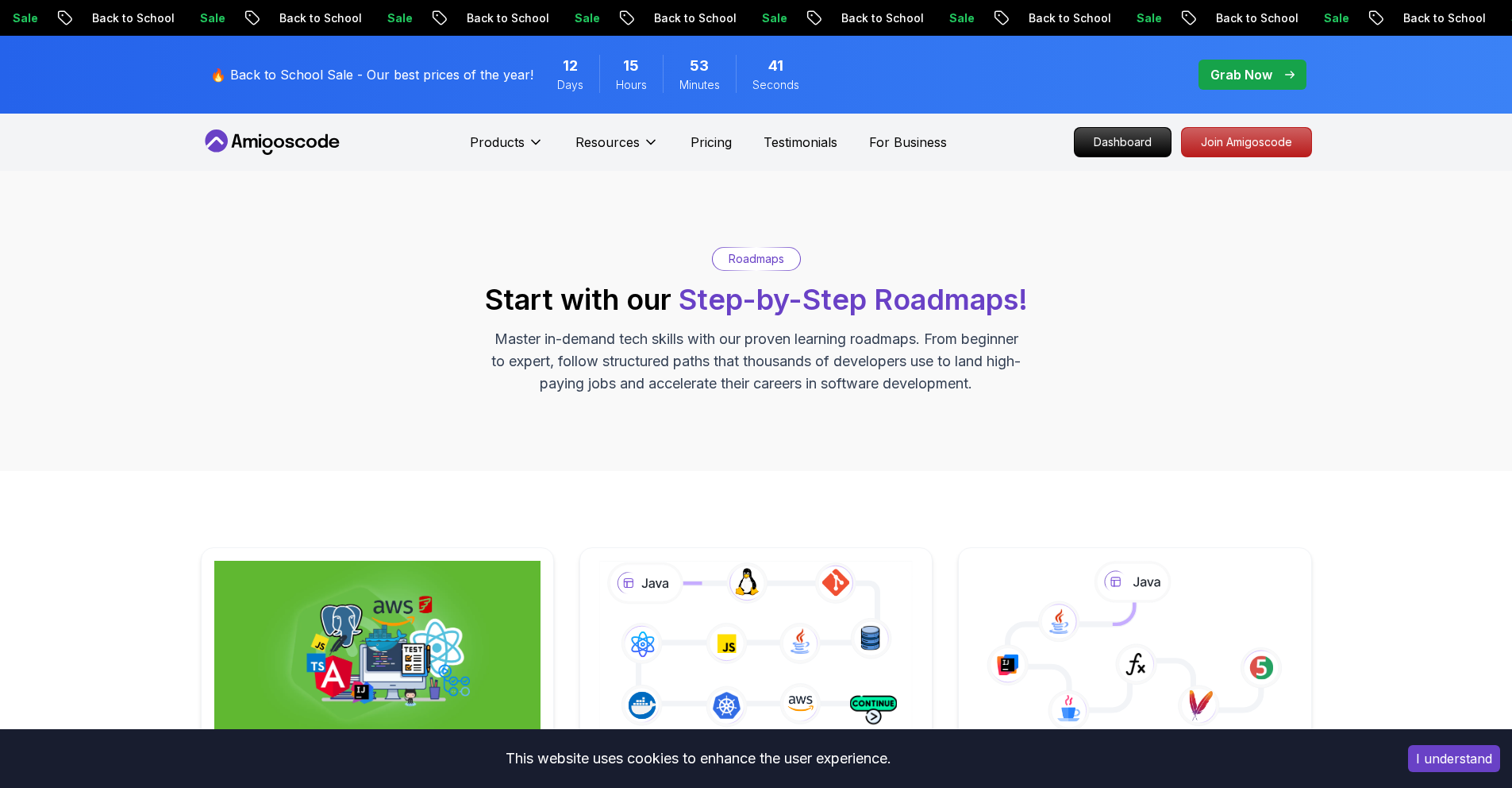
scroll to position [280, 0]
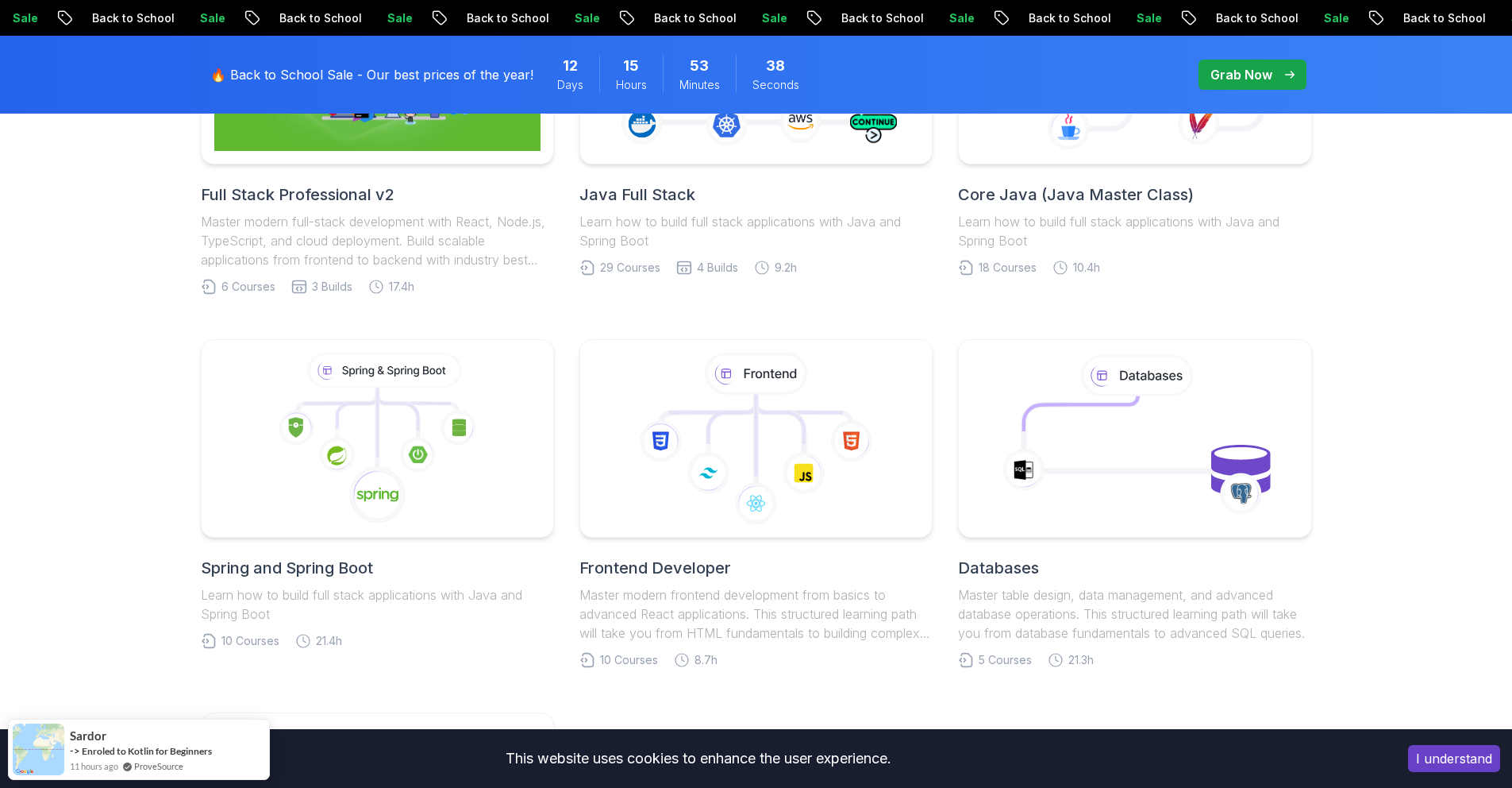
scroll to position [582, 0]
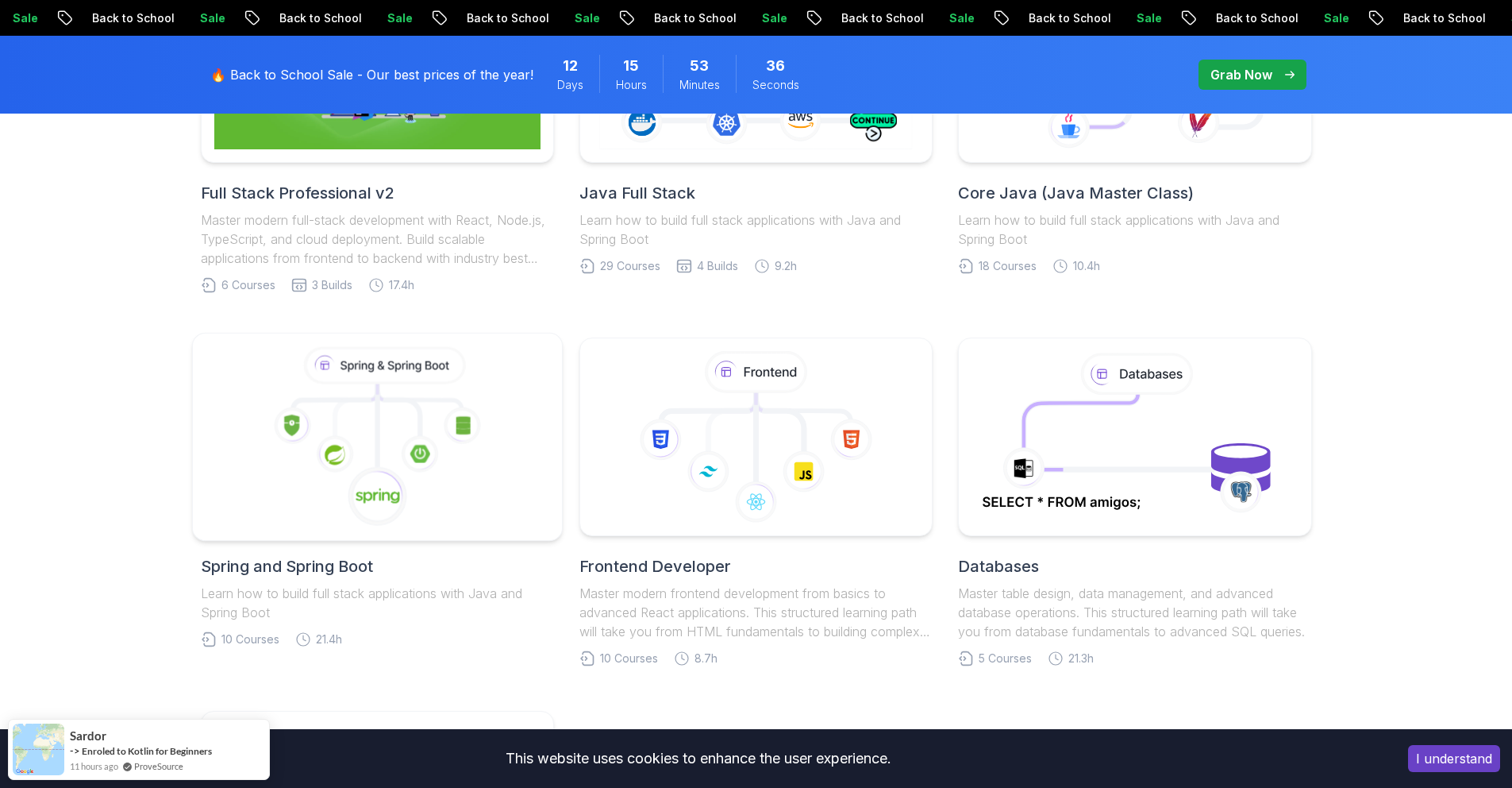
click at [285, 396] on icon at bounding box center [377, 437] width 343 height 180
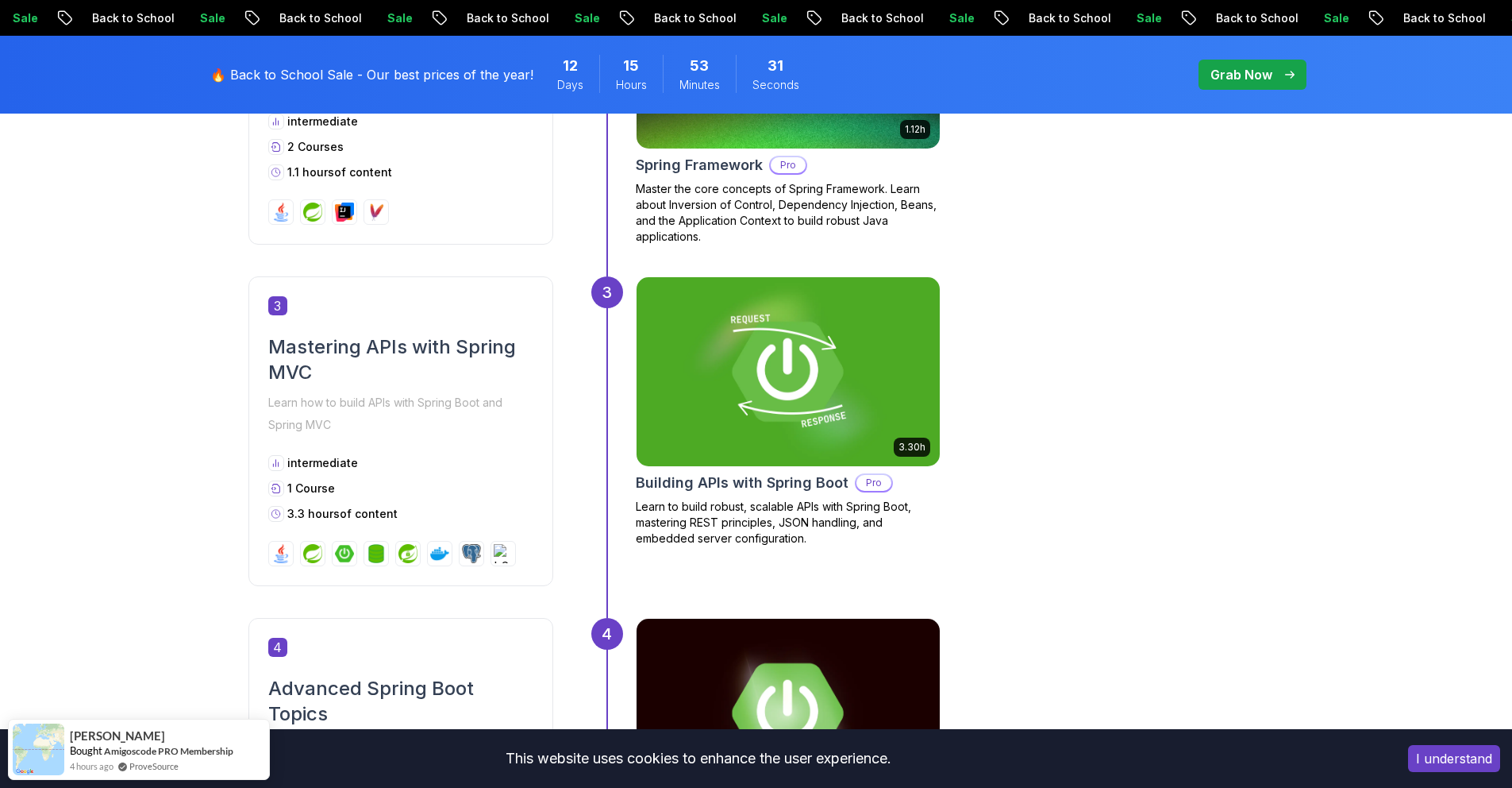
scroll to position [1555, 0]
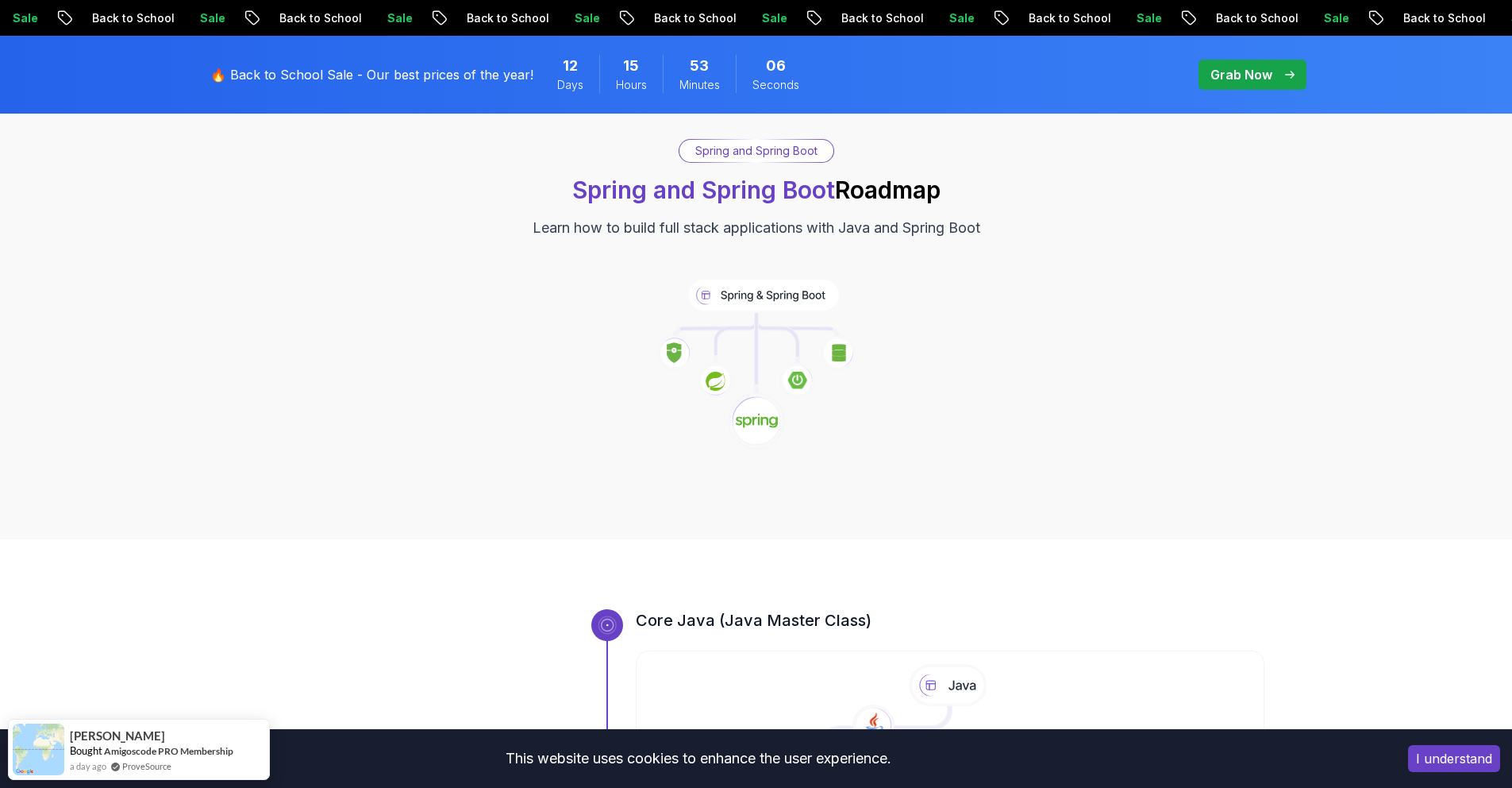
scroll to position [0, 0]
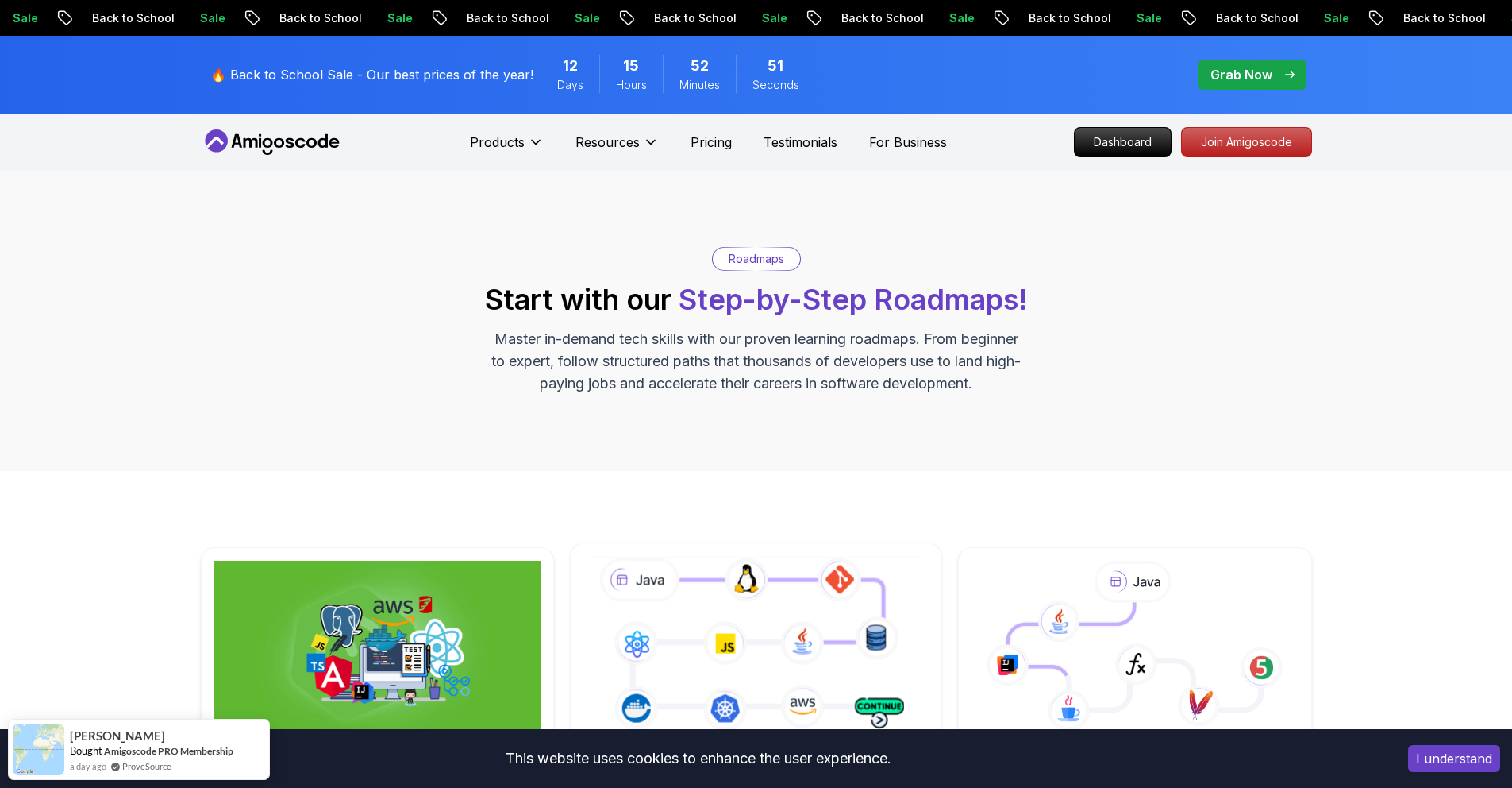
click at [693, 589] on icon at bounding box center [756, 646] width 336 height 187
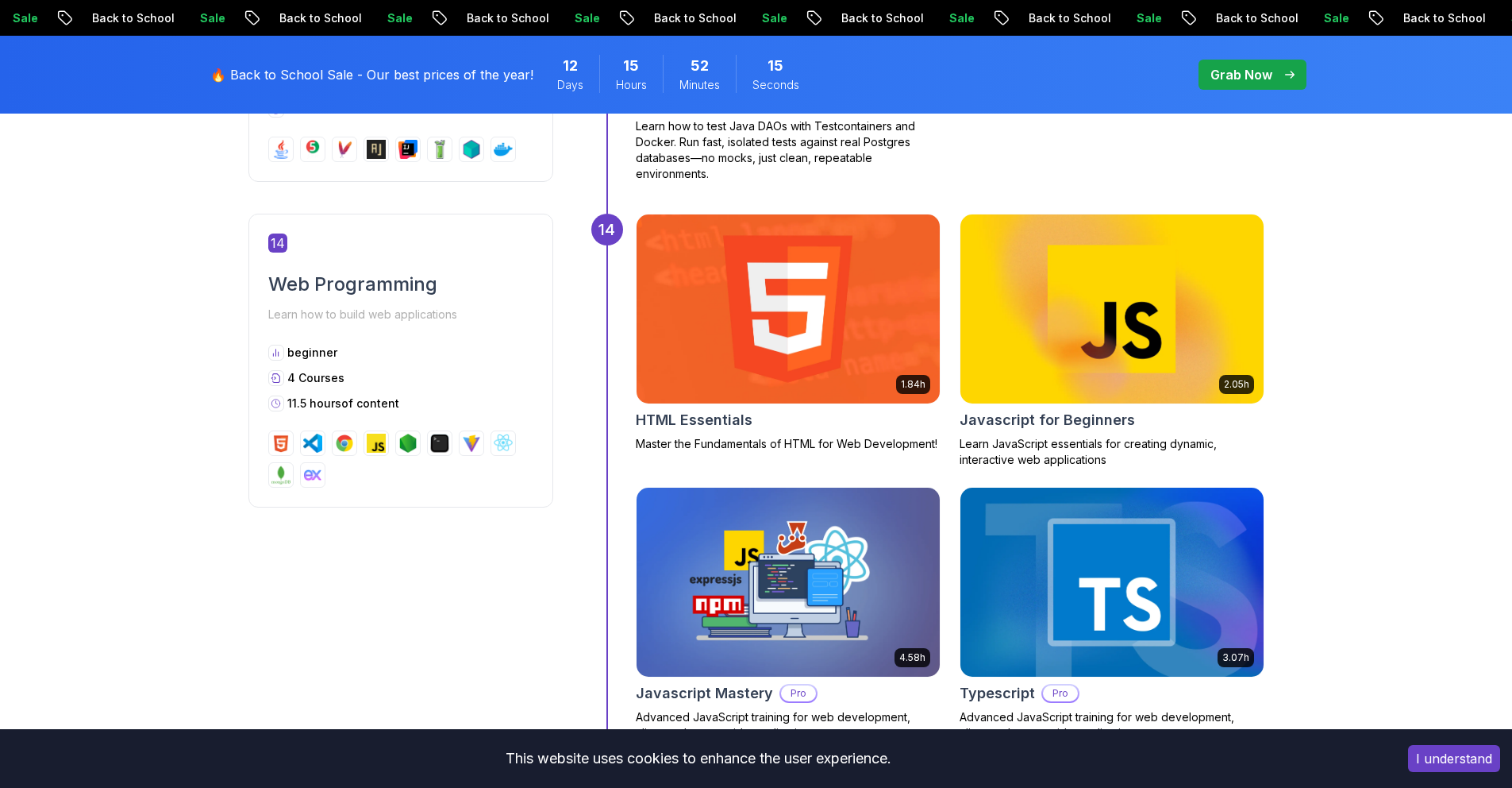
scroll to position [5976, 0]
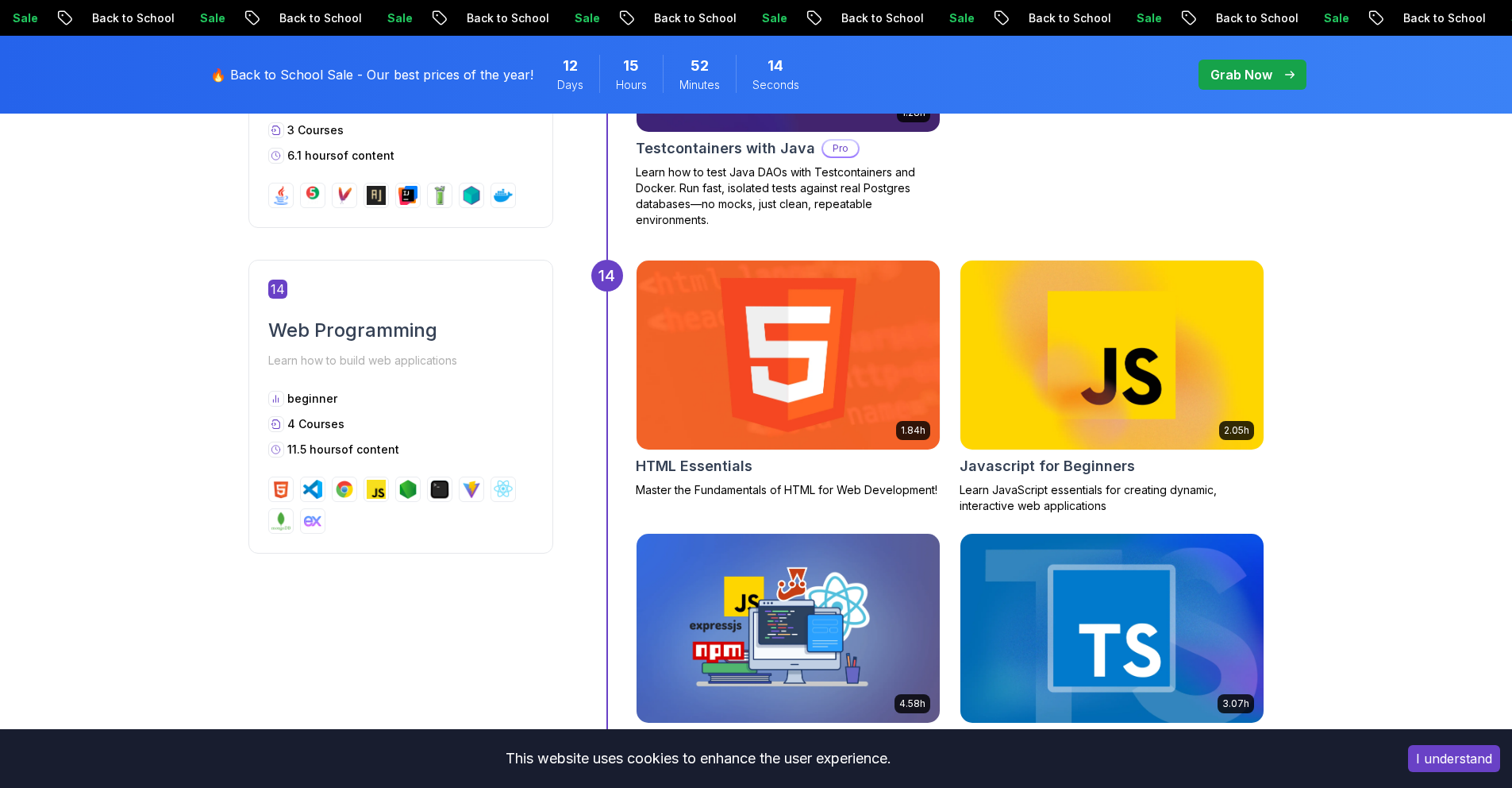
click at [848, 349] on img at bounding box center [788, 355] width 318 height 198
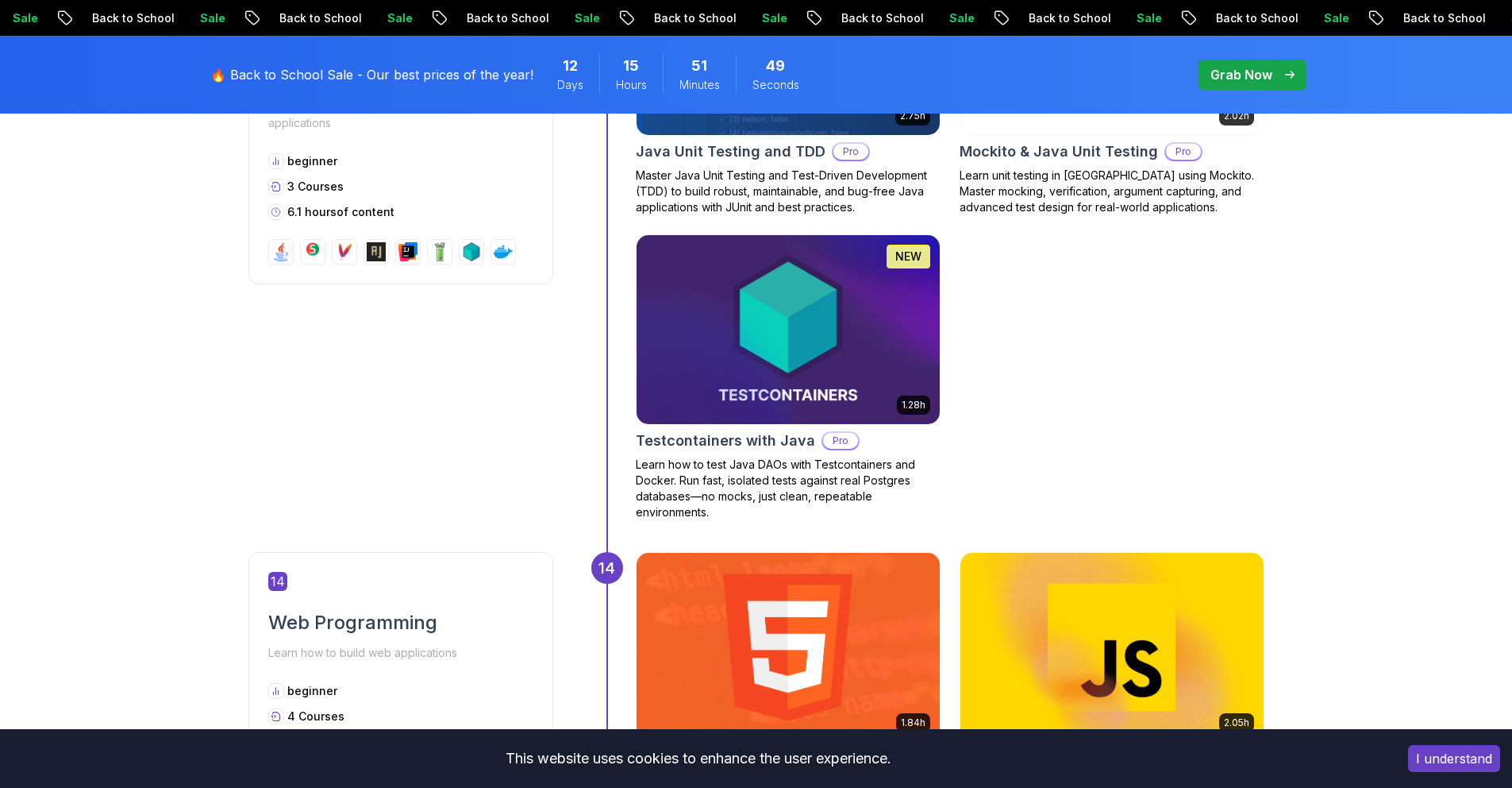
scroll to position [5976, 0]
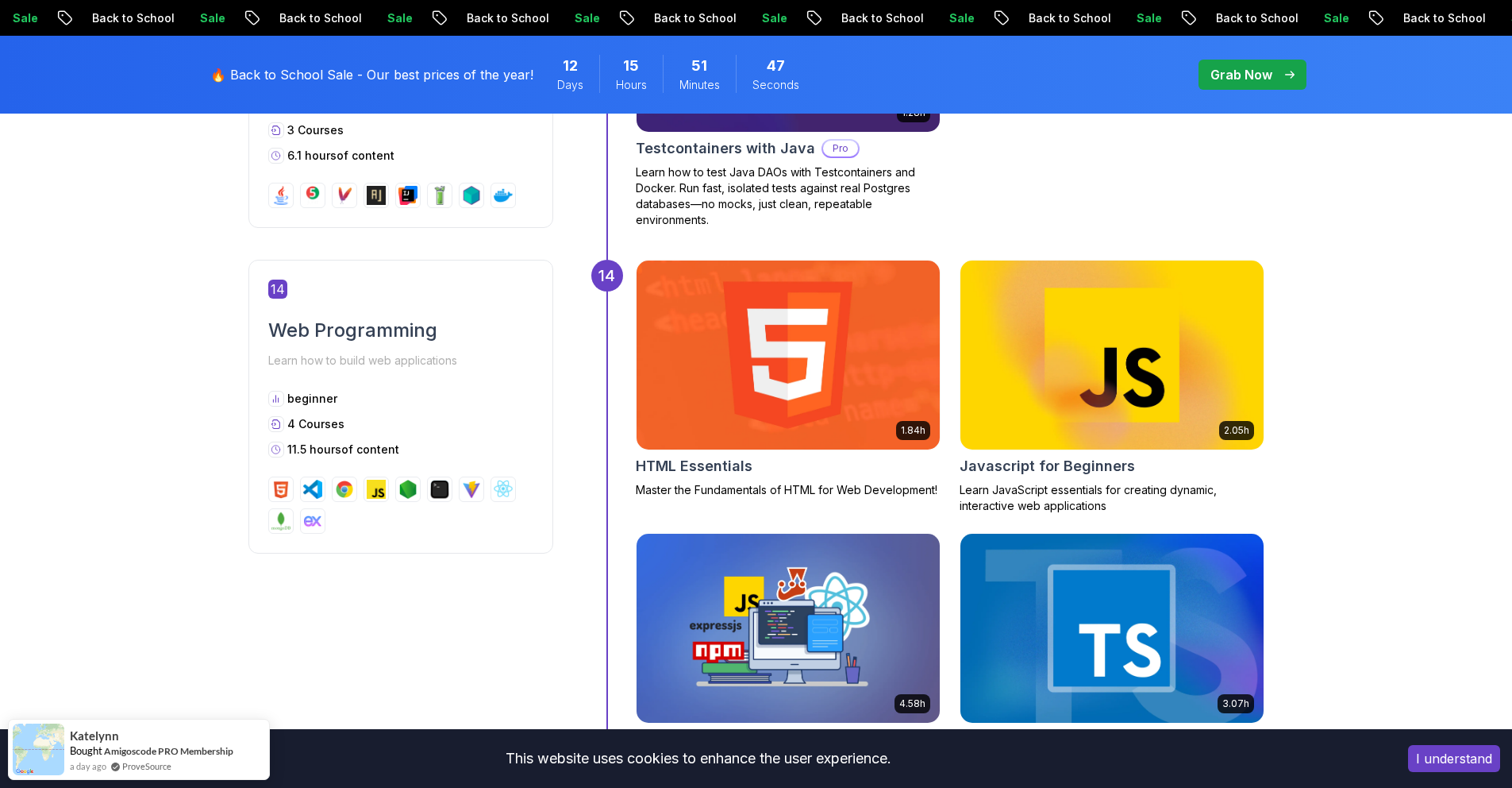
click at [1179, 377] on img at bounding box center [1111, 355] width 318 height 198
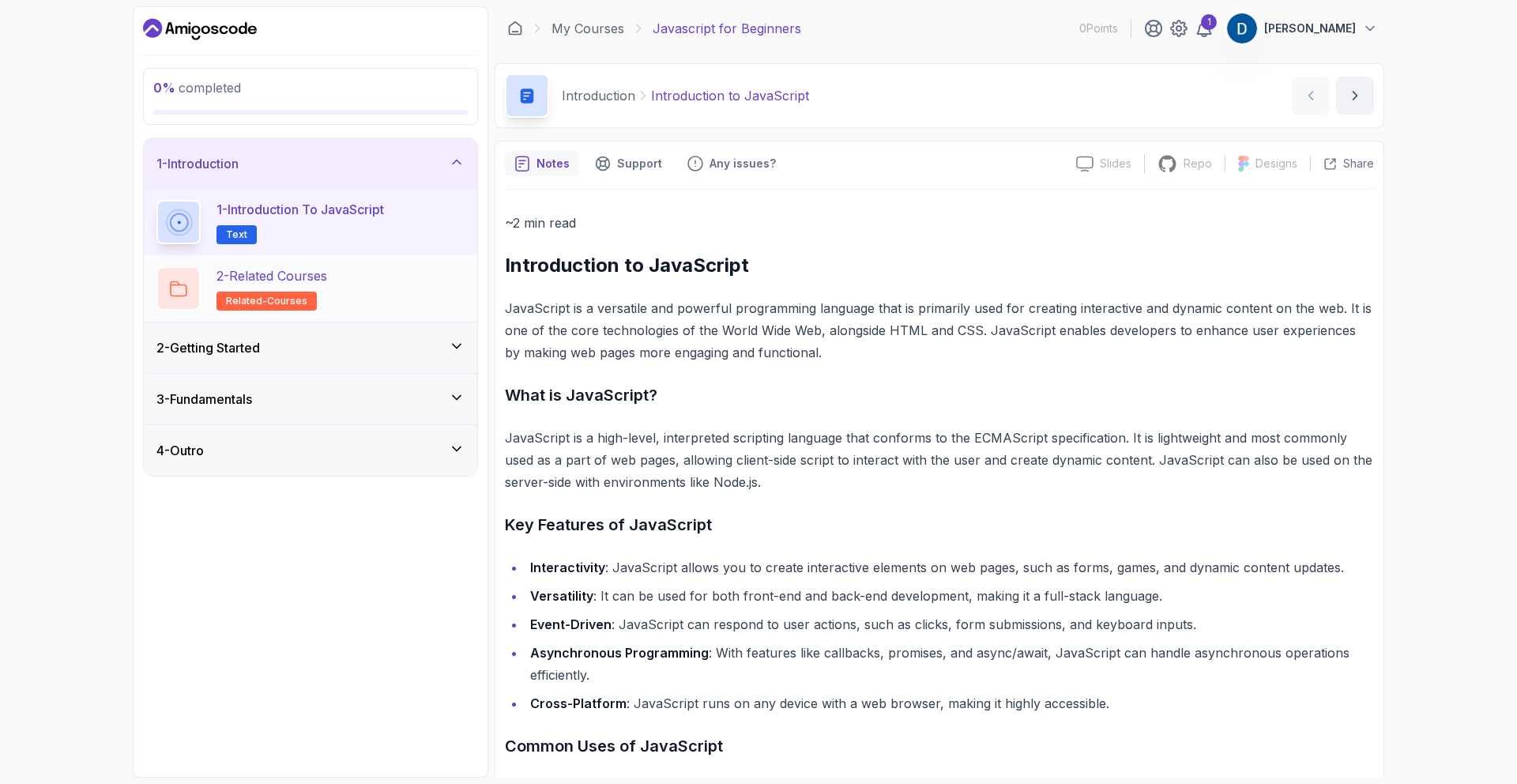
click at [370, 284] on div "2 - Related Courses related-courses" at bounding box center [311, 288] width 308 height 44
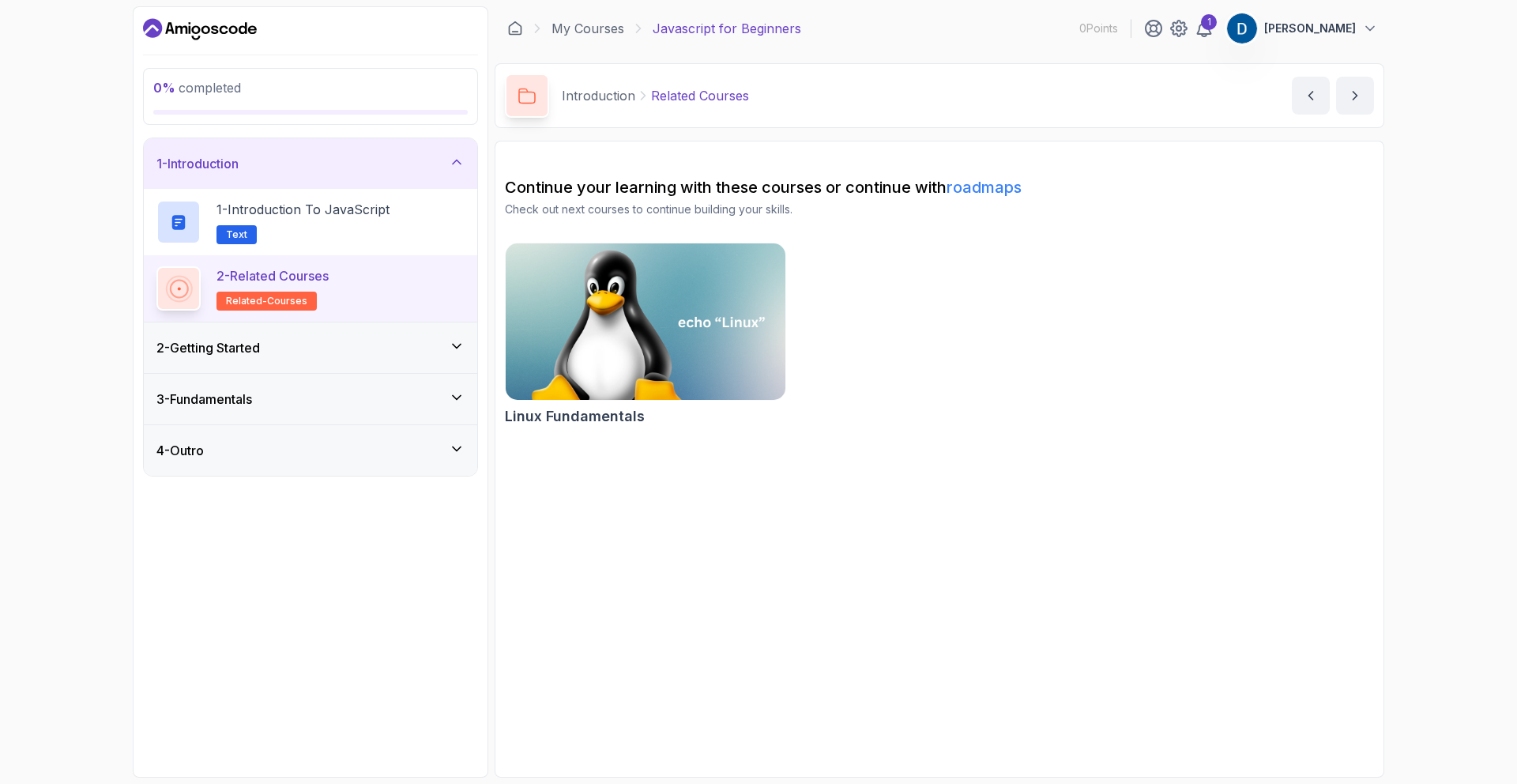
click at [351, 346] on div "2 - Getting Started" at bounding box center [311, 347] width 308 height 19
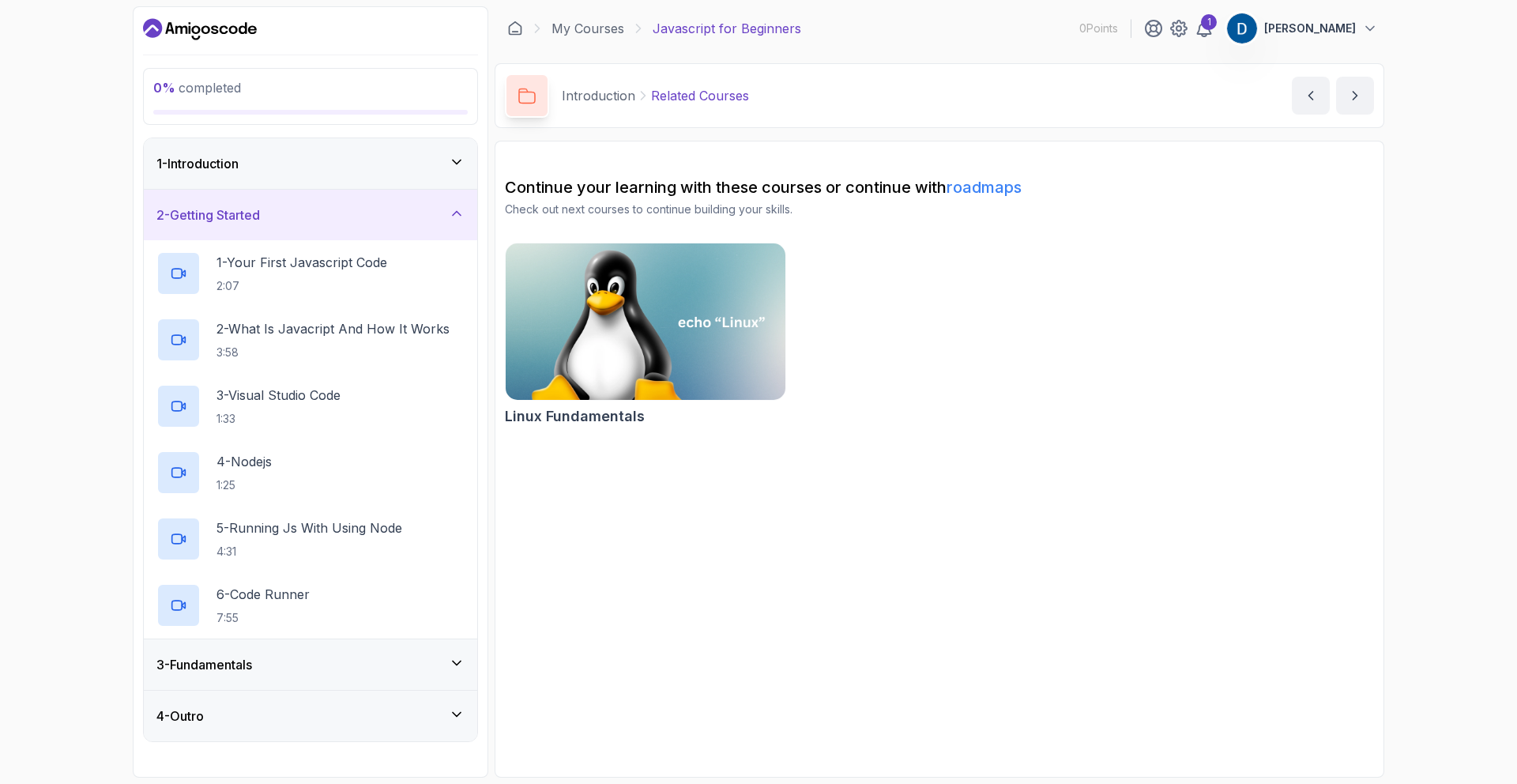
click at [332, 649] on div "3 - Fundamentals" at bounding box center [310, 664] width 333 height 51
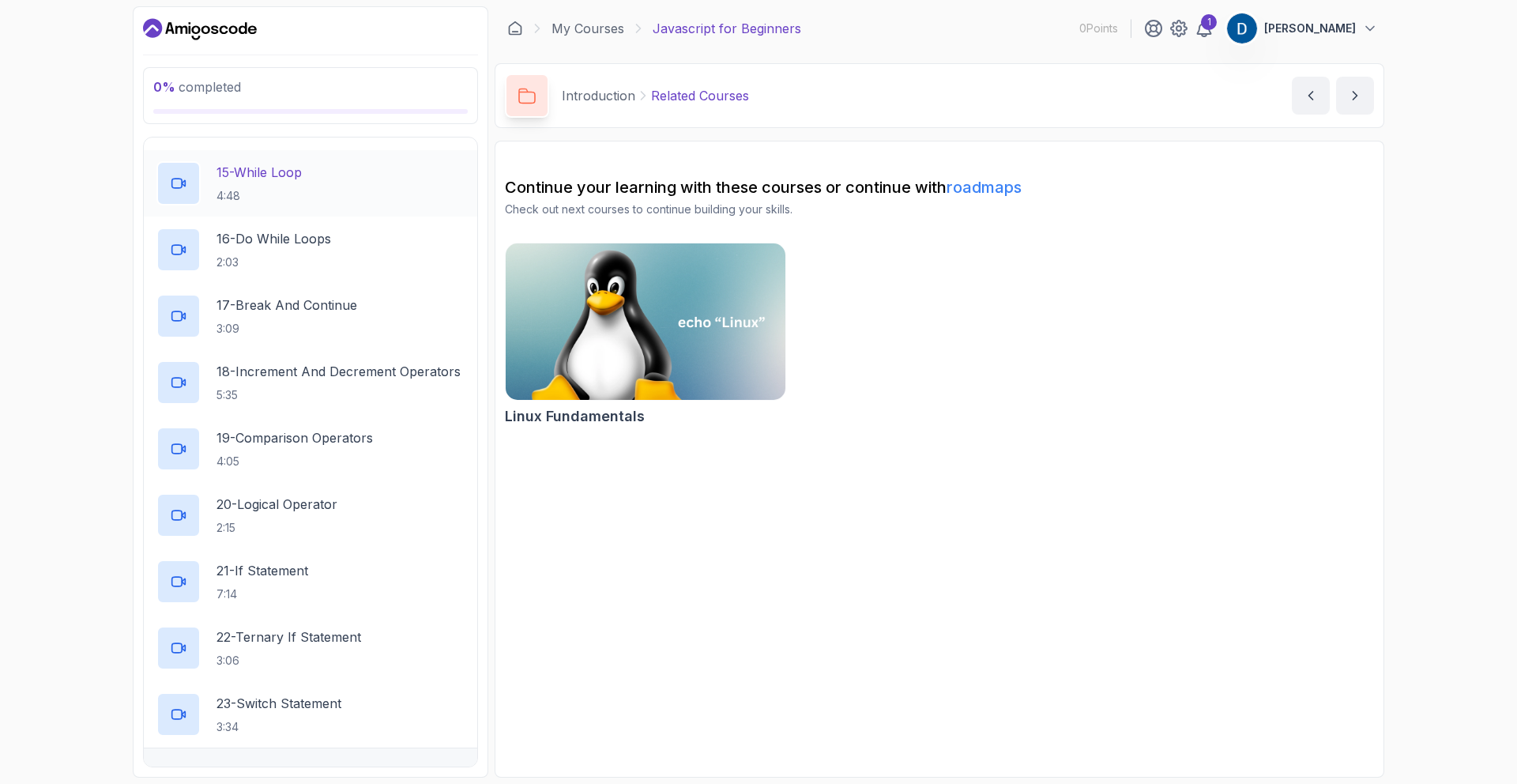
scroll to position [1102, 0]
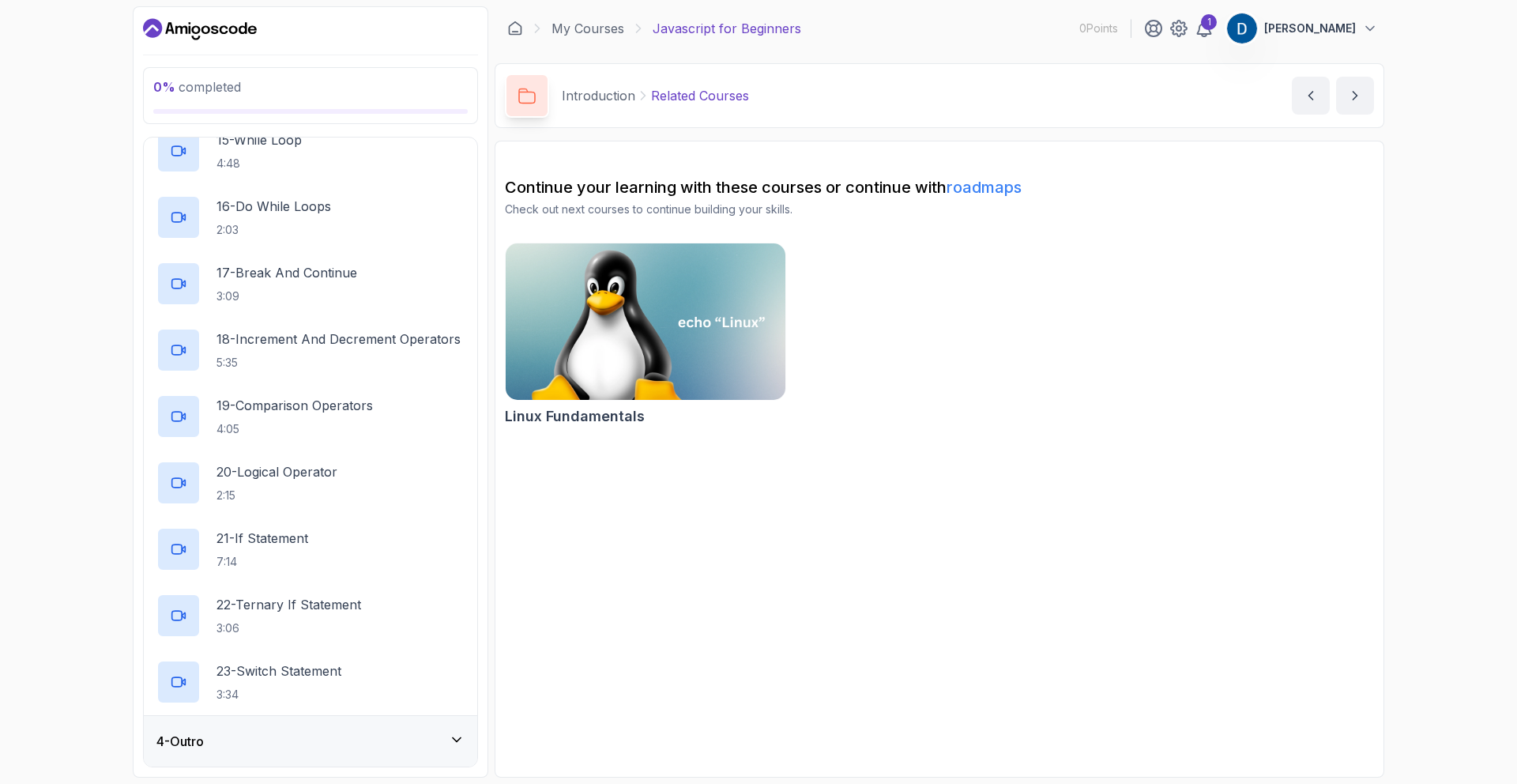
click at [375, 737] on div "4 - Outro" at bounding box center [311, 741] width 308 height 19
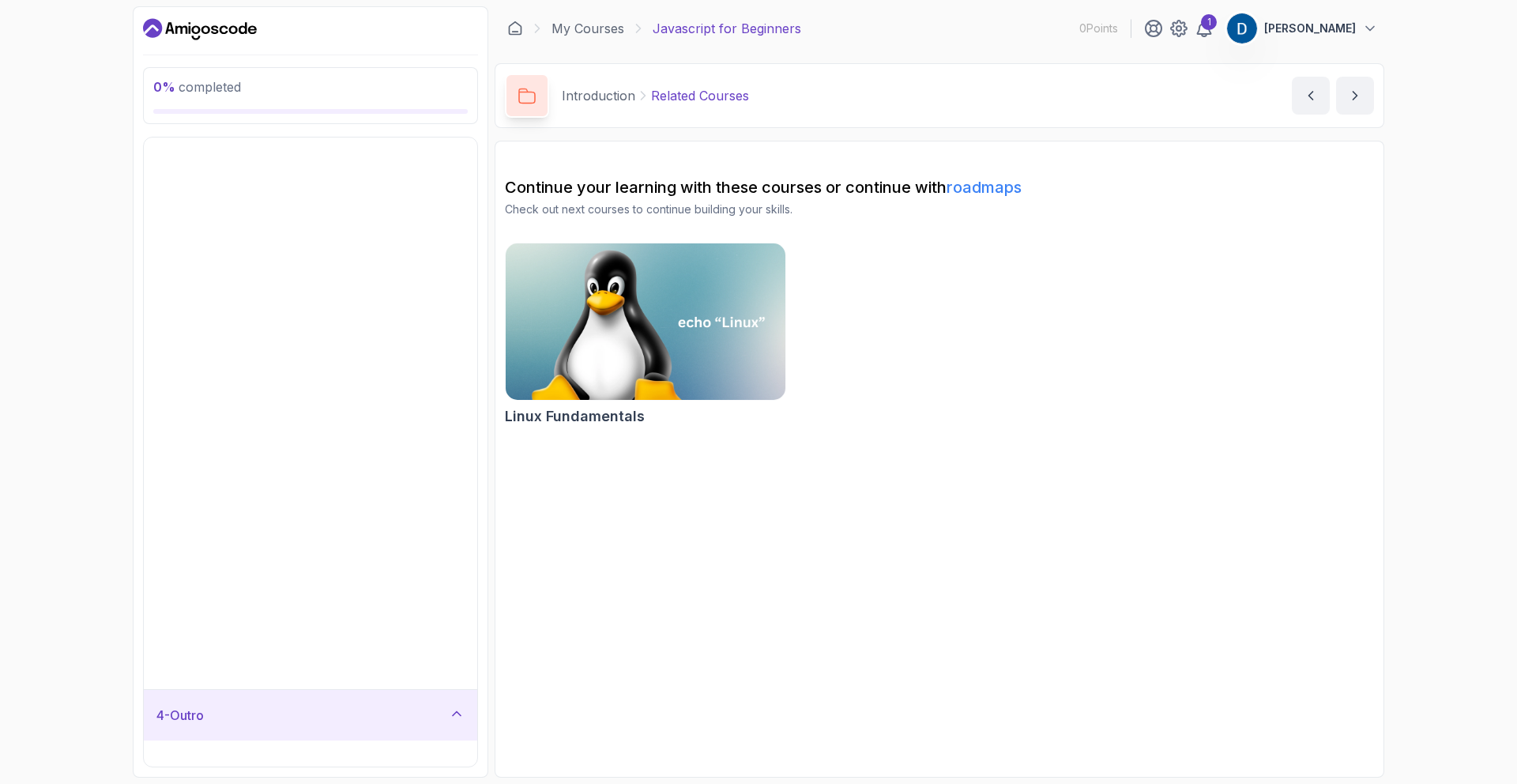
scroll to position [0, 0]
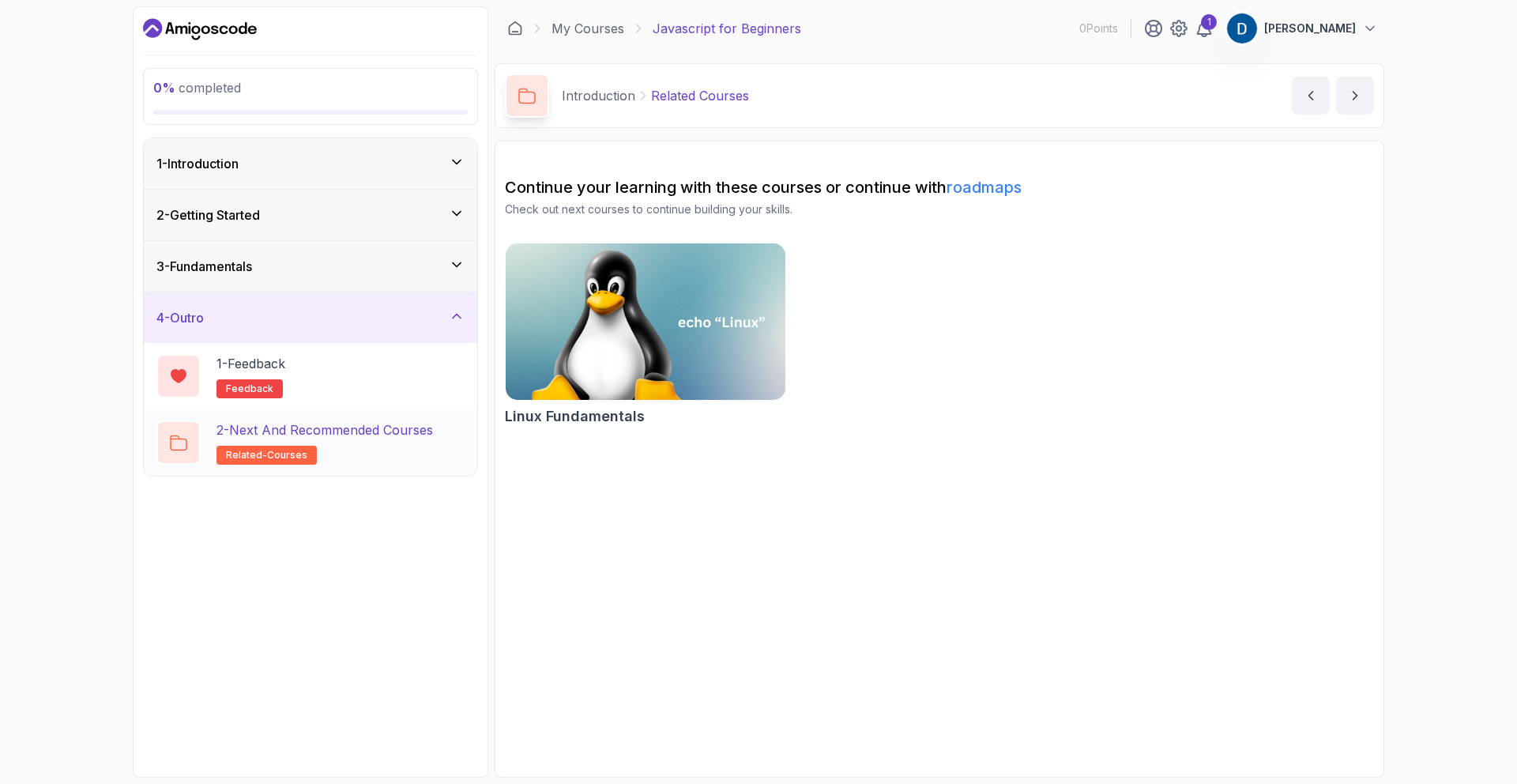
click at [378, 449] on h2 "2 - Next and Recommended Courses related-courses" at bounding box center [325, 443] width 217 height 44
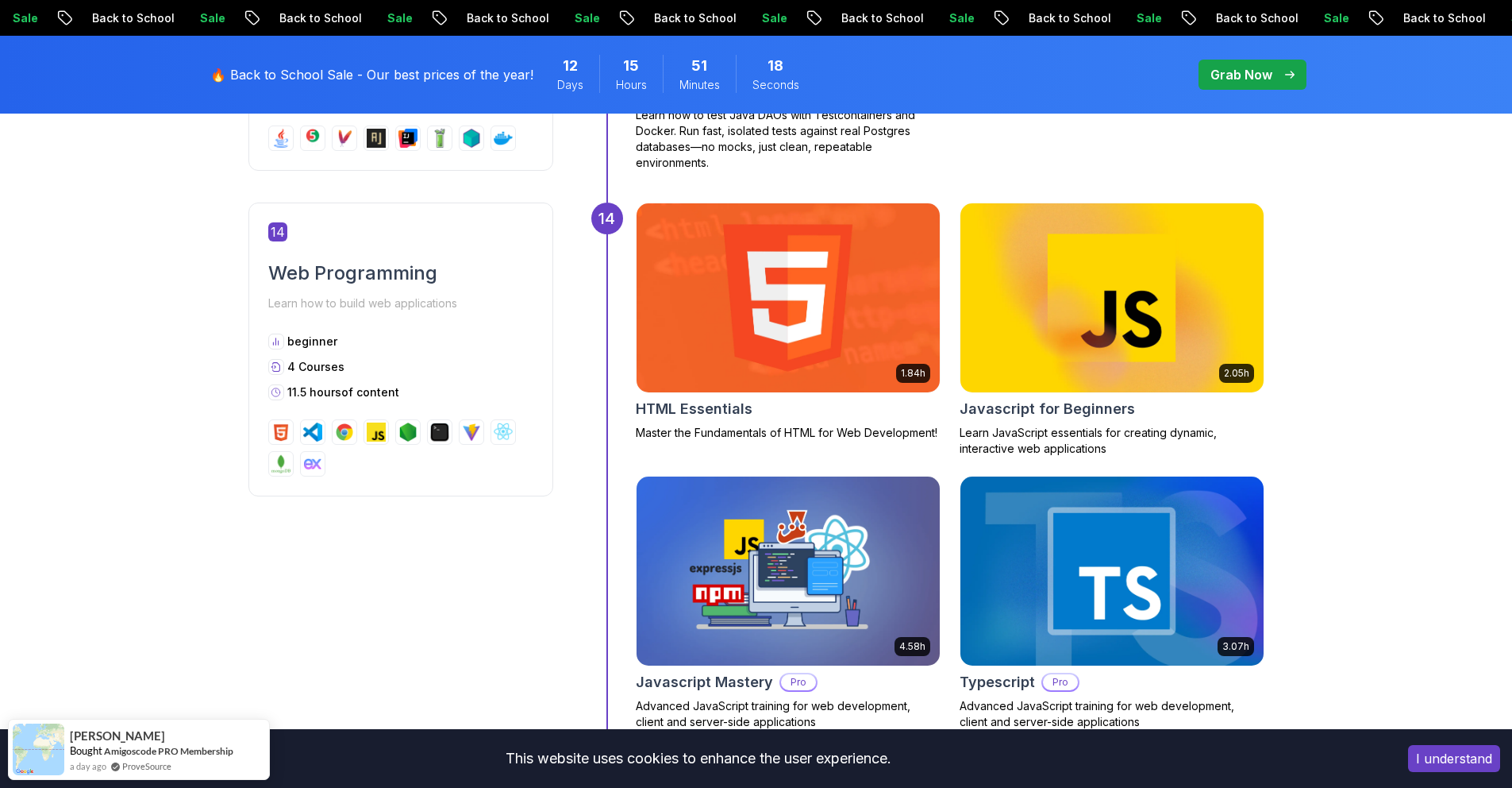
scroll to position [6196, 0]
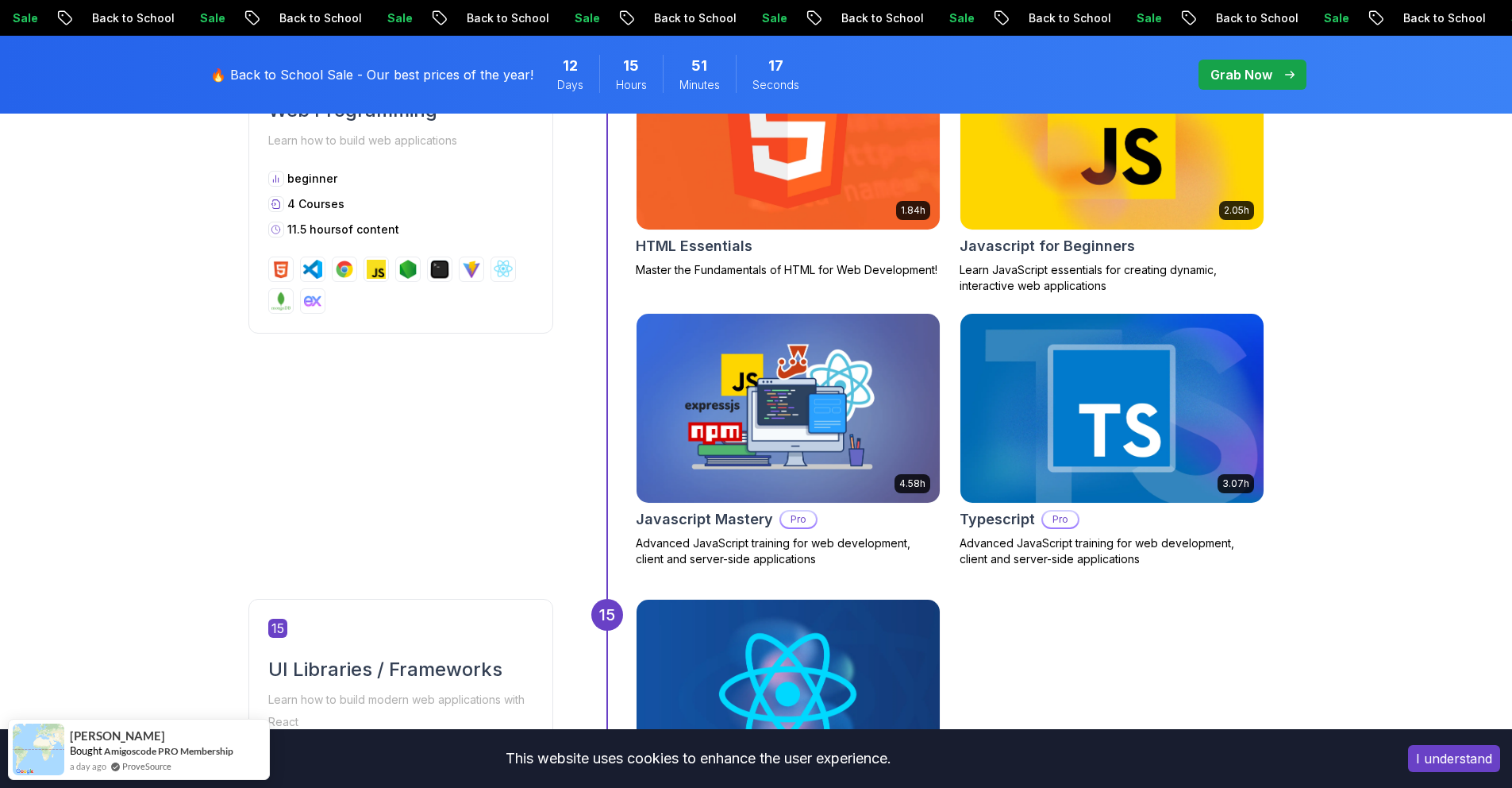
click at [734, 447] on img at bounding box center [788, 408] width 318 height 198
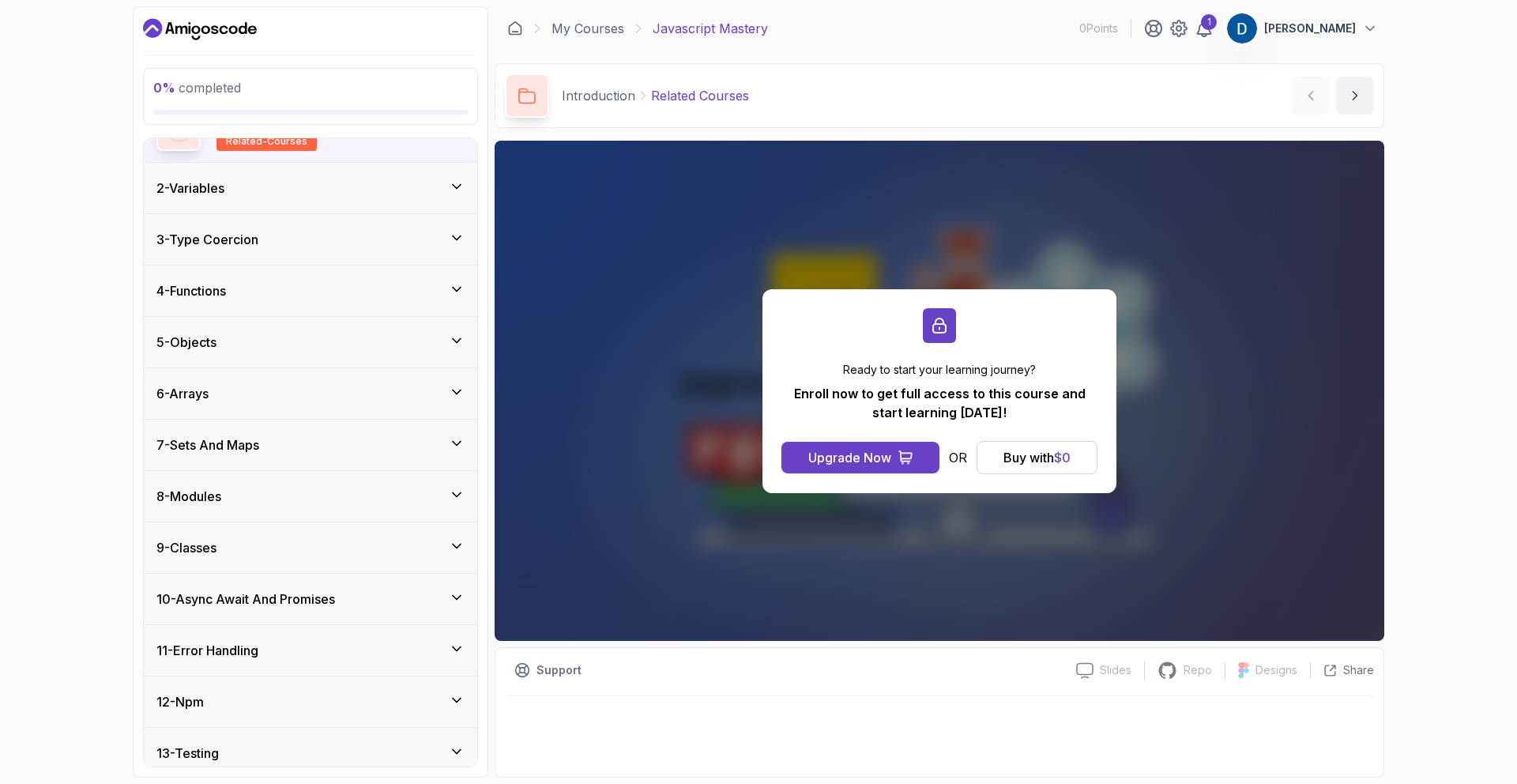
scroll to position [156, 0]
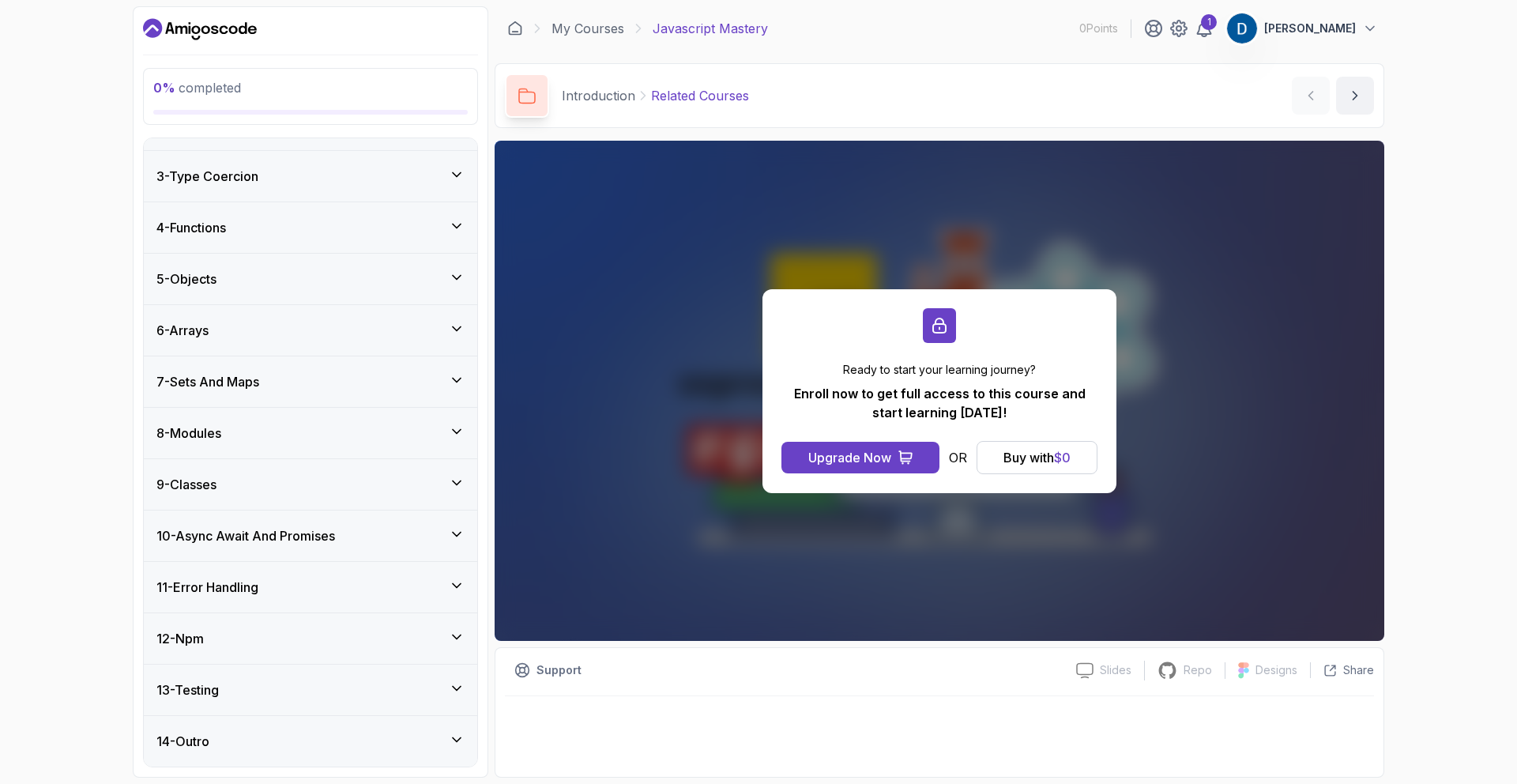
click at [348, 627] on div "12 - Npm" at bounding box center [310, 638] width 333 height 51
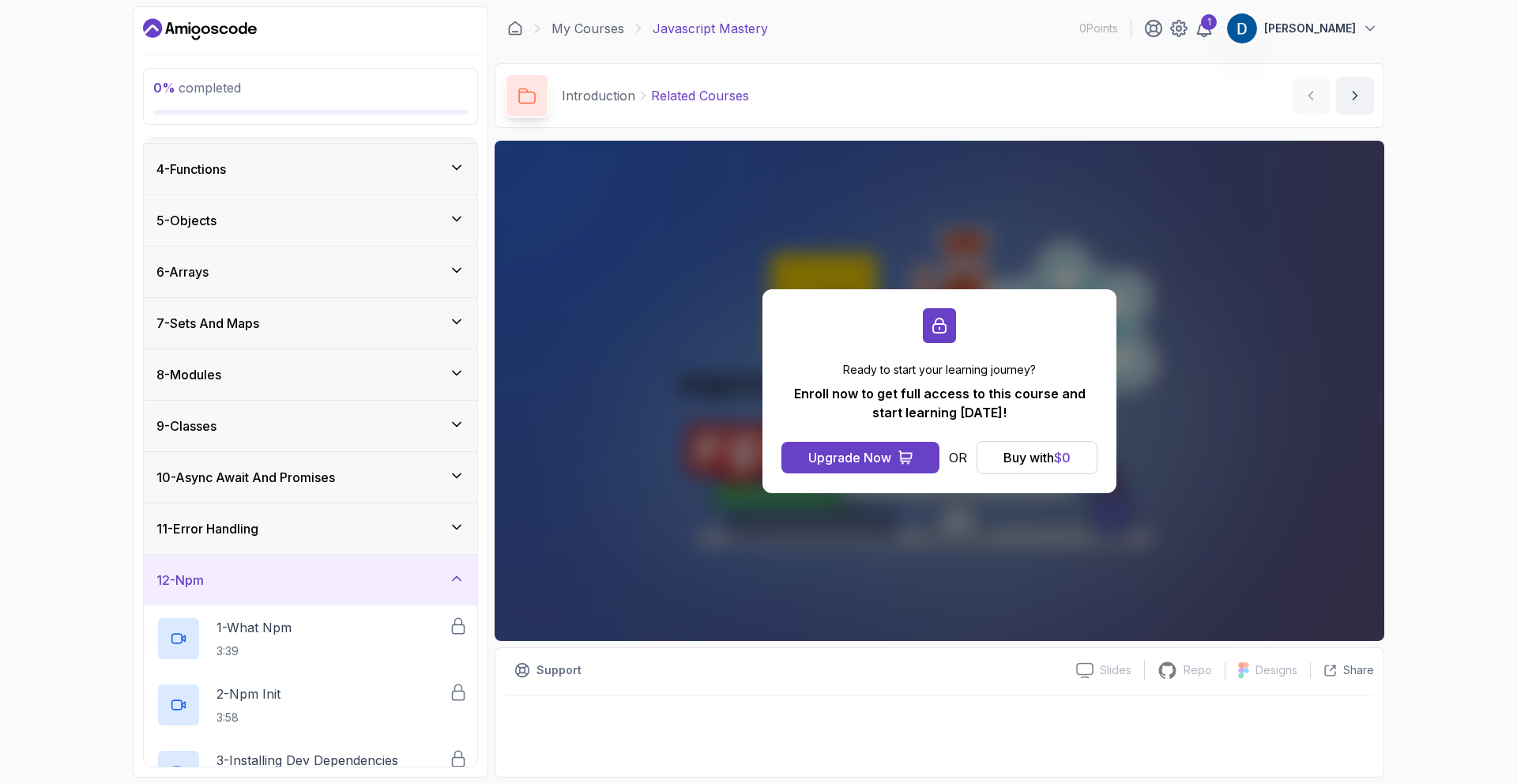
scroll to position [145, 0]
click at [280, 376] on div "8 - Modules" at bounding box center [311, 377] width 308 height 19
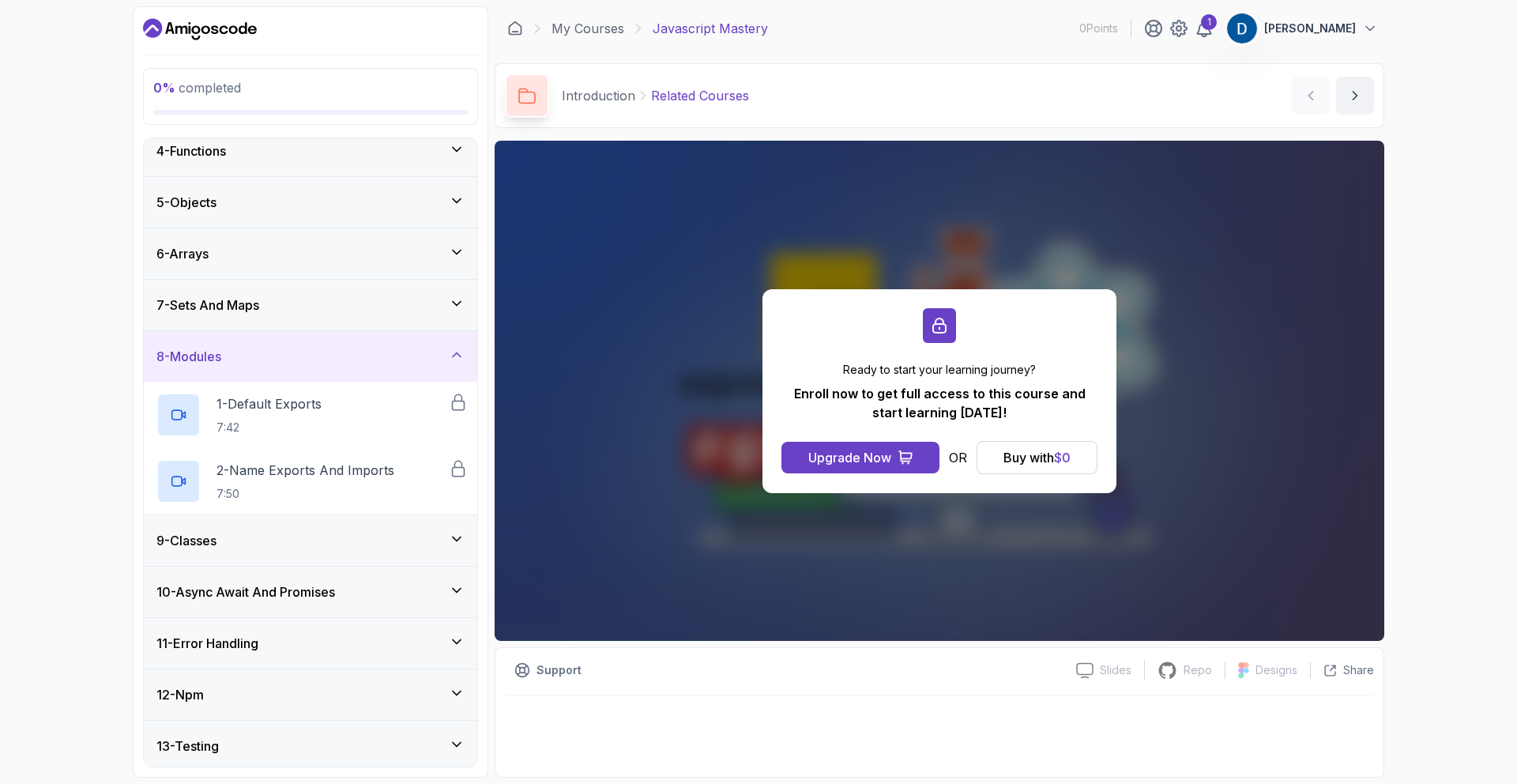
scroll to position [222, 0]
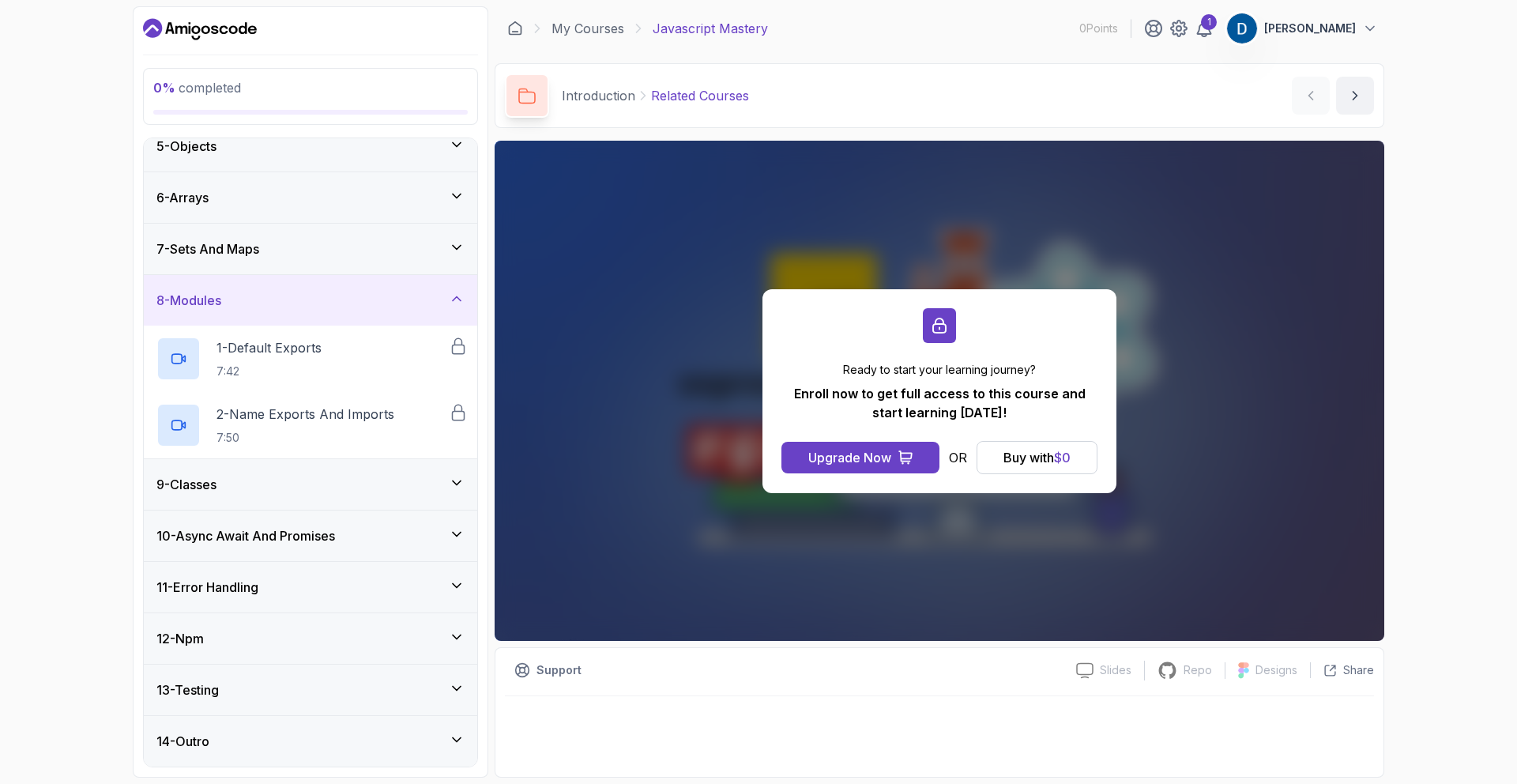
click at [251, 246] on h3 "7 - Sets And Maps" at bounding box center [208, 249] width 103 height 19
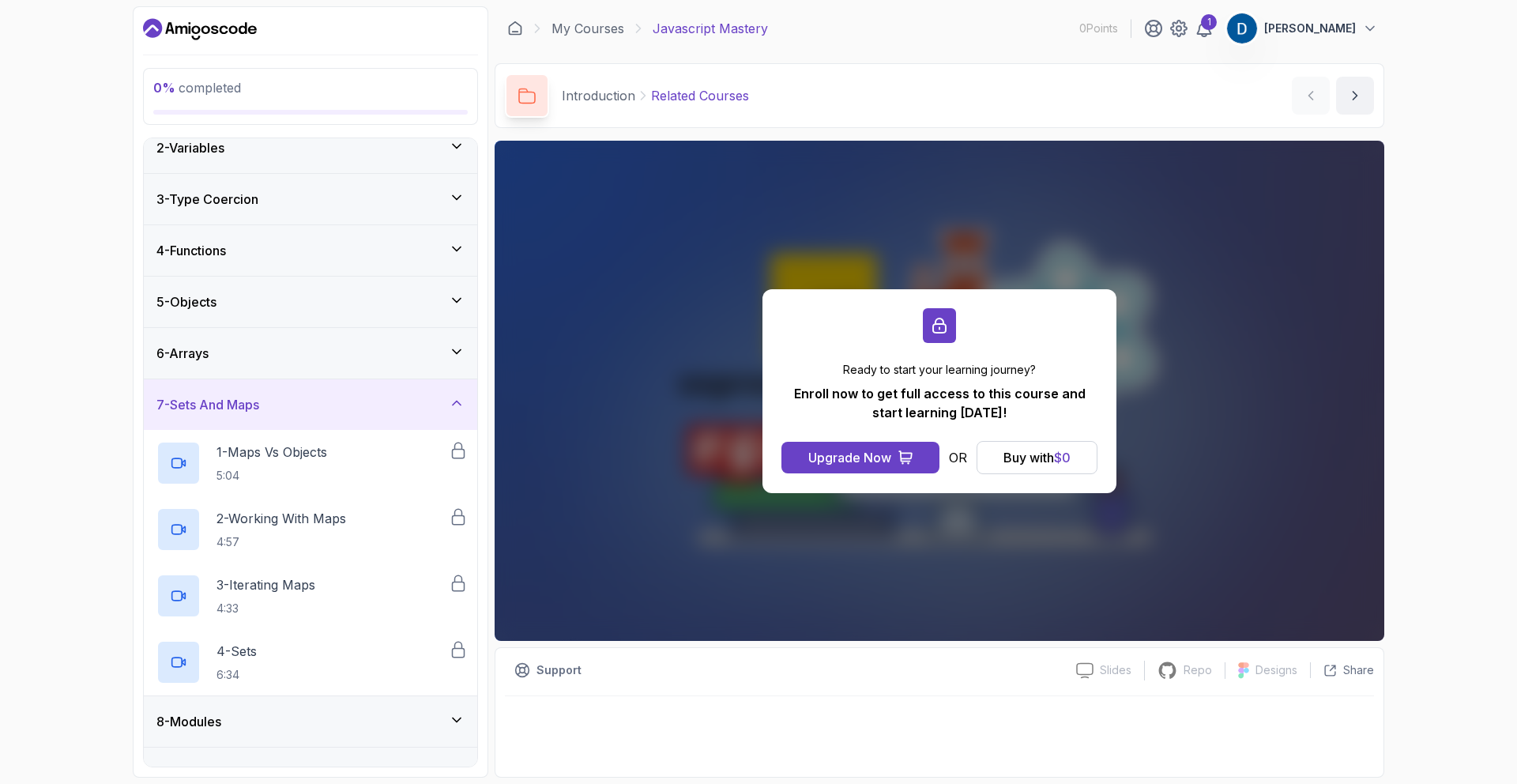
scroll to position [0, 0]
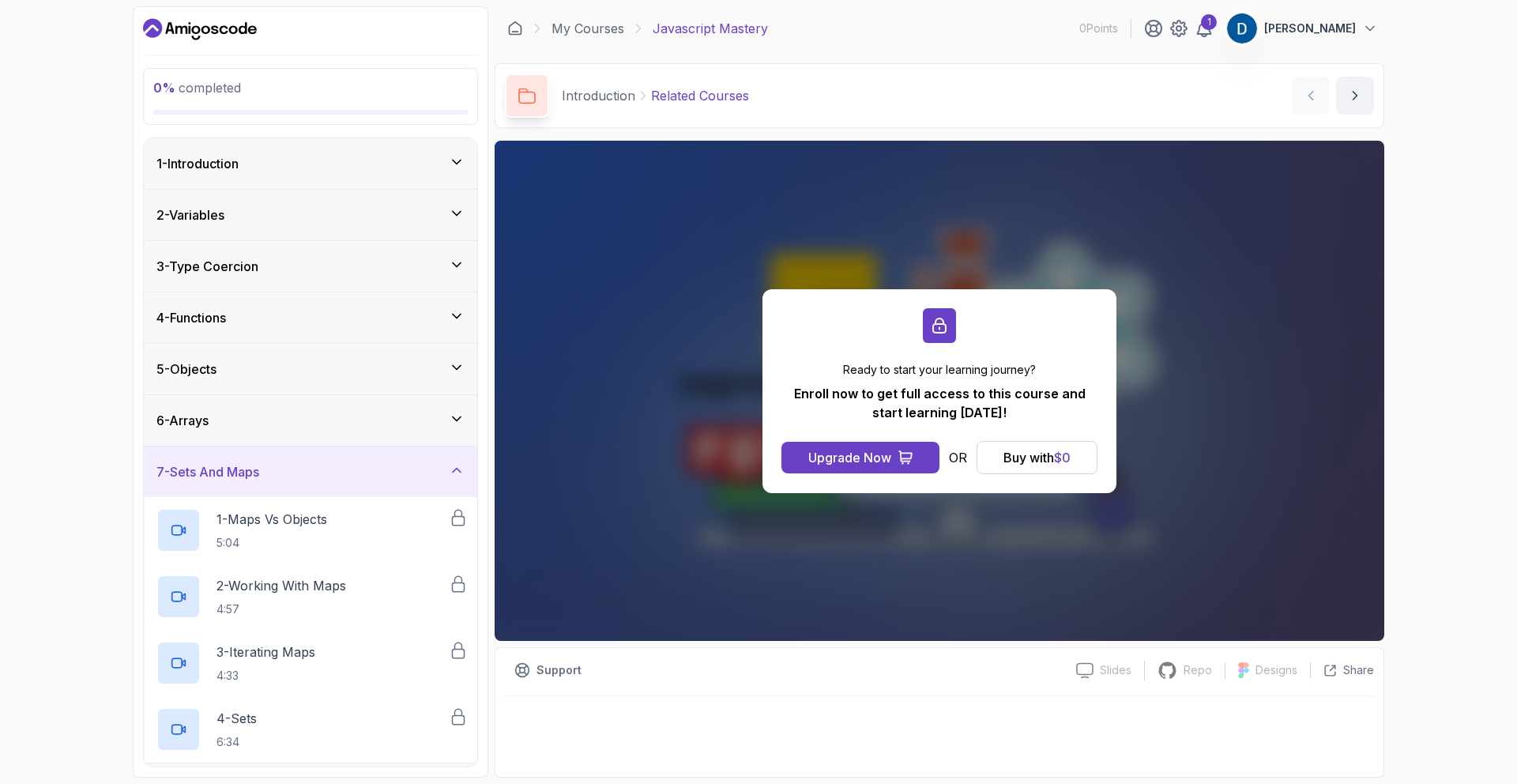
click at [275, 218] on div "2 - Variables" at bounding box center [311, 214] width 308 height 19
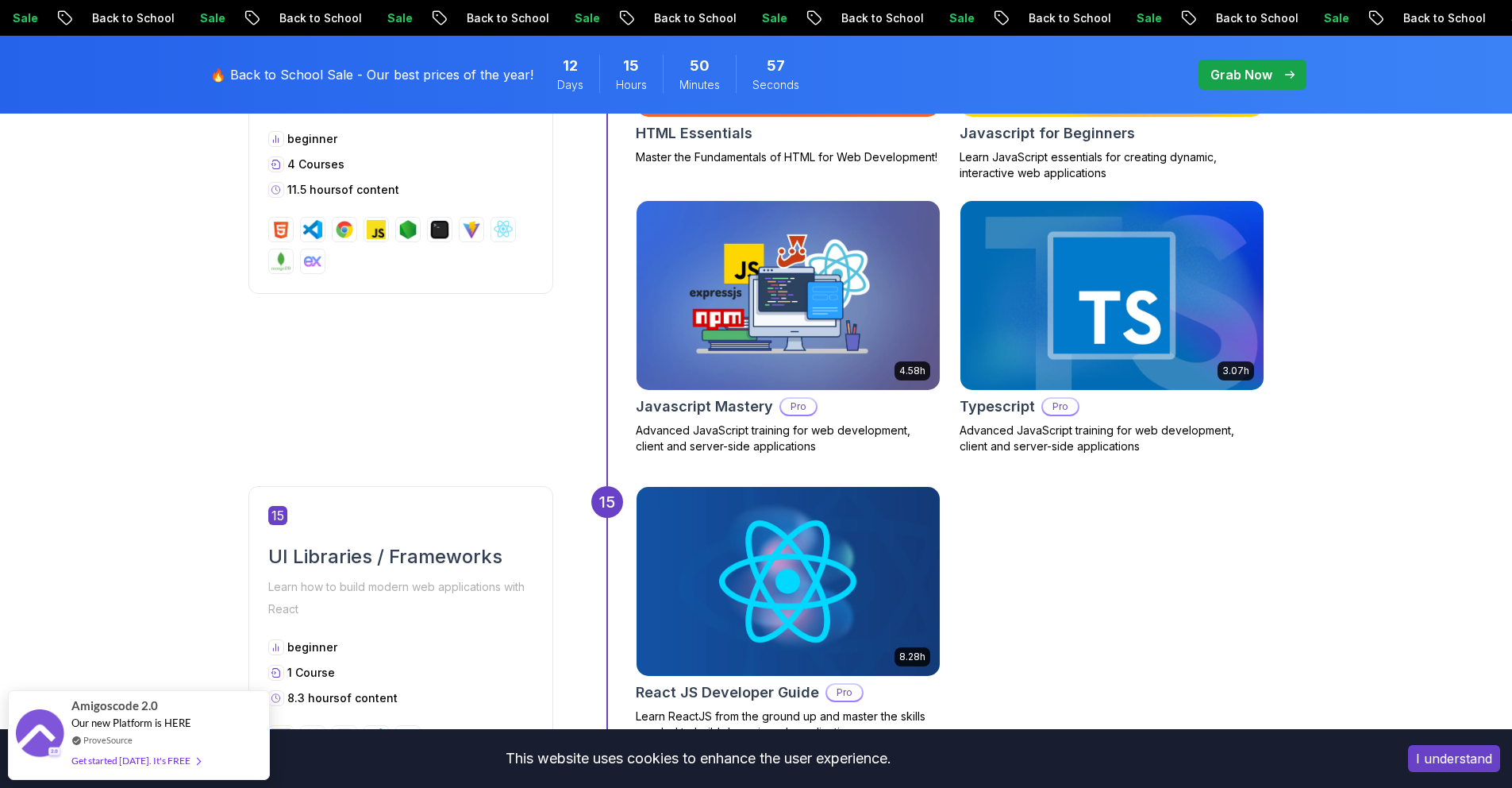
scroll to position [6691, 0]
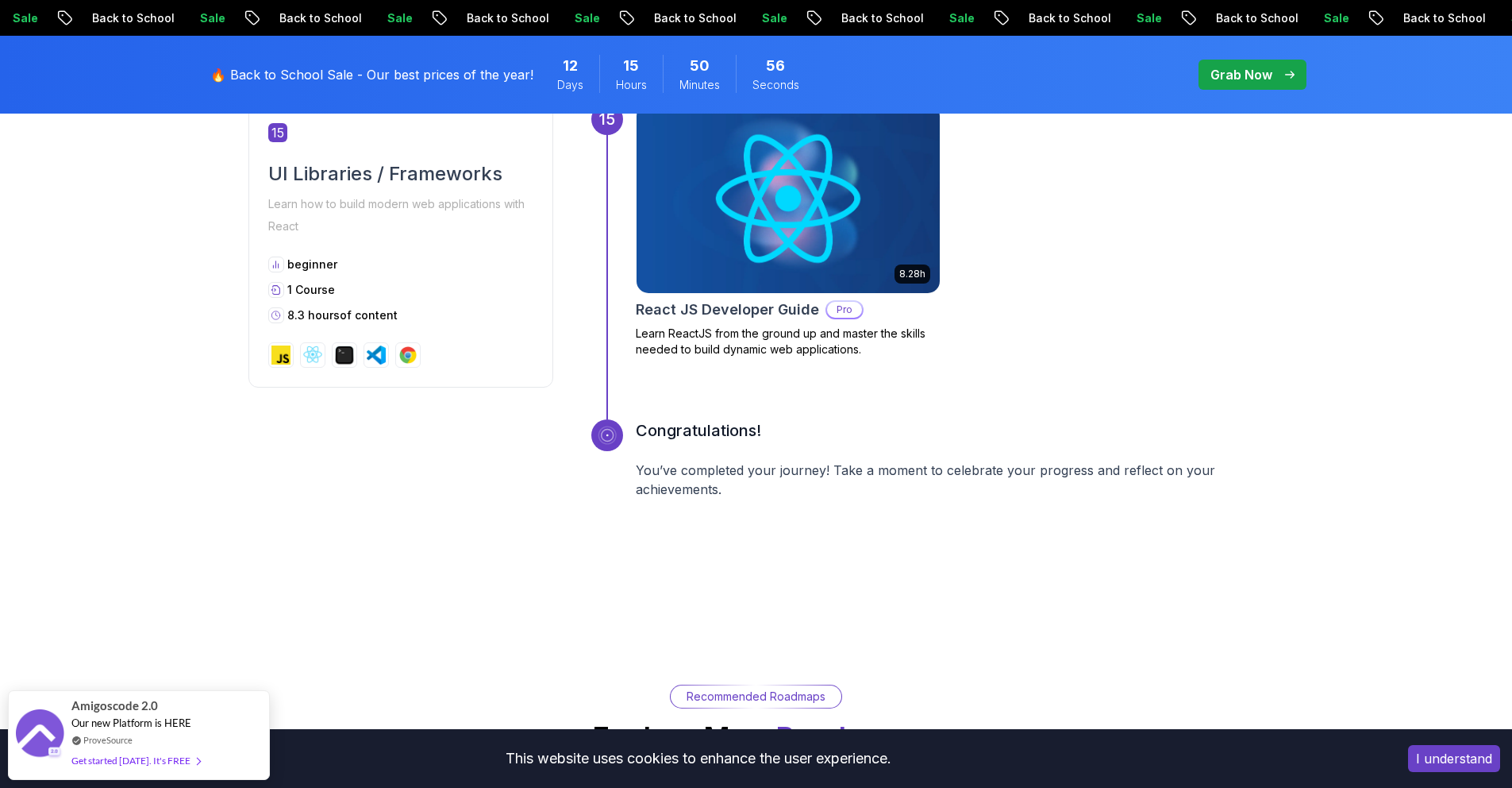
click at [809, 238] on img at bounding box center [788, 198] width 318 height 198
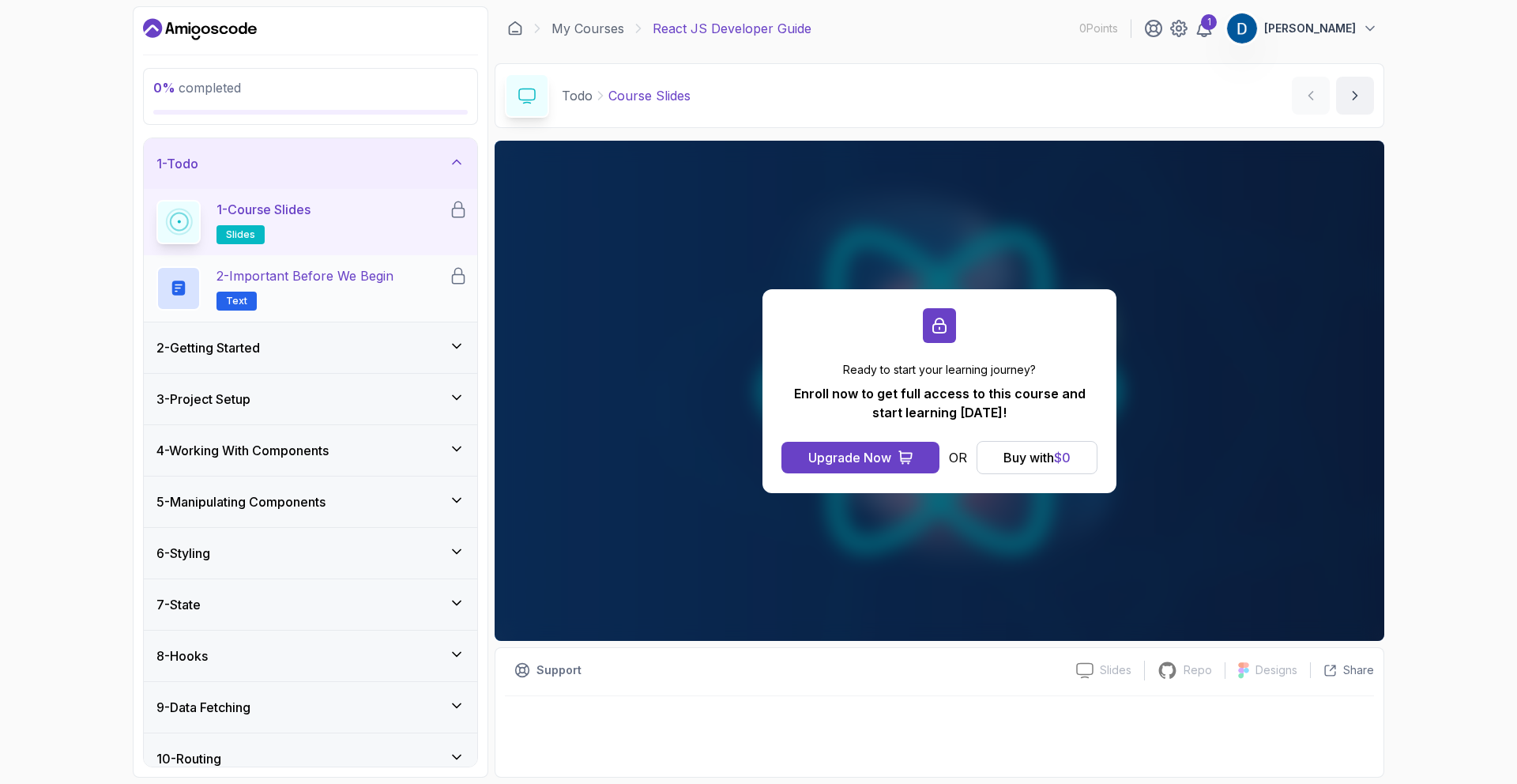
click at [338, 277] on p "2 - Important Before We Begin" at bounding box center [305, 275] width 177 height 19
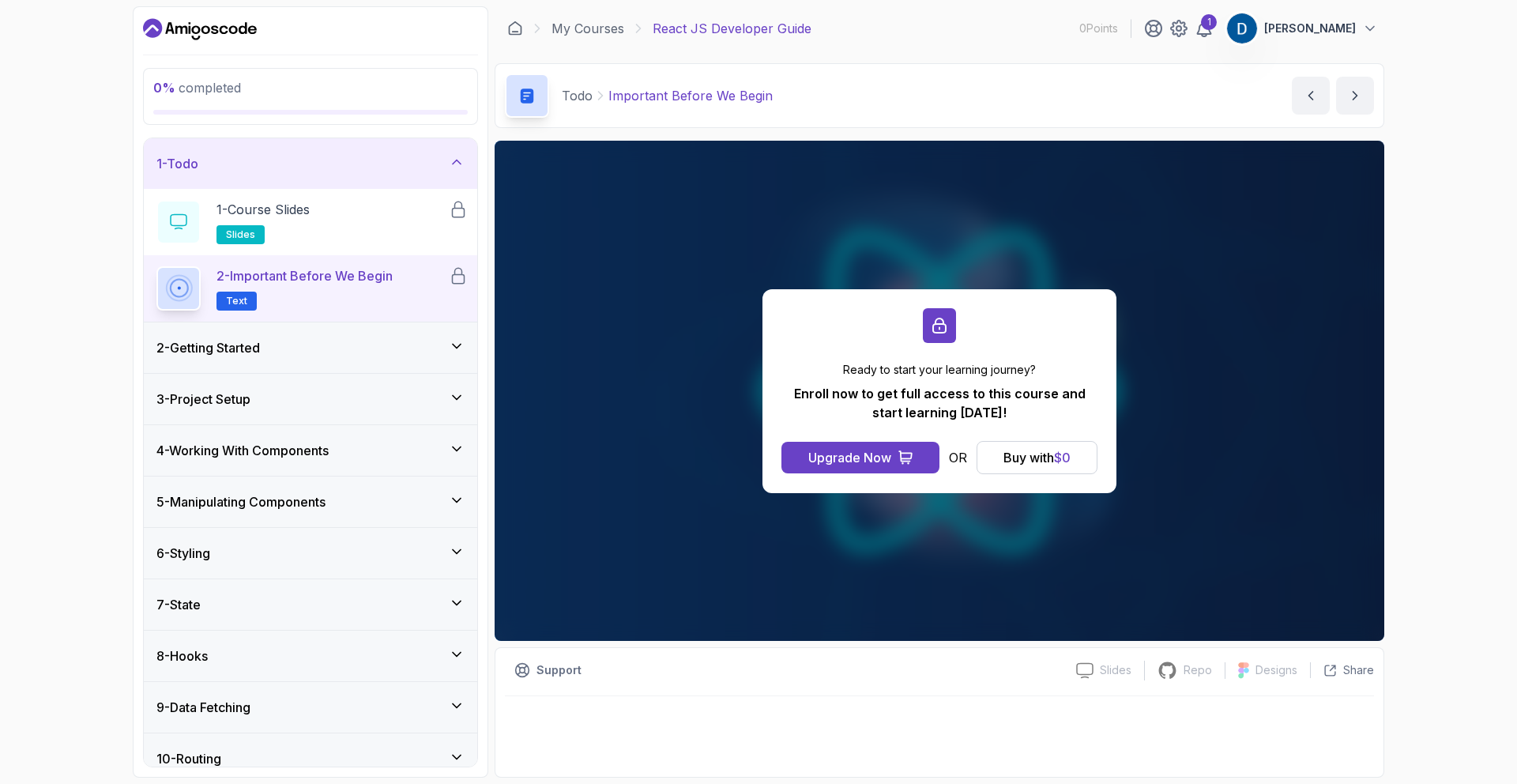
click at [356, 451] on div "4 - Working With Components" at bounding box center [311, 450] width 308 height 19
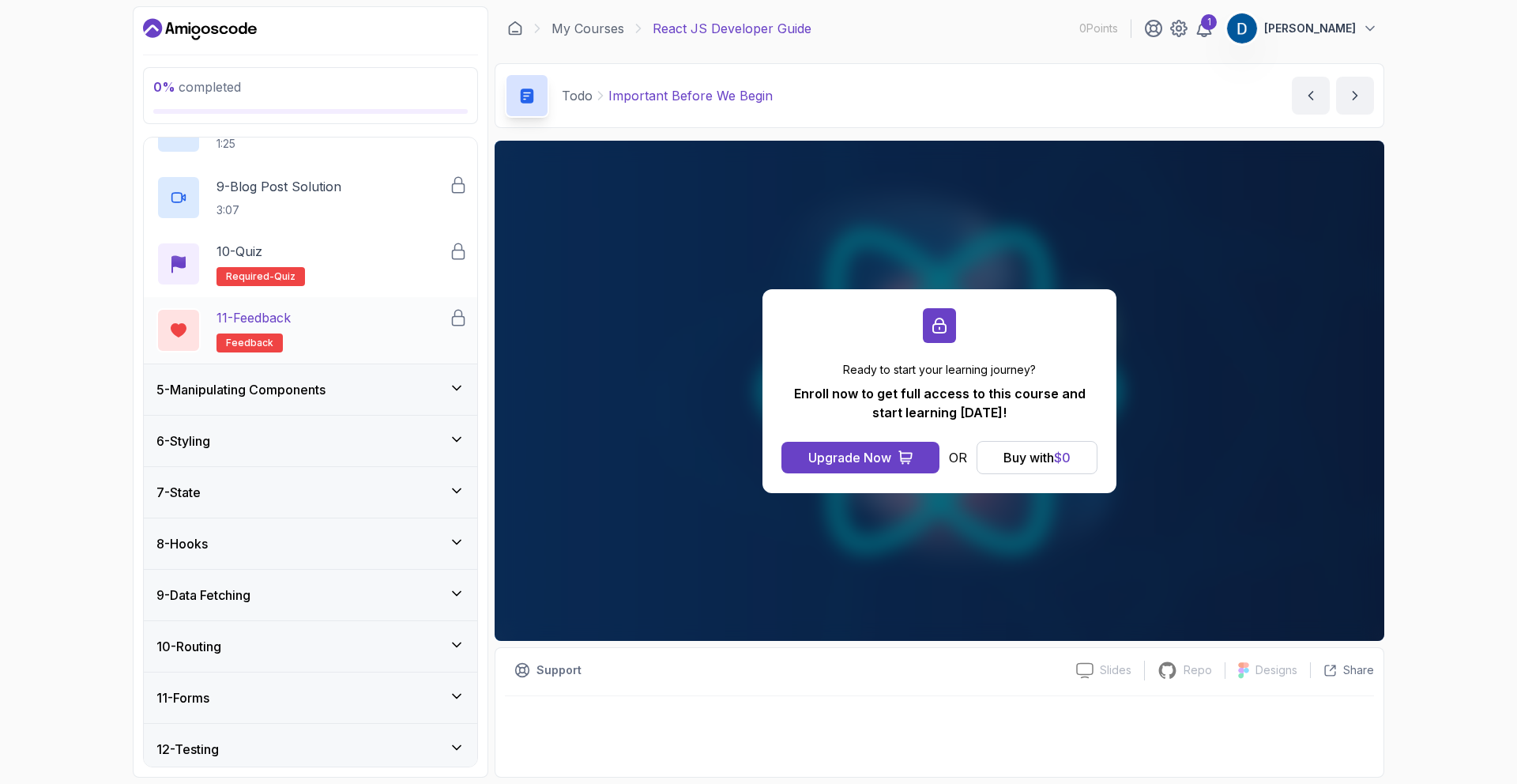
scroll to position [709, 0]
click at [345, 393] on div "5 - Manipulating Components" at bounding box center [311, 388] width 308 height 19
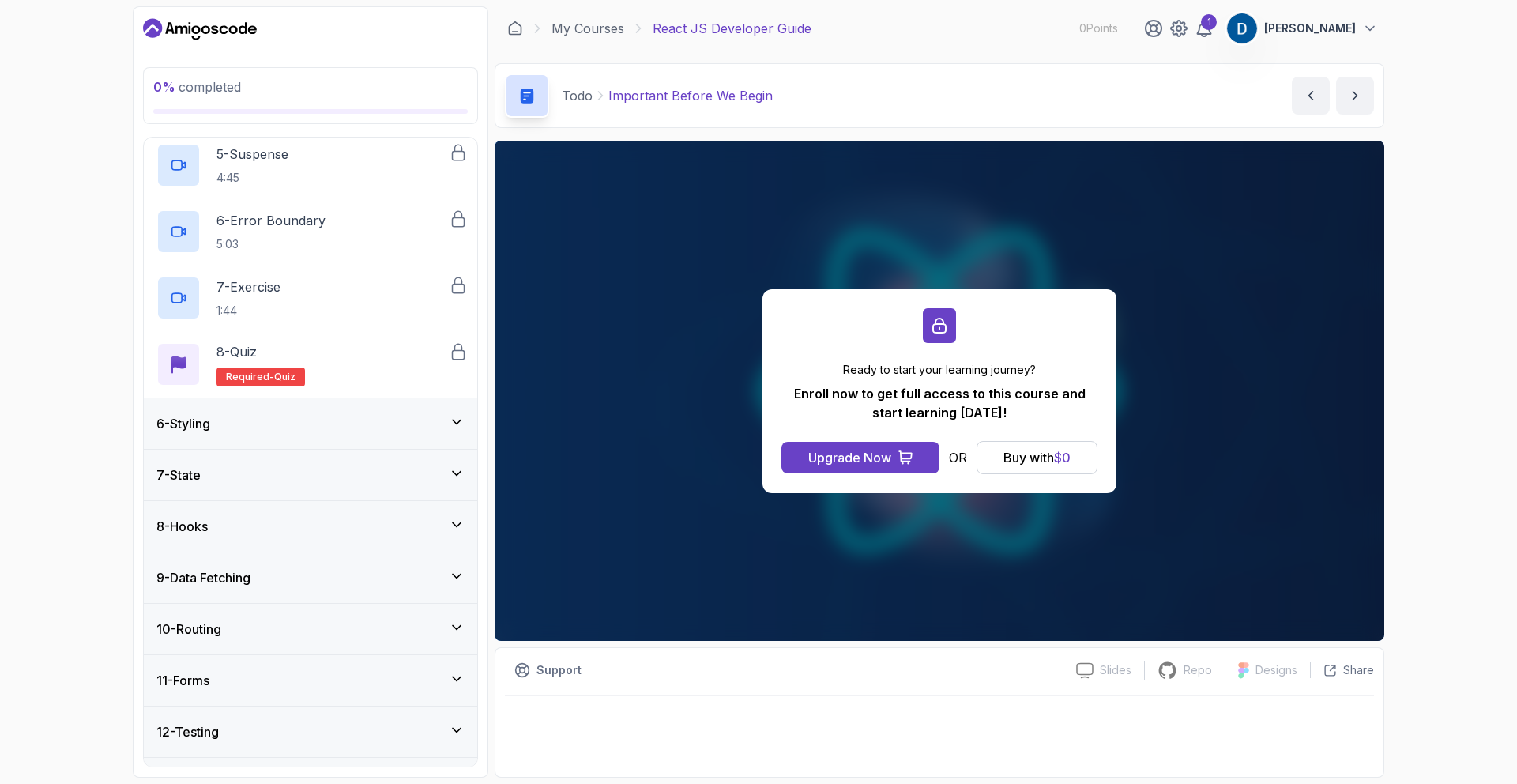
scroll to position [672, 0]
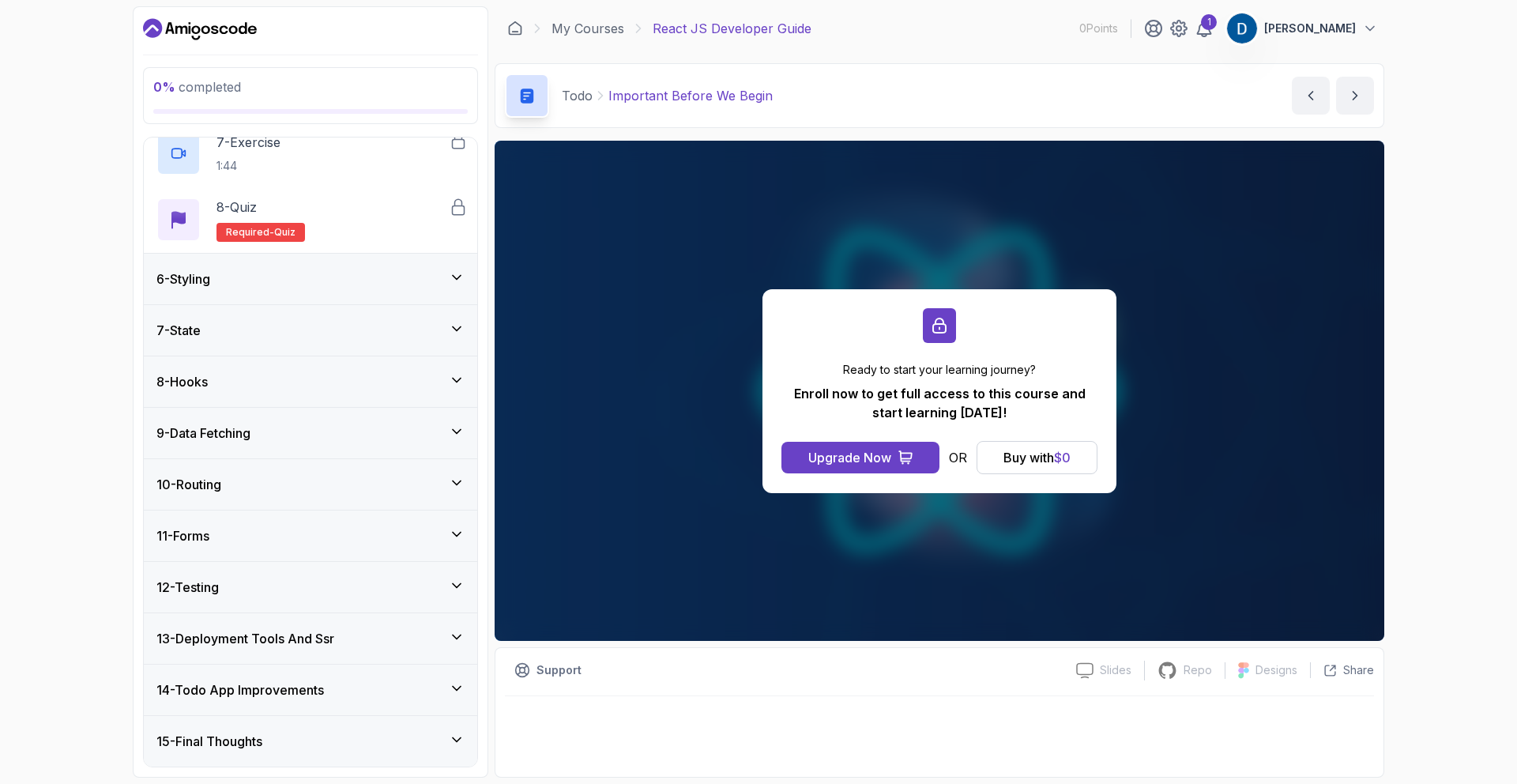
click at [362, 691] on div "14 - Todo App Improvements" at bounding box center [311, 689] width 308 height 19
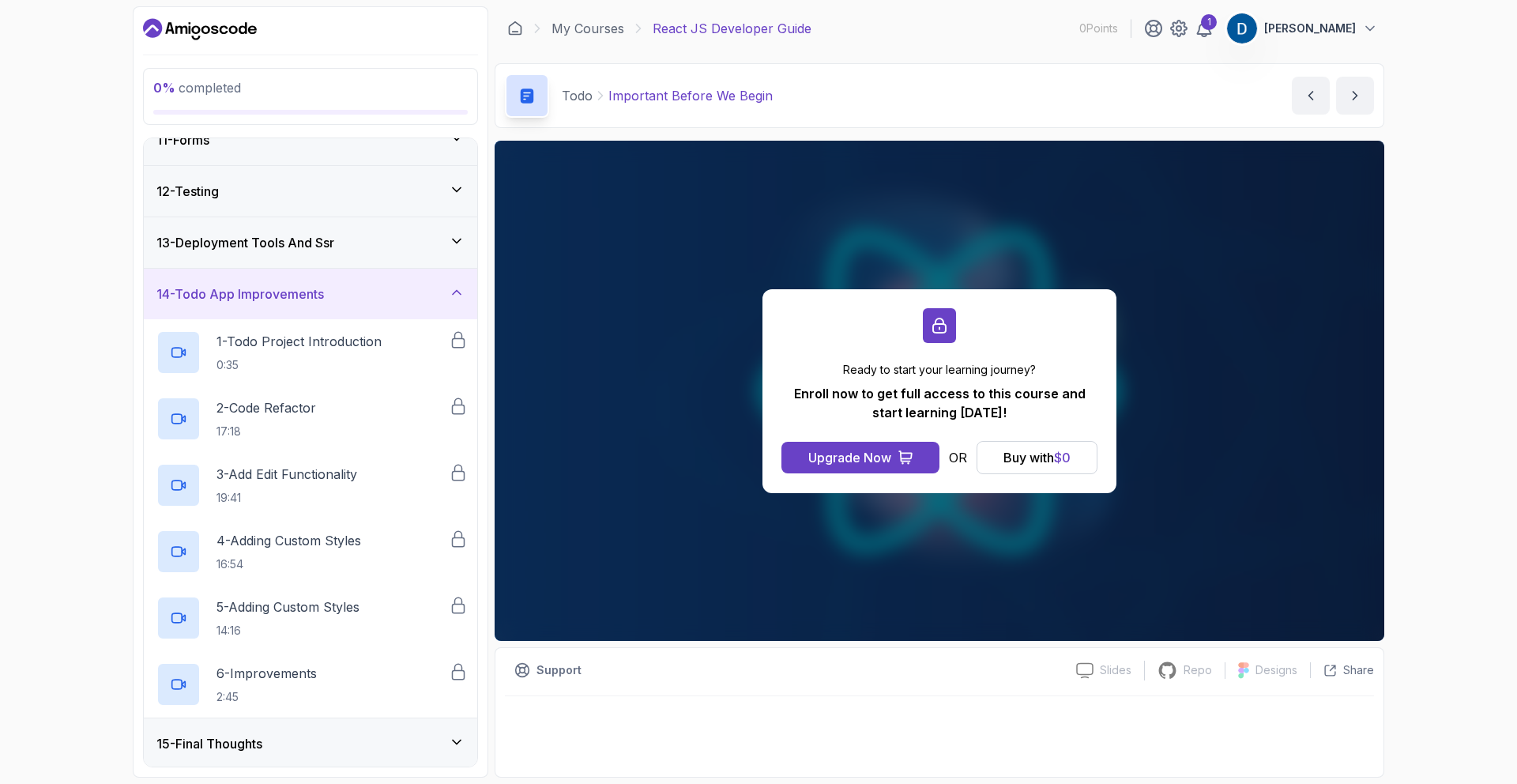
scroll to position [540, 0]
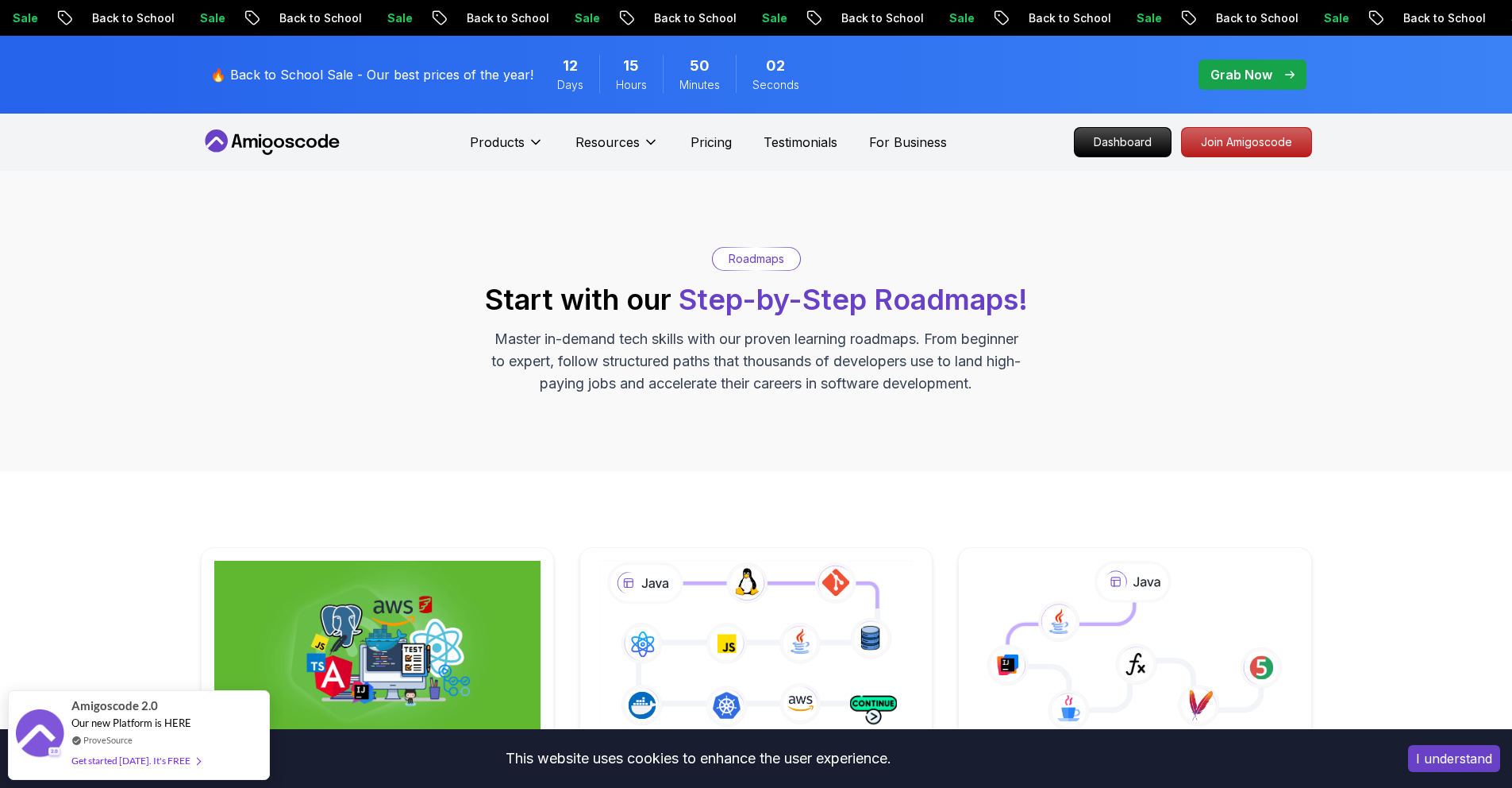
scroll to position [509, 0]
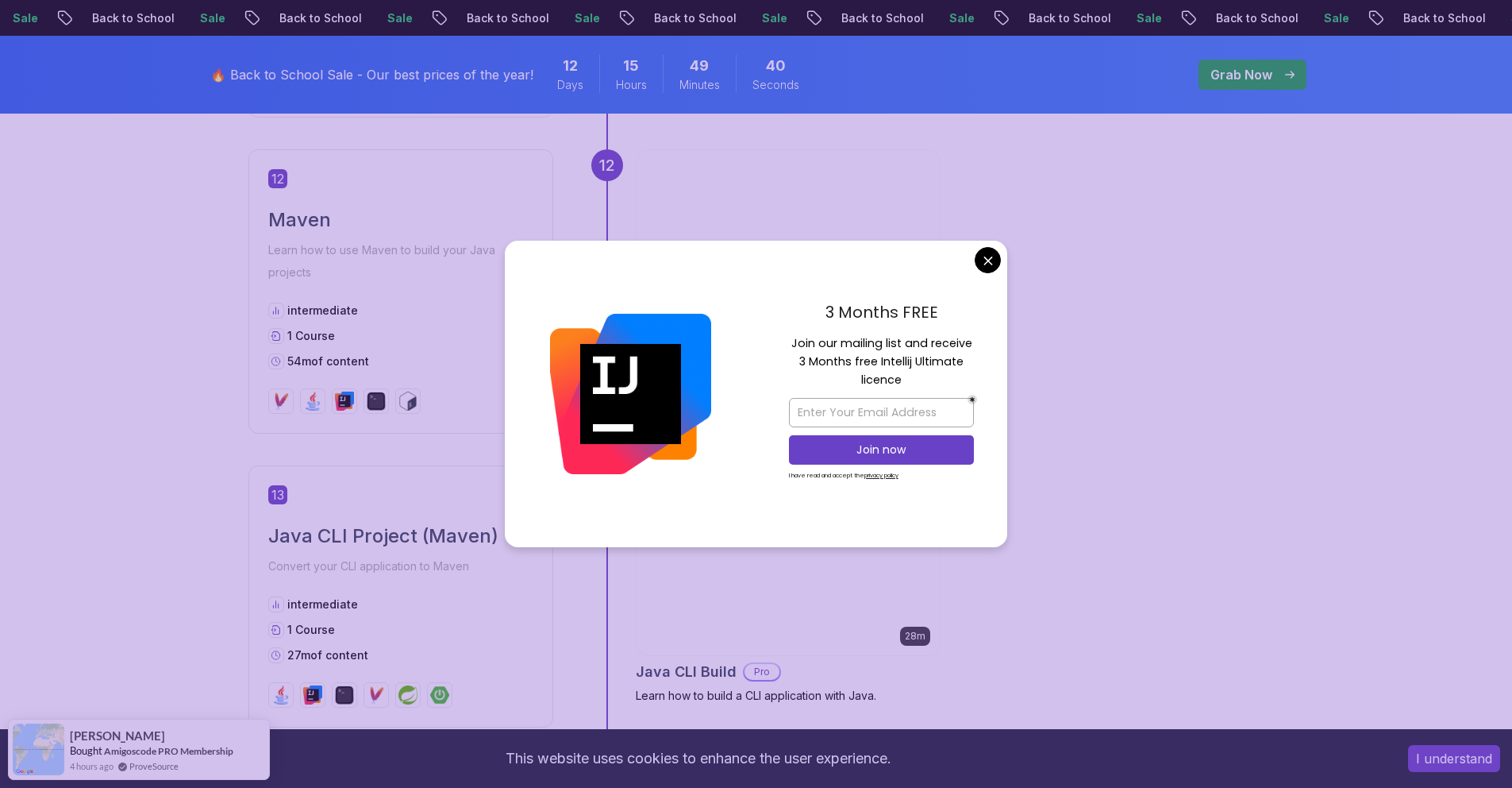
scroll to position [4460, 0]
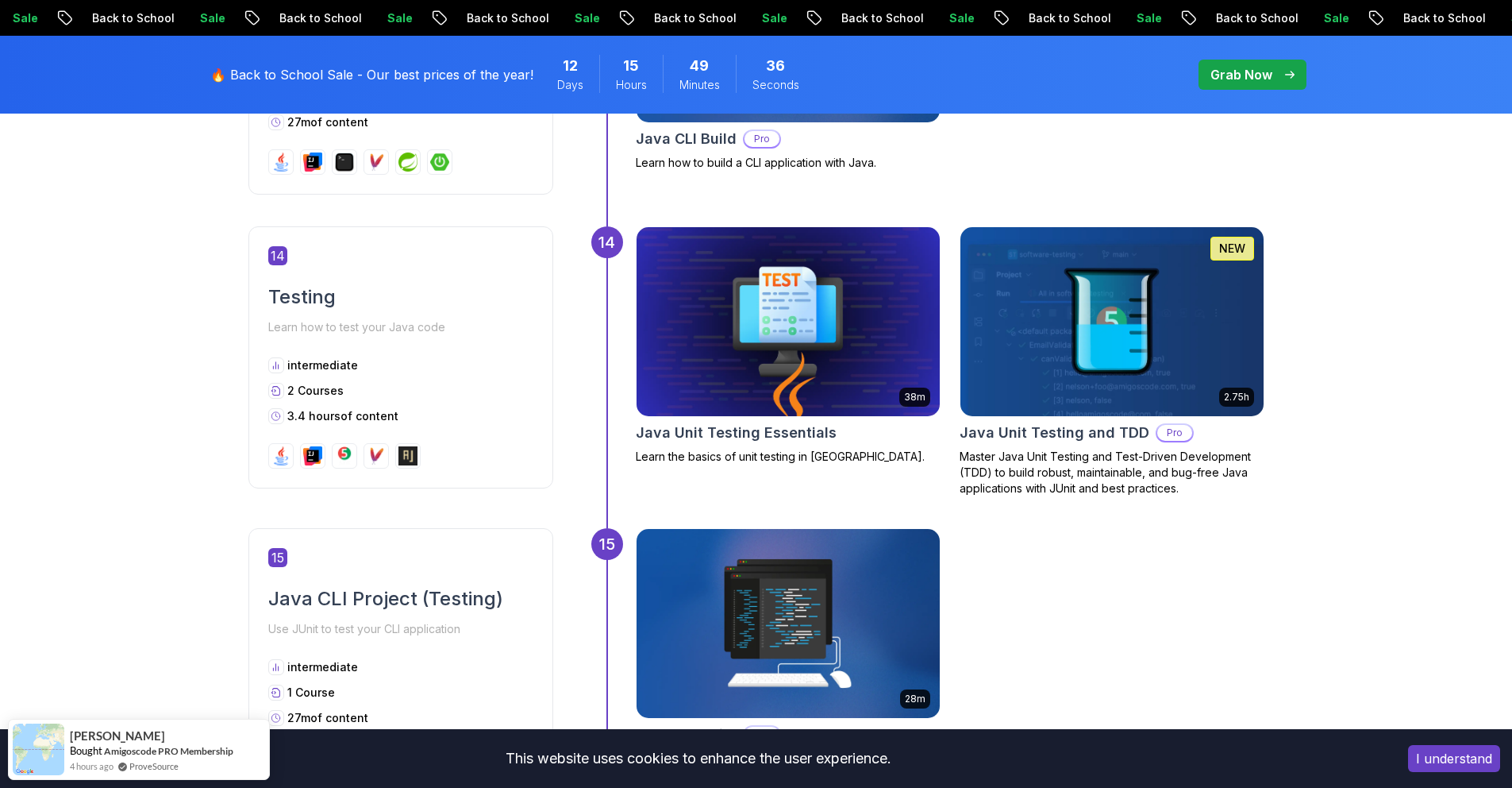
scroll to position [4943, 0]
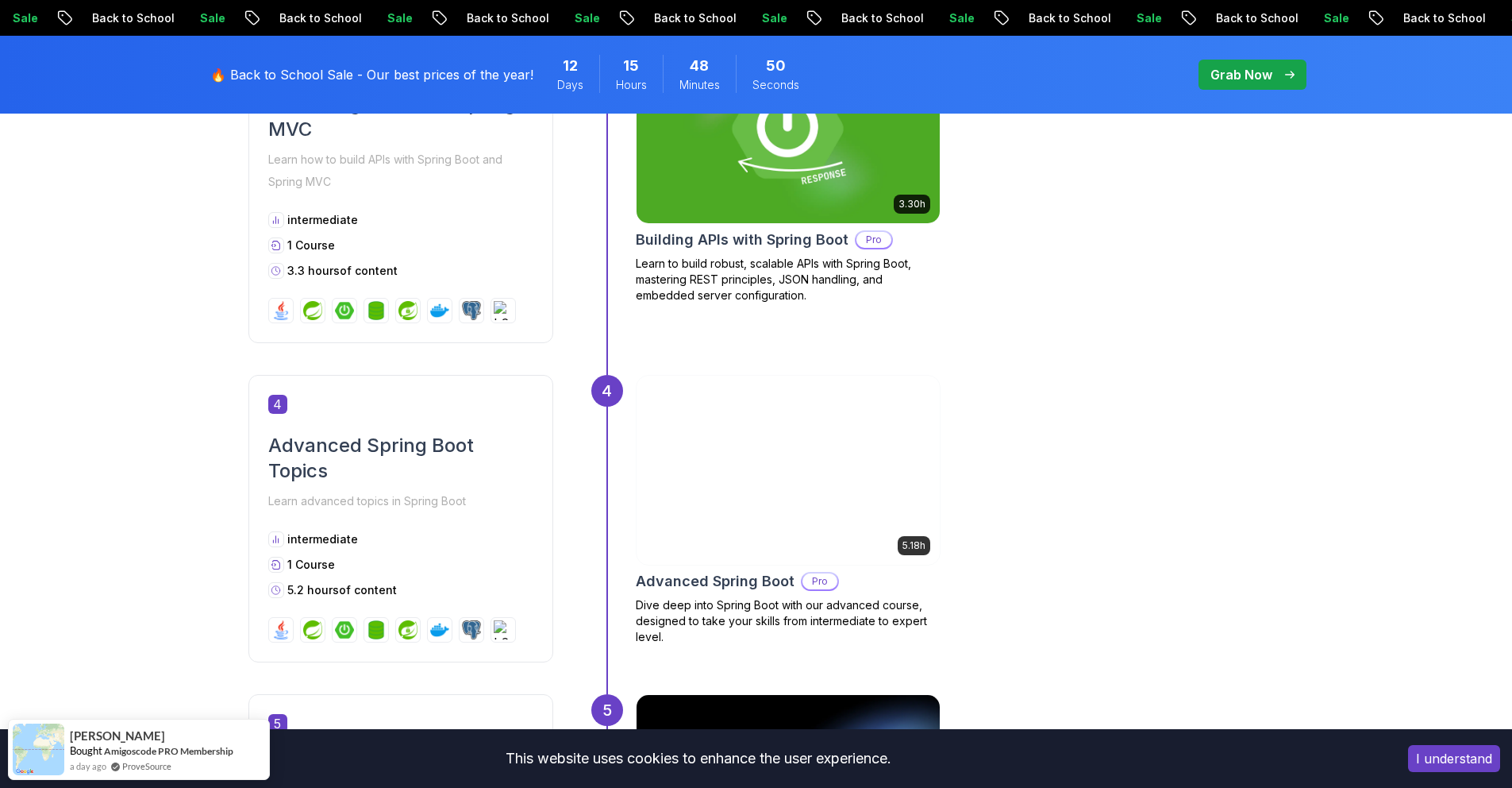
scroll to position [1544, 0]
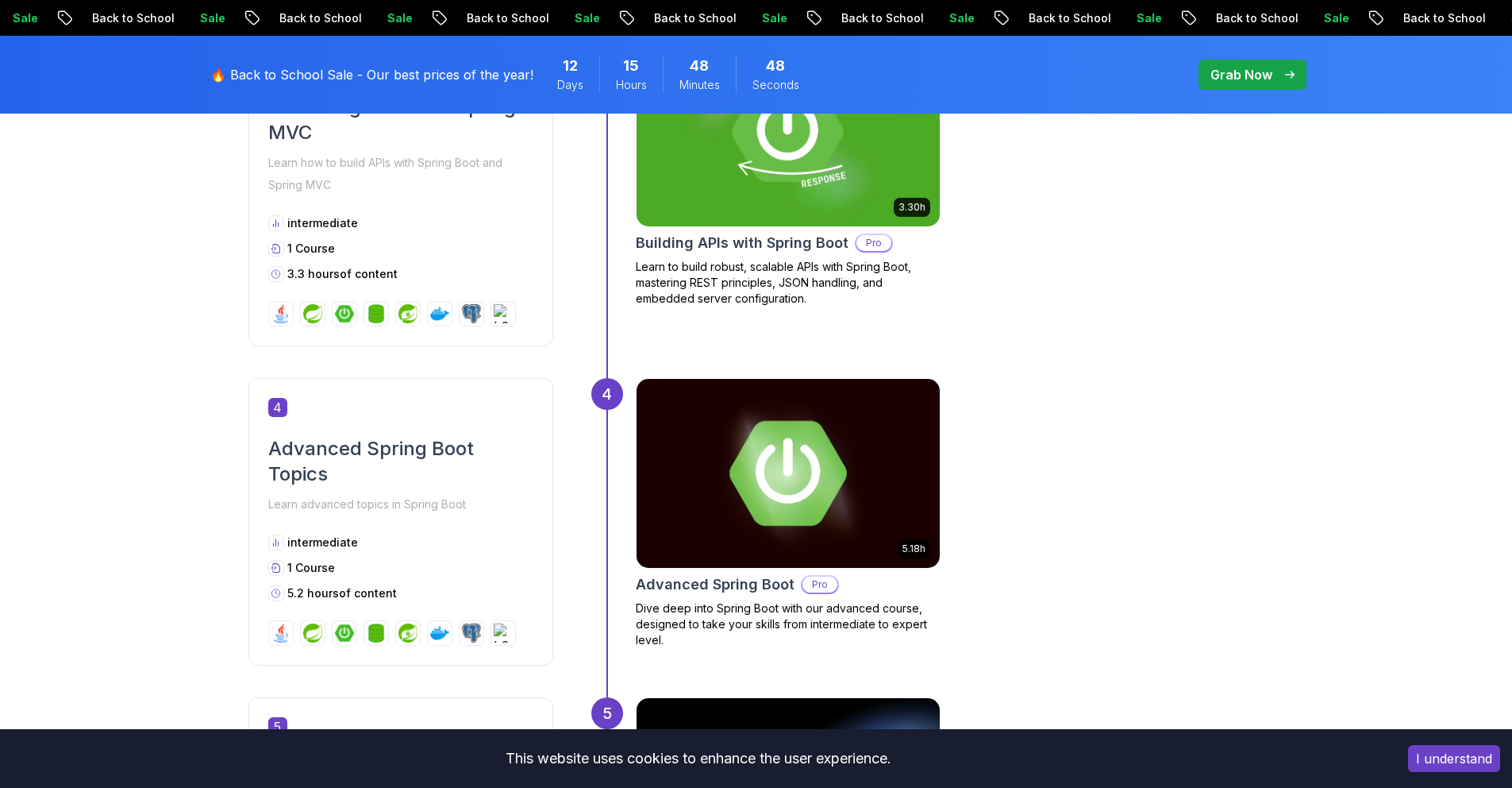
click at [844, 440] on img at bounding box center [788, 473] width 318 height 198
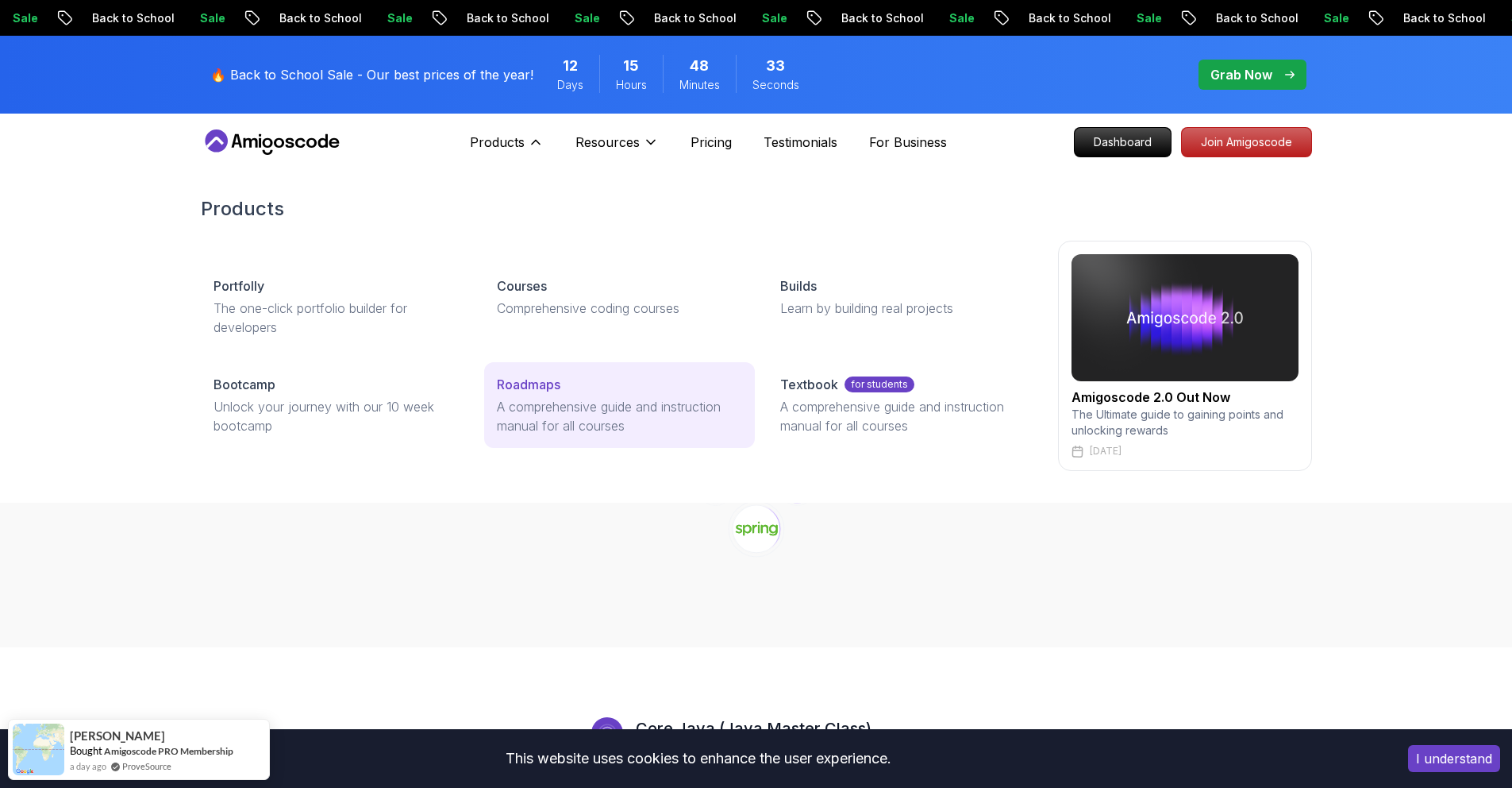
click at [592, 415] on p "A comprehensive guide and instruction manual for all courses" at bounding box center [620, 416] width 246 height 38
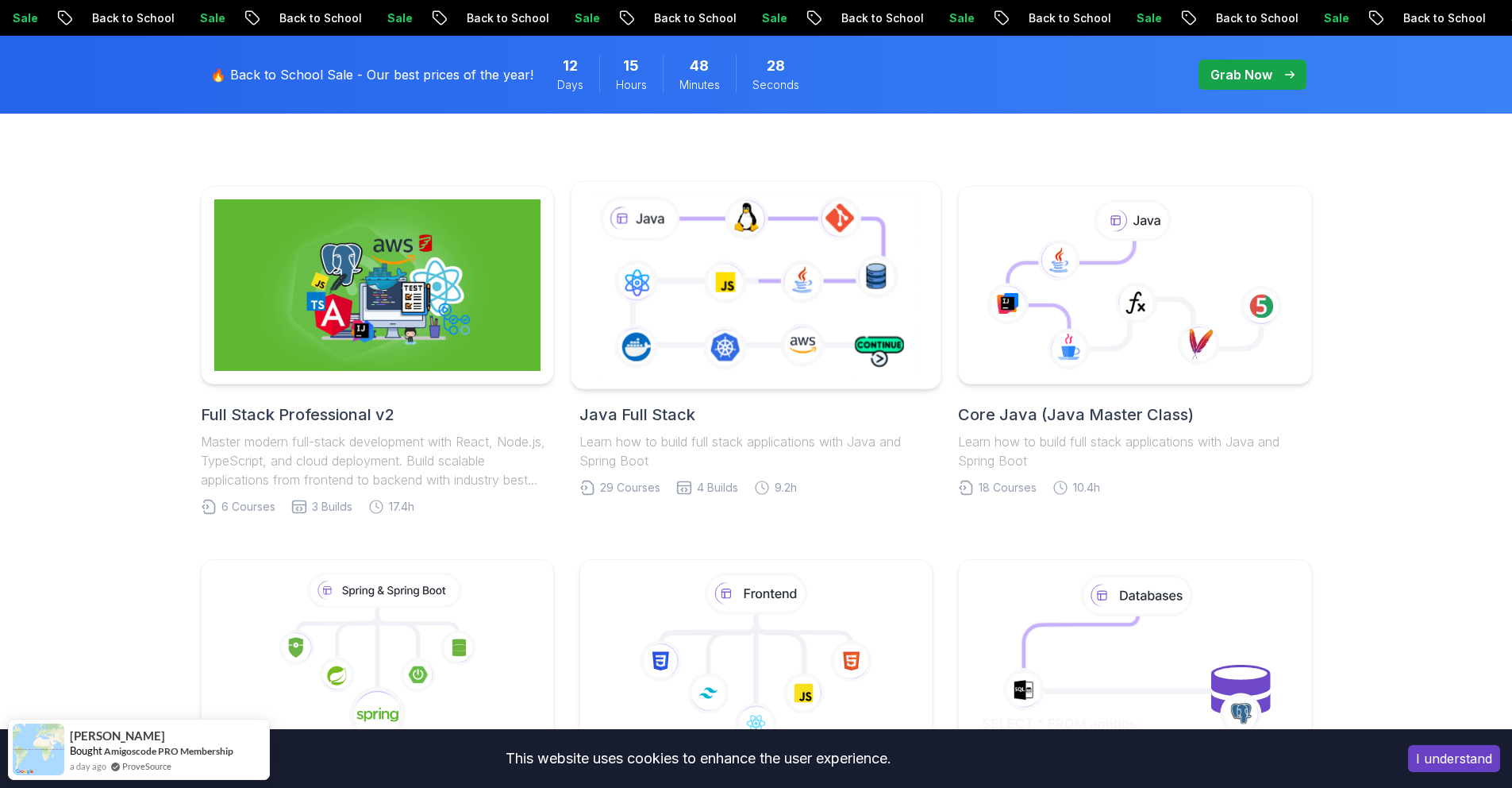
scroll to position [336, 0]
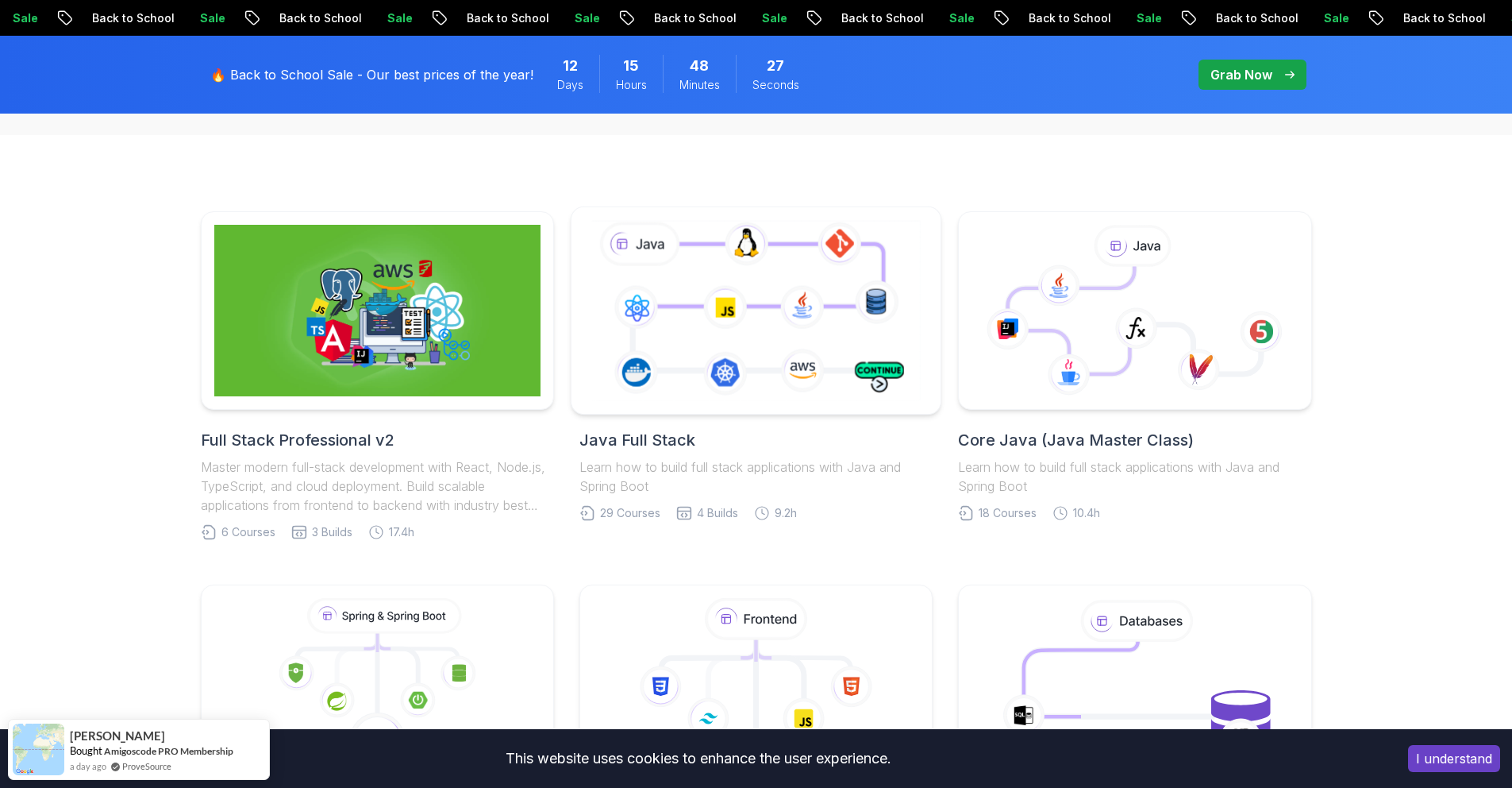
click at [724, 276] on icon at bounding box center [756, 310] width 336 height 187
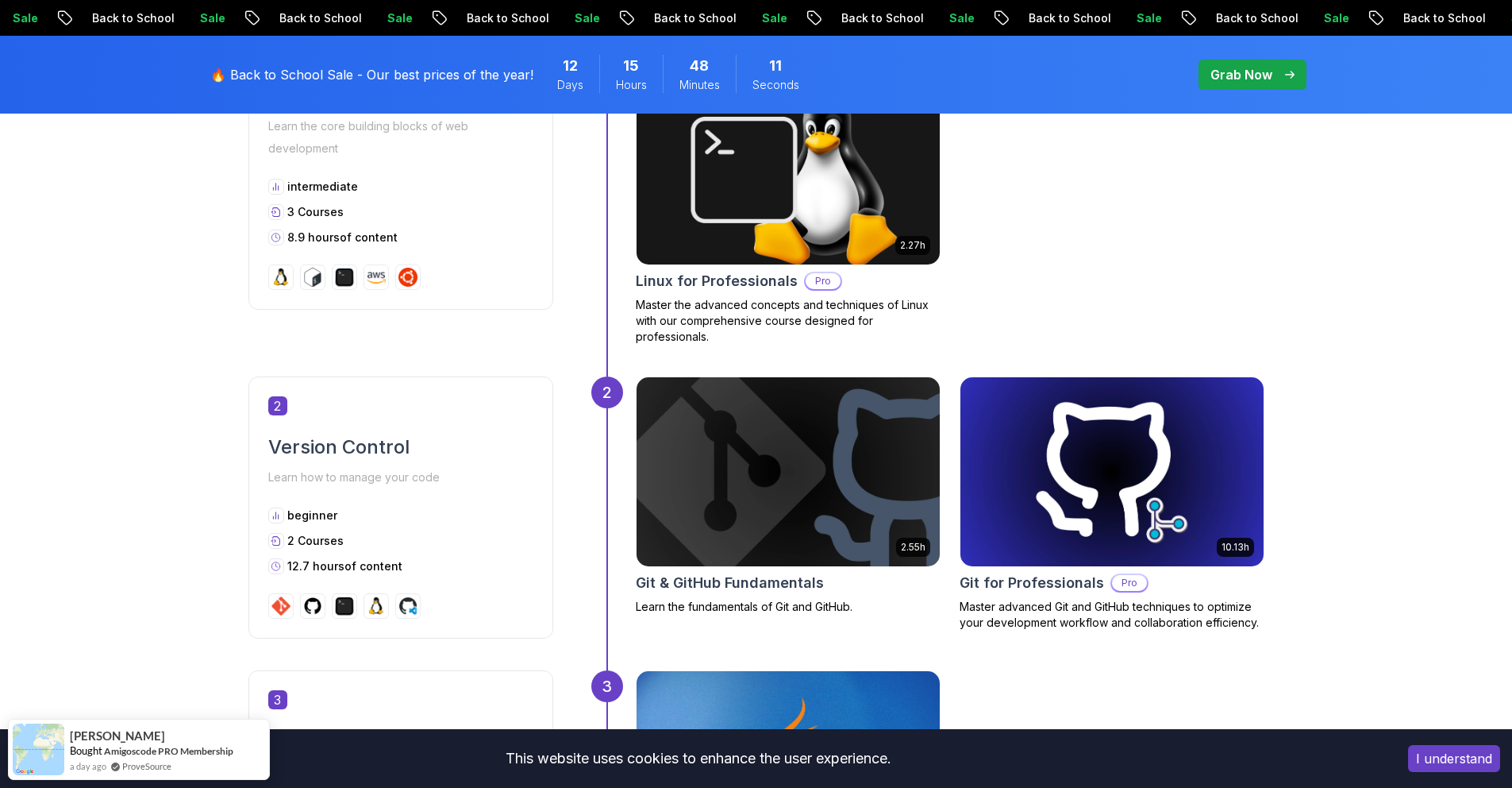
scroll to position [1117, 0]
